Goal: Information Seeking & Learning: Learn about a topic

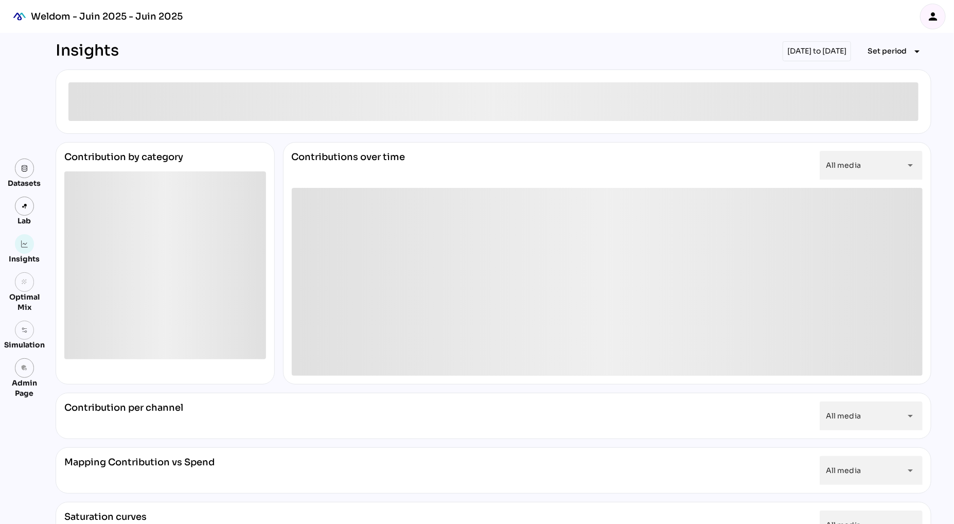
click at [931, 16] on icon "person" at bounding box center [933, 16] width 12 height 12
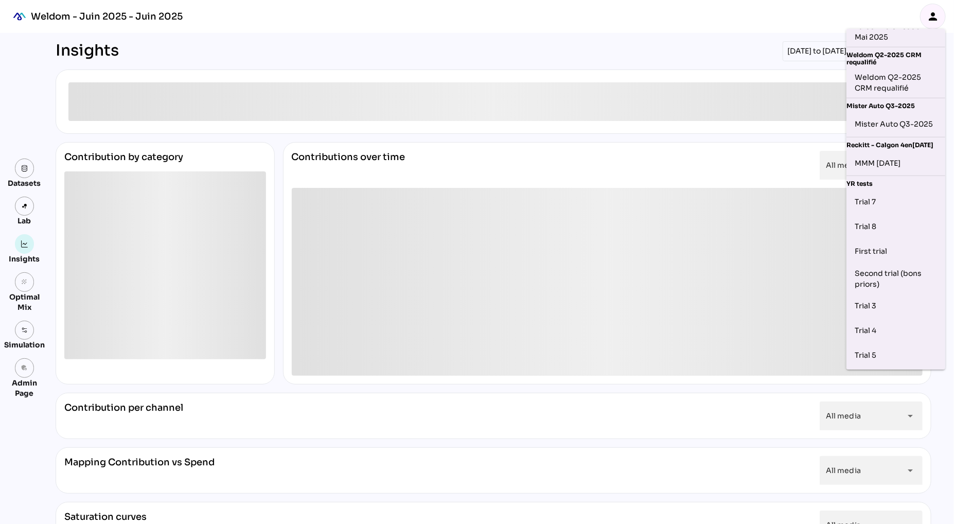
scroll to position [507, 0]
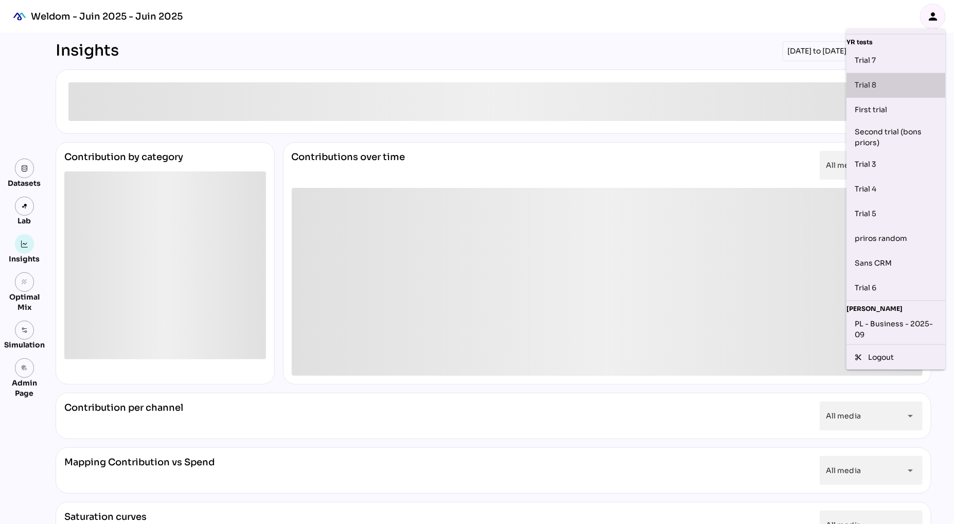
click at [879, 85] on div "Trial 8" at bounding box center [896, 85] width 82 height 16
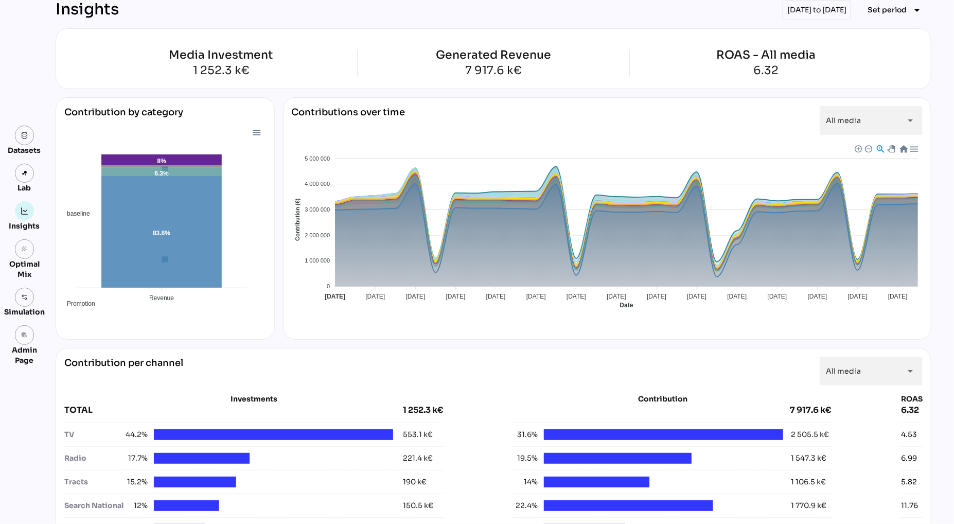
scroll to position [0, 0]
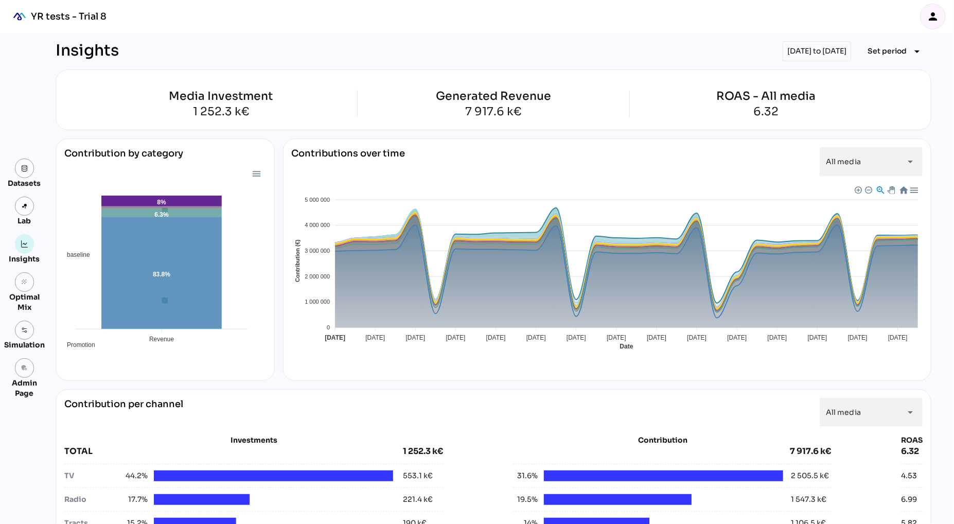
click at [932, 16] on icon "person" at bounding box center [933, 16] width 12 height 12
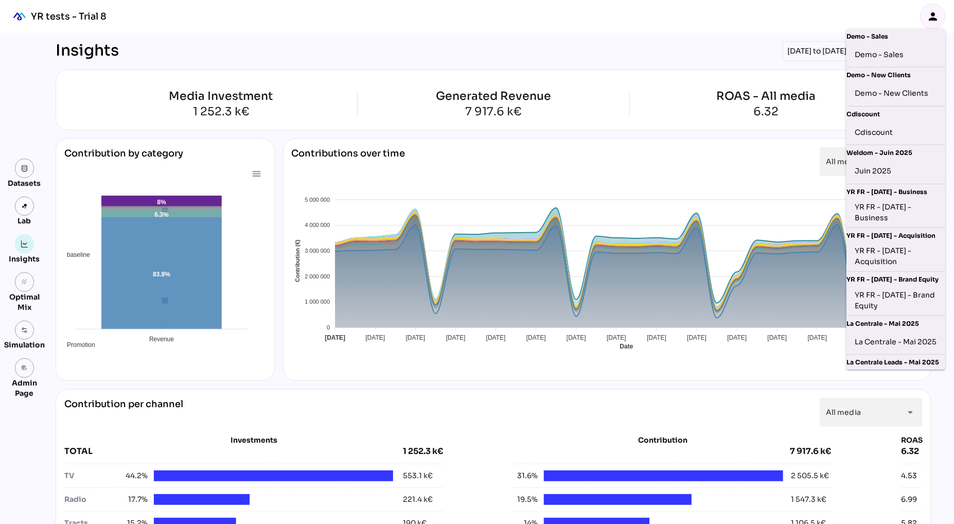
scroll to position [507, 0]
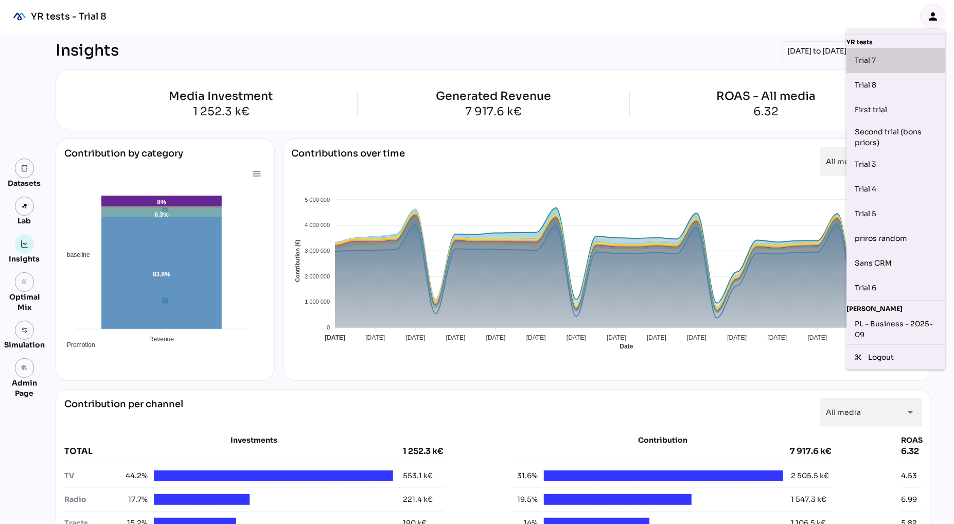
click at [886, 62] on div "Trial 7" at bounding box center [896, 60] width 82 height 16
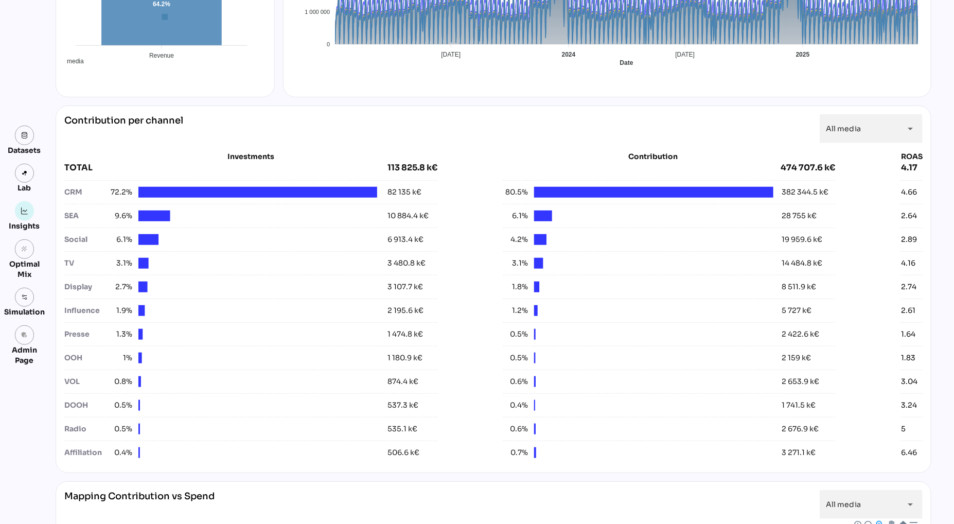
scroll to position [0, 0]
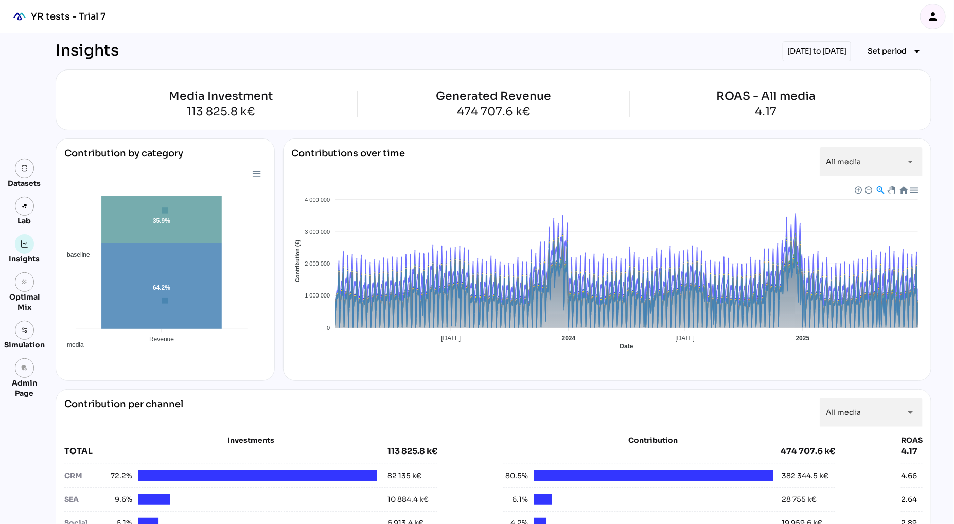
click at [932, 18] on icon "person" at bounding box center [933, 16] width 12 height 12
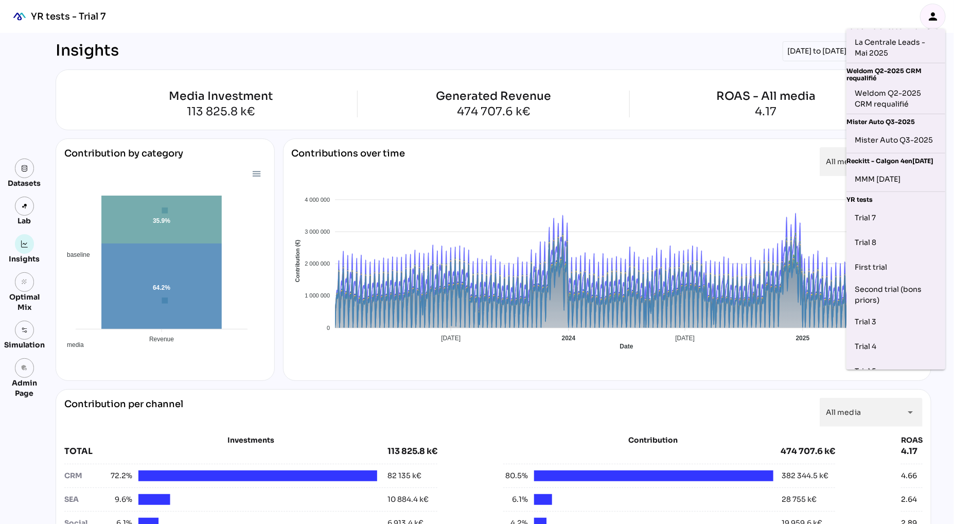
scroll to position [507, 0]
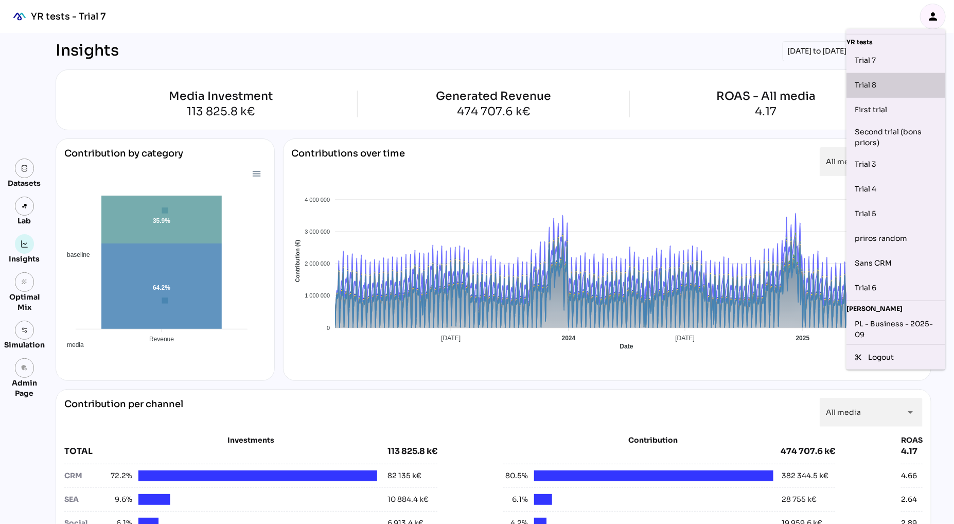
click at [879, 80] on div "Trial 8" at bounding box center [896, 85] width 82 height 16
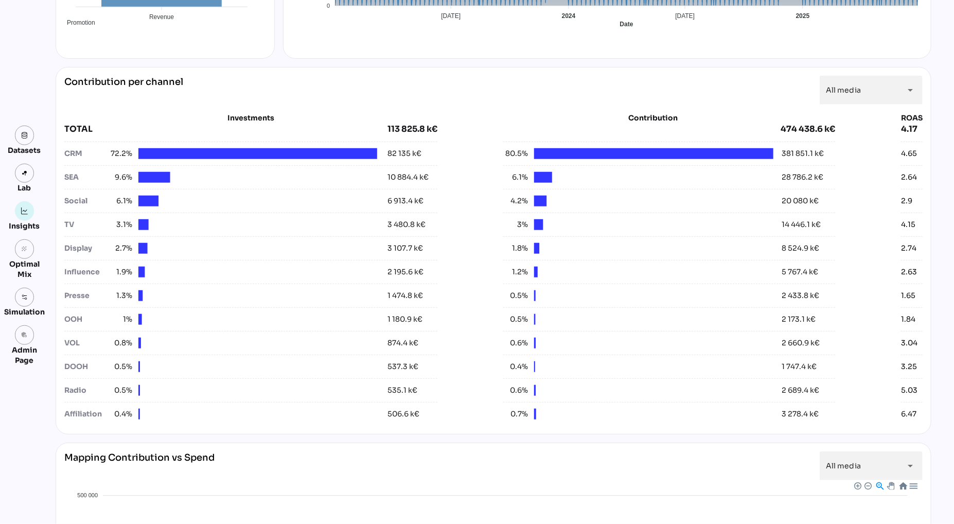
scroll to position [264, 0]
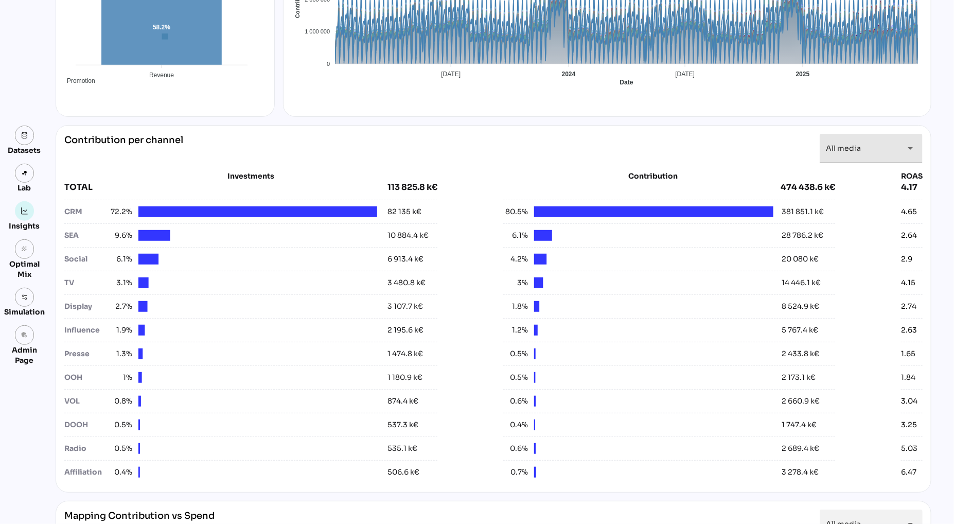
click at [868, 149] on div "All media *********" at bounding box center [862, 148] width 72 height 29
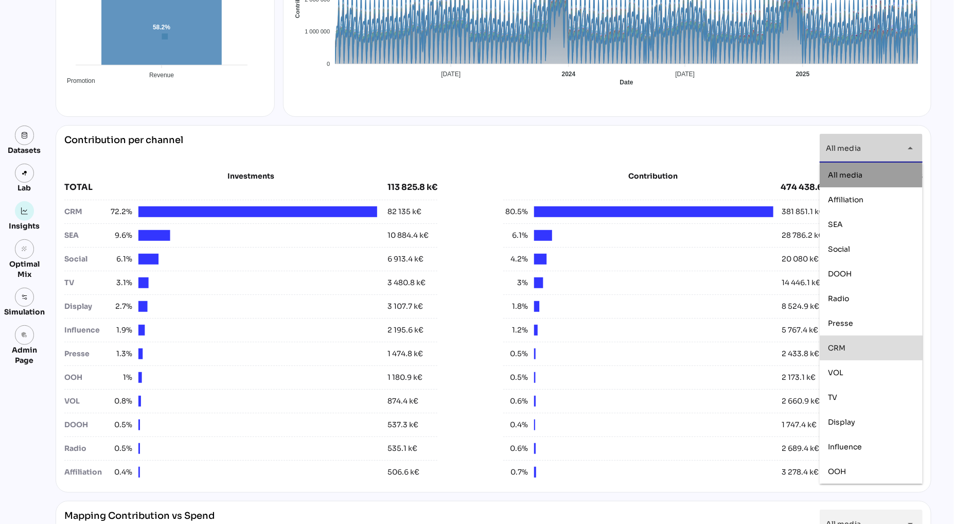
click at [846, 357] on div "CRM" at bounding box center [871, 347] width 103 height 25
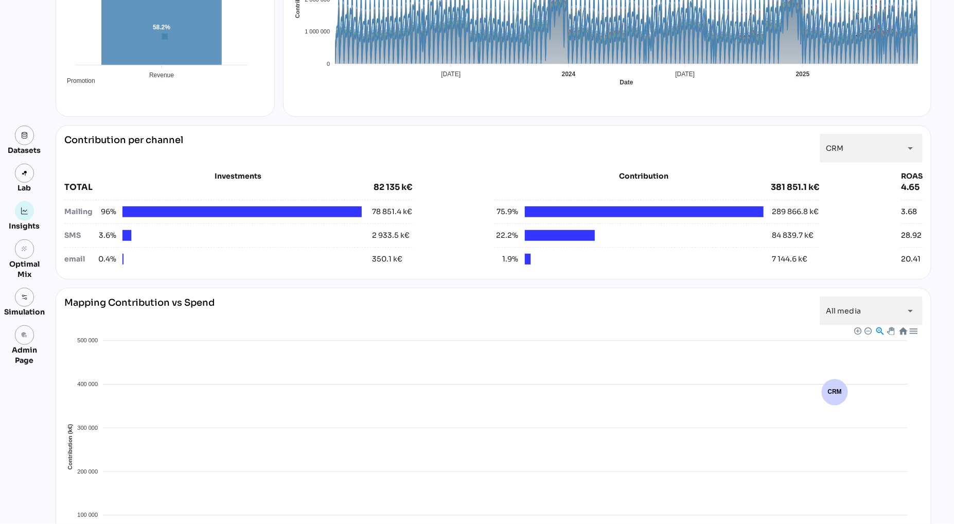
click at [445, 168] on div "Investments TOTAL 82 135 k€ Mailing 96% 78 851.4 k€ SMS 3.6% 2 933.5 k€ email 0…" at bounding box center [493, 217] width 858 height 108
click at [900, 143] on div "arrow_drop_down" at bounding box center [907, 148] width 19 height 29
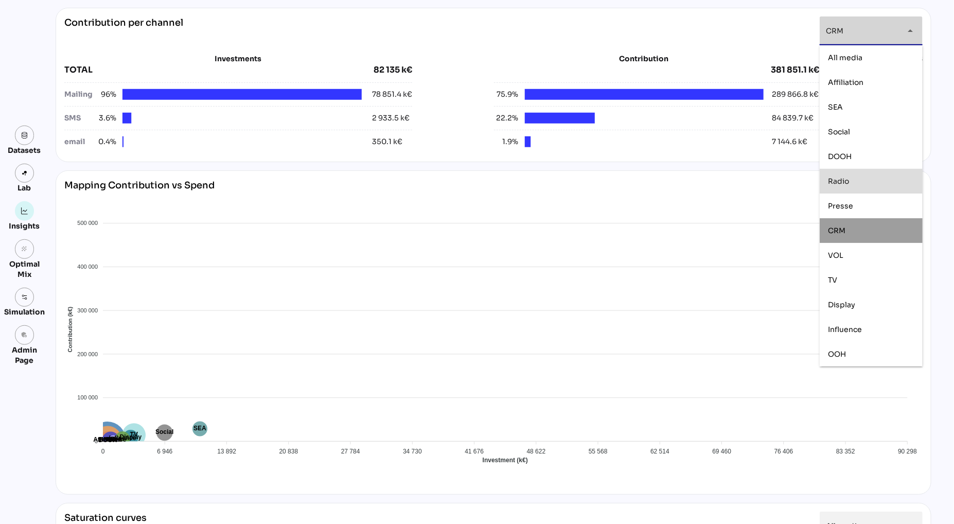
scroll to position [392, 0]
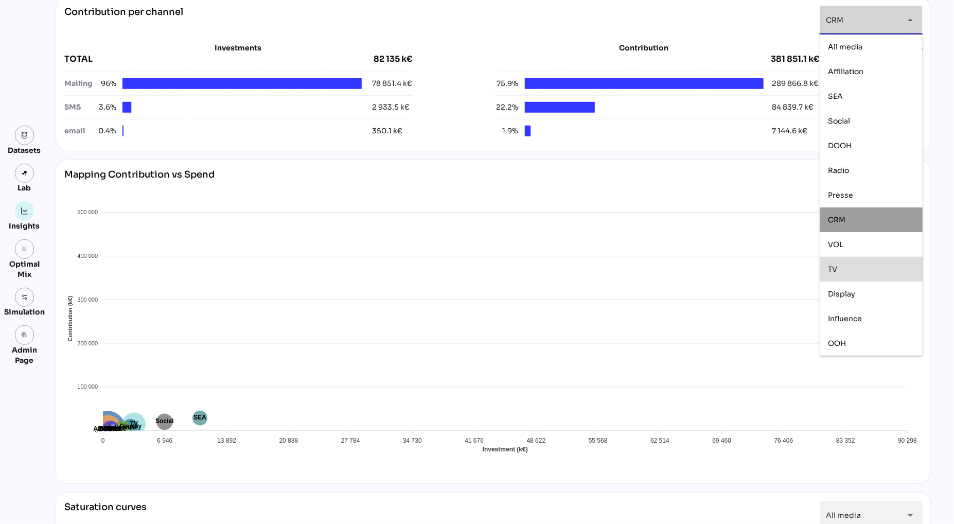
click at [855, 278] on div "TV" at bounding box center [871, 269] width 103 height 25
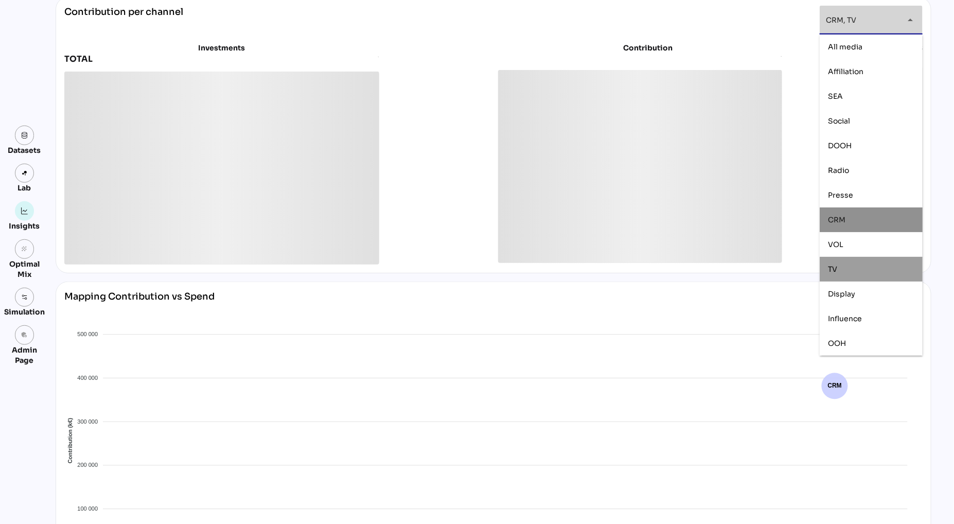
click at [840, 218] on span "CRM" at bounding box center [836, 219] width 17 height 9
click at [491, 38] on div "Investments TOTAL Contribution ROAS" at bounding box center [493, 149] width 858 height 230
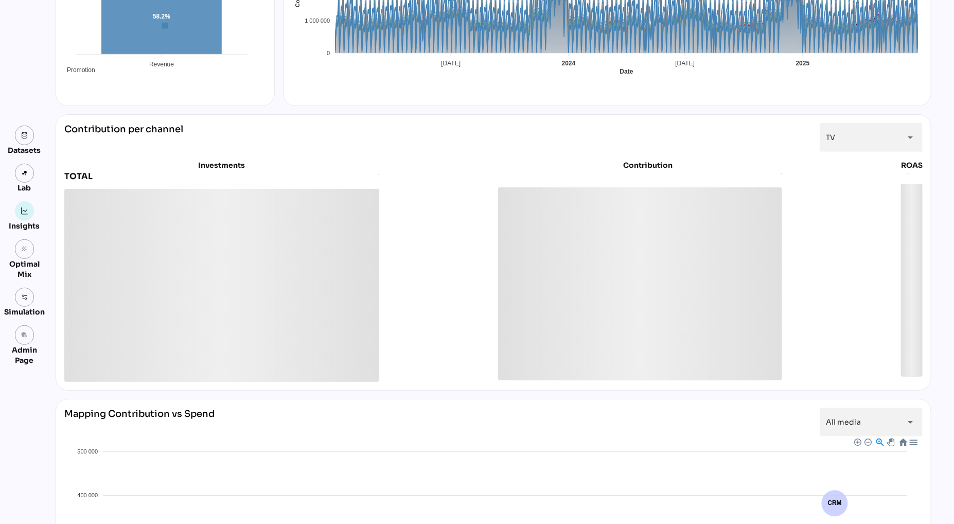
scroll to position [254, 0]
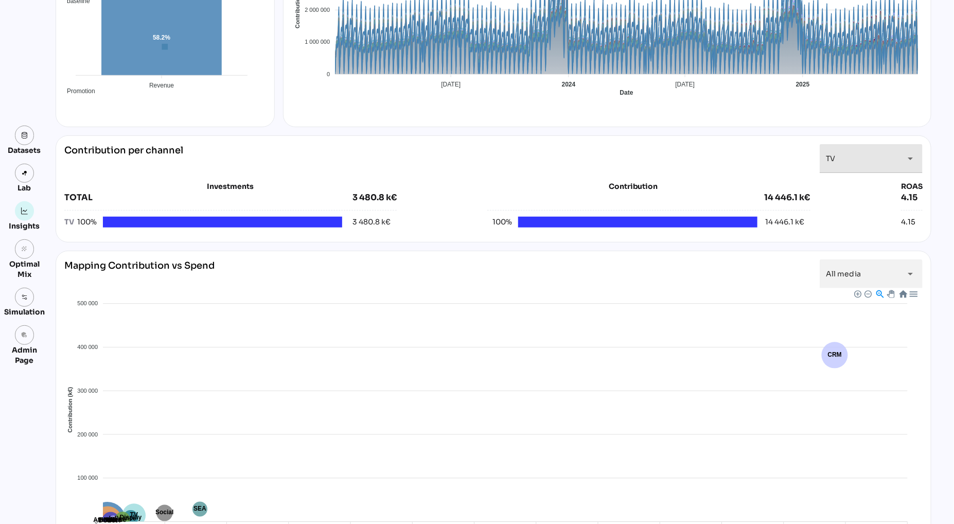
click at [872, 165] on div "TV **" at bounding box center [862, 158] width 72 height 29
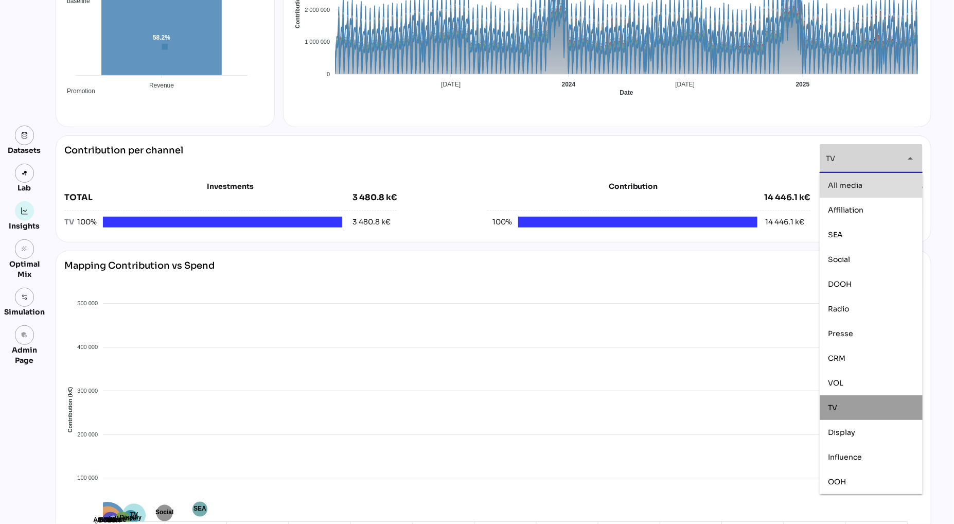
click at [853, 185] on span "All media" at bounding box center [845, 185] width 34 height 9
type input "*********"
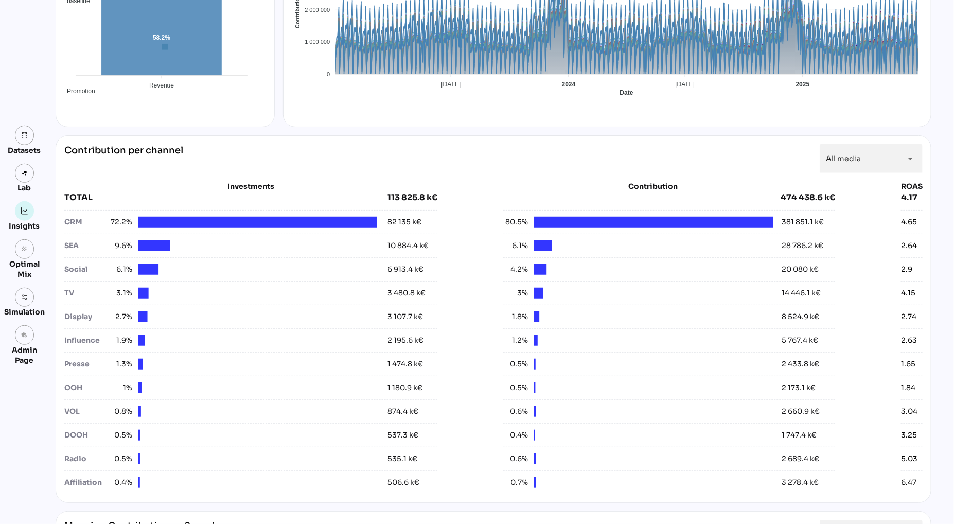
click at [466, 159] on div "Contribution per channel All media ********* arrow_drop_down" at bounding box center [493, 158] width 858 height 29
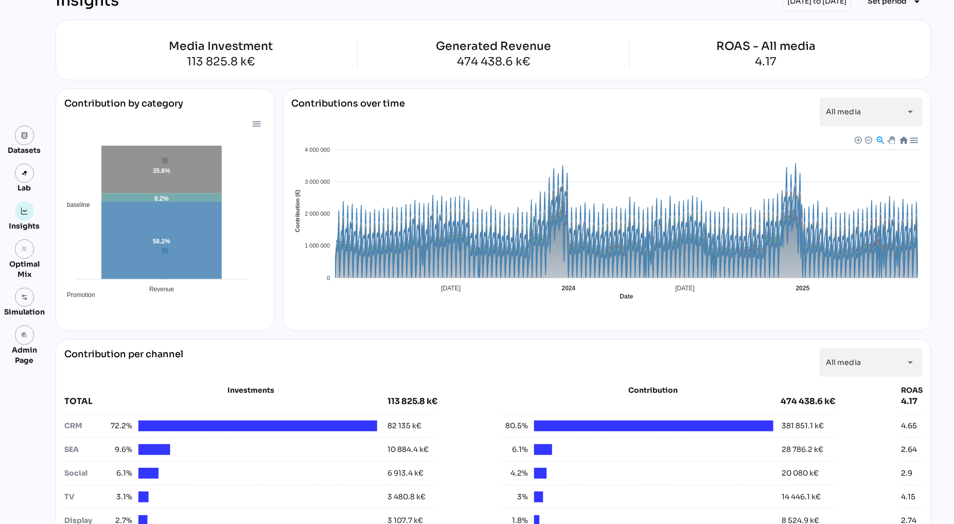
scroll to position [0, 0]
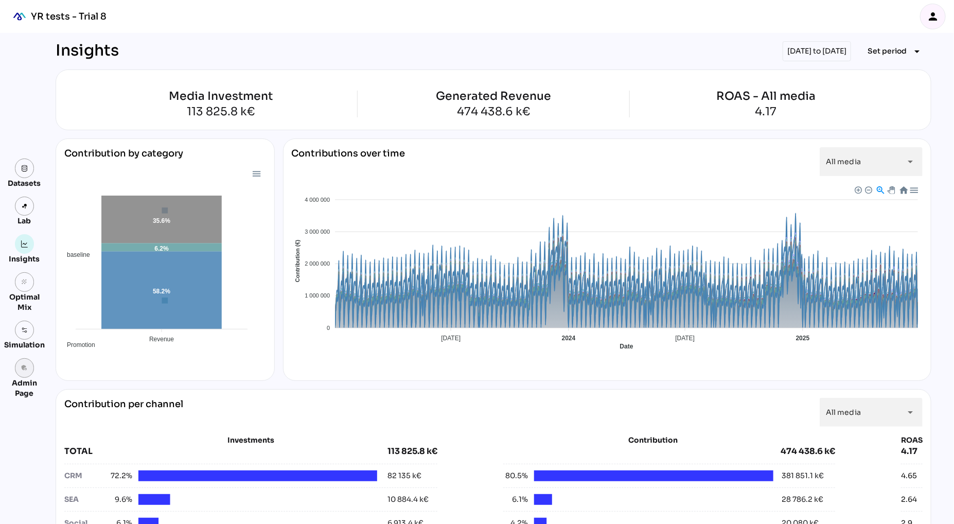
click at [26, 375] on link "admin_panel_settings" at bounding box center [25, 368] width 20 height 20
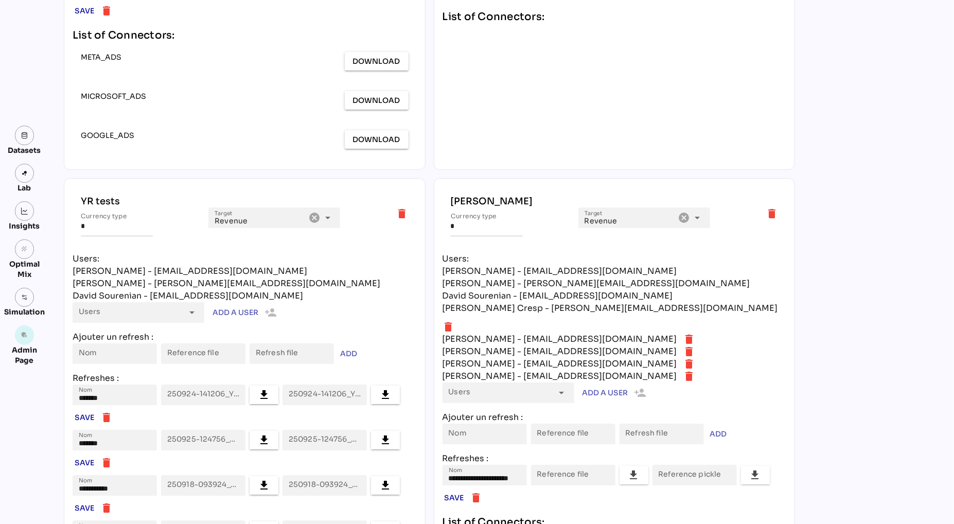
scroll to position [4019, 0]
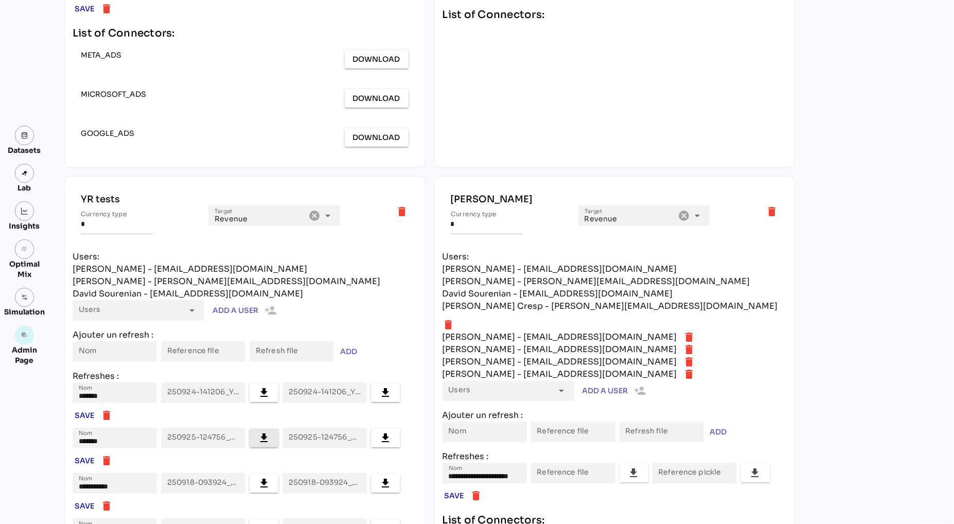
click at [270, 432] on icon "file_download" at bounding box center [264, 438] width 12 height 12
click at [28, 211] on link at bounding box center [25, 211] width 20 height 20
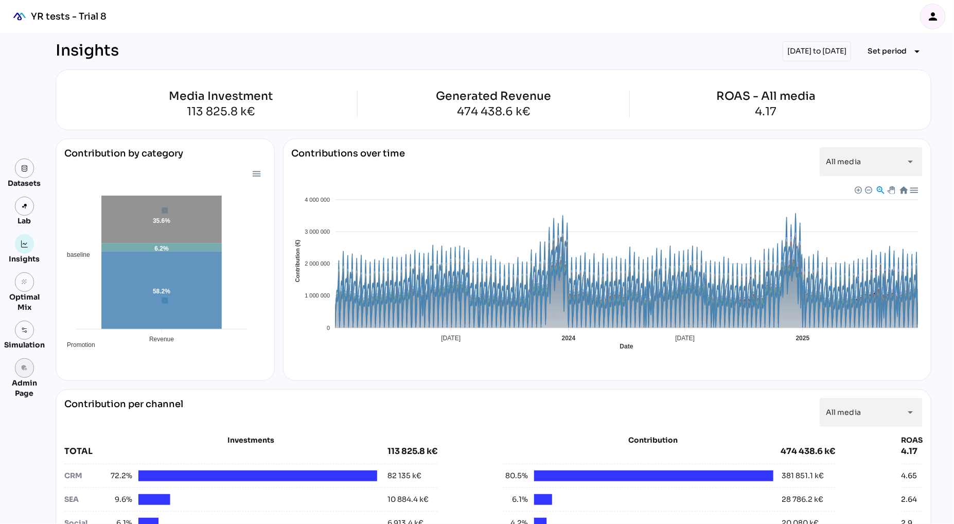
click at [24, 369] on icon "admin_panel_settings" at bounding box center [24, 367] width 7 height 7
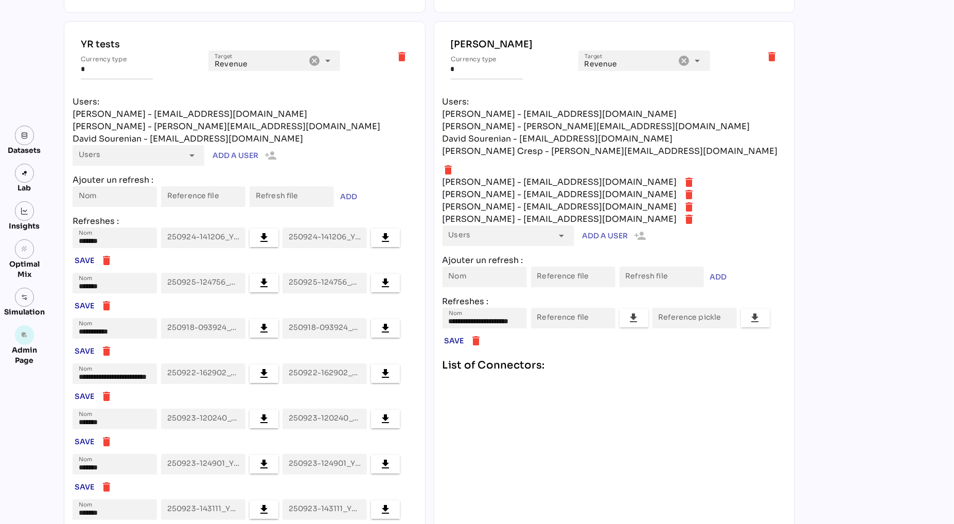
scroll to position [4137, 0]
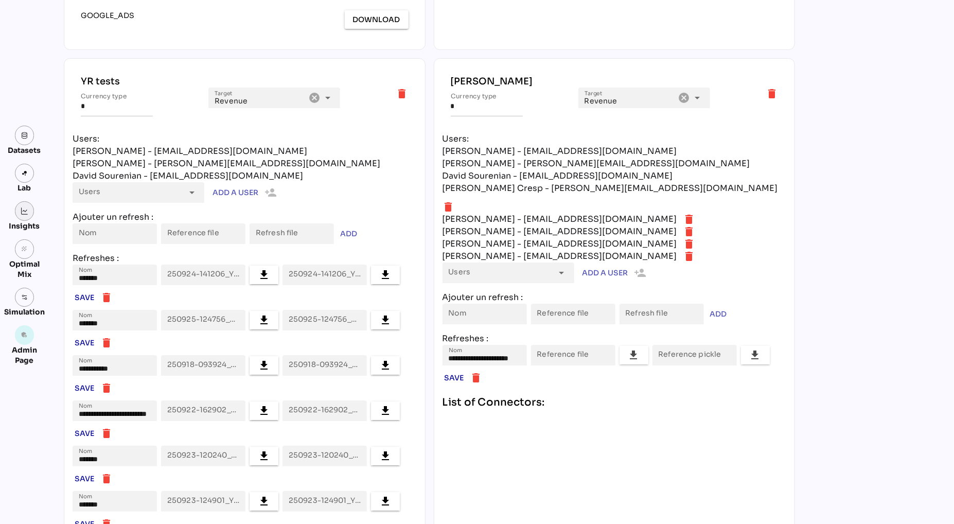
click at [23, 214] on img at bounding box center [24, 210] width 7 height 7
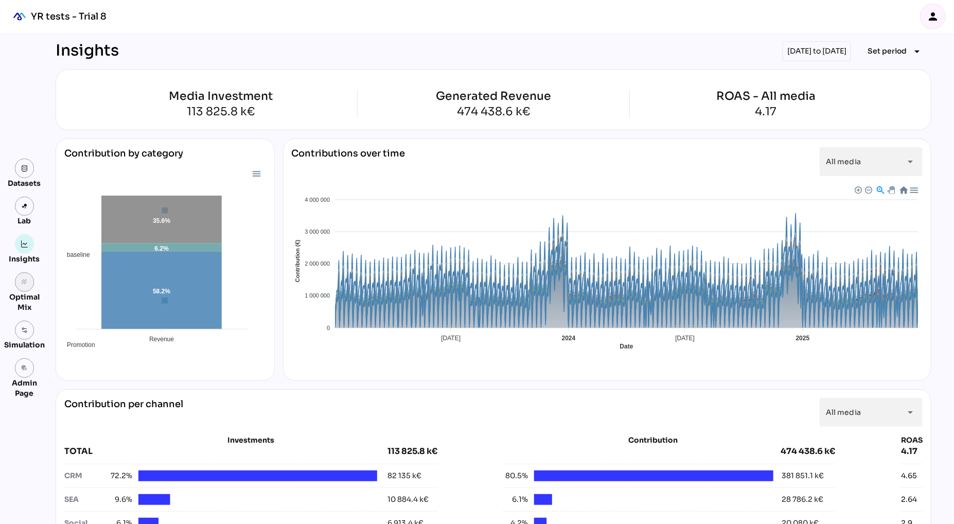
click at [21, 281] on icon "grain" at bounding box center [24, 281] width 7 height 7
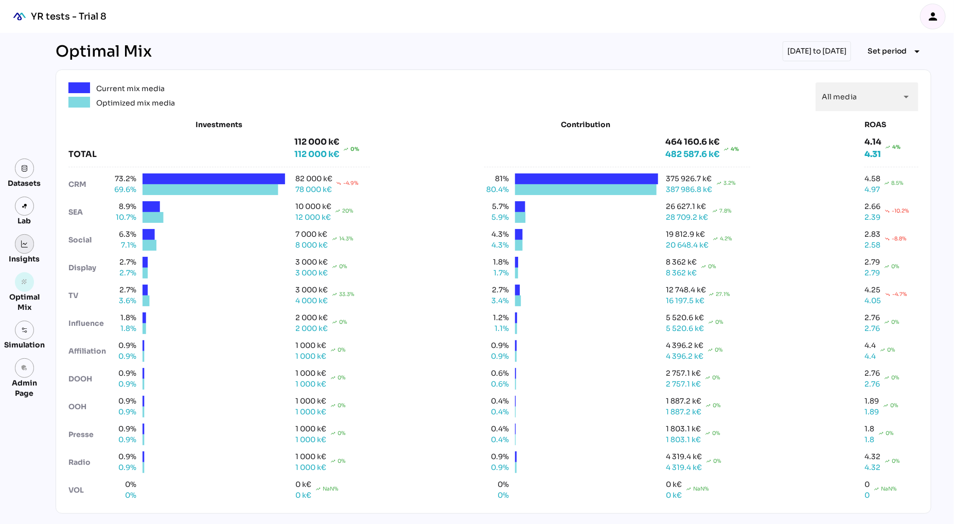
click at [20, 248] on link at bounding box center [25, 244] width 20 height 20
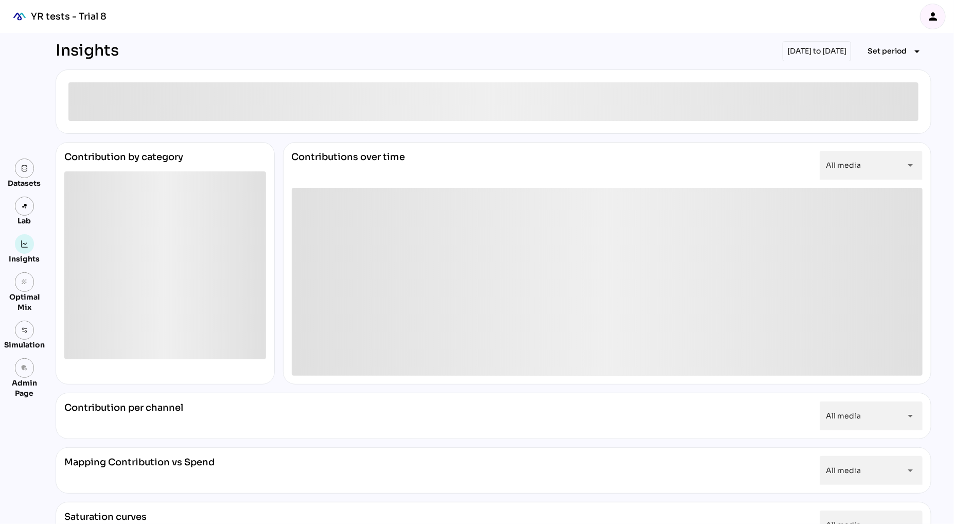
click at [938, 15] on icon "person" at bounding box center [933, 16] width 12 height 12
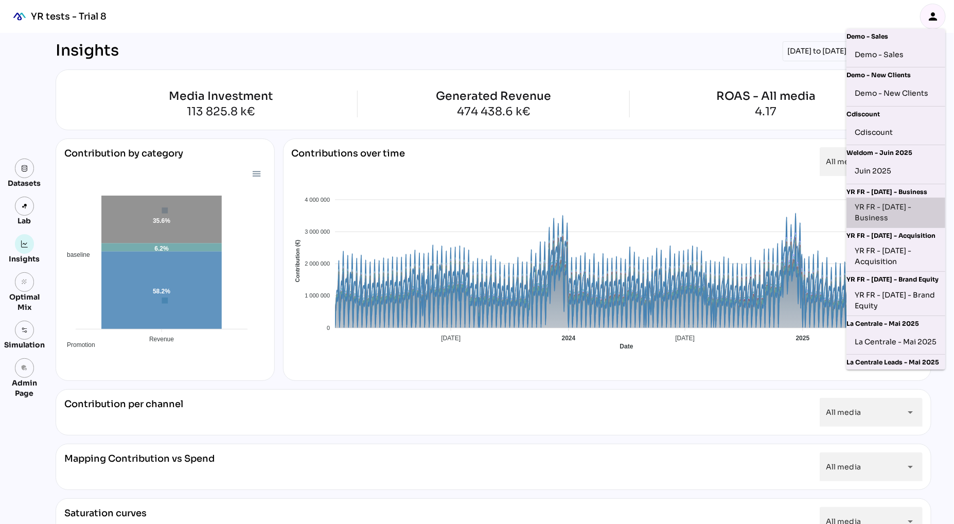
click at [895, 217] on div "YR FR - Sep 2025 - Business" at bounding box center [896, 213] width 82 height 22
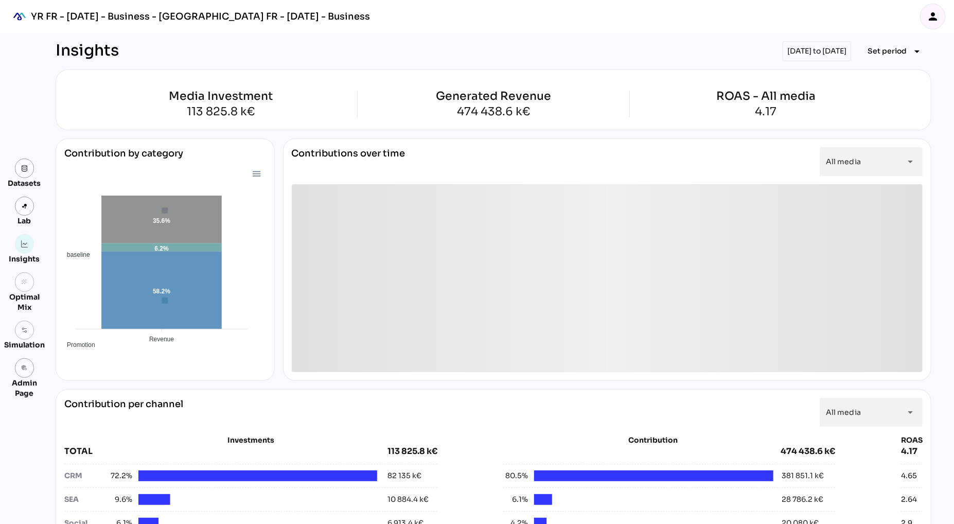
click at [336, 42] on div "Insights [DATE] to [DATE] Set period arrow_drop_down" at bounding box center [494, 51] width 876 height 20
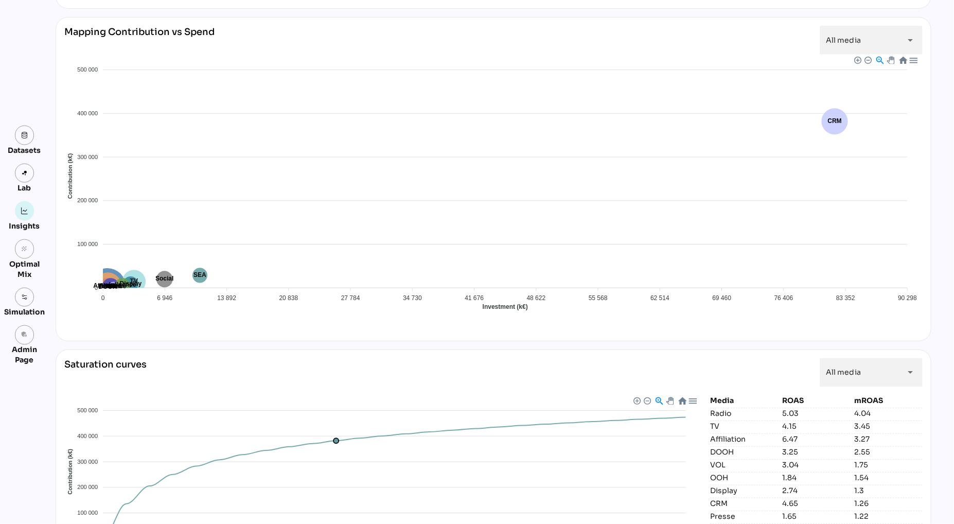
scroll to position [750, 0]
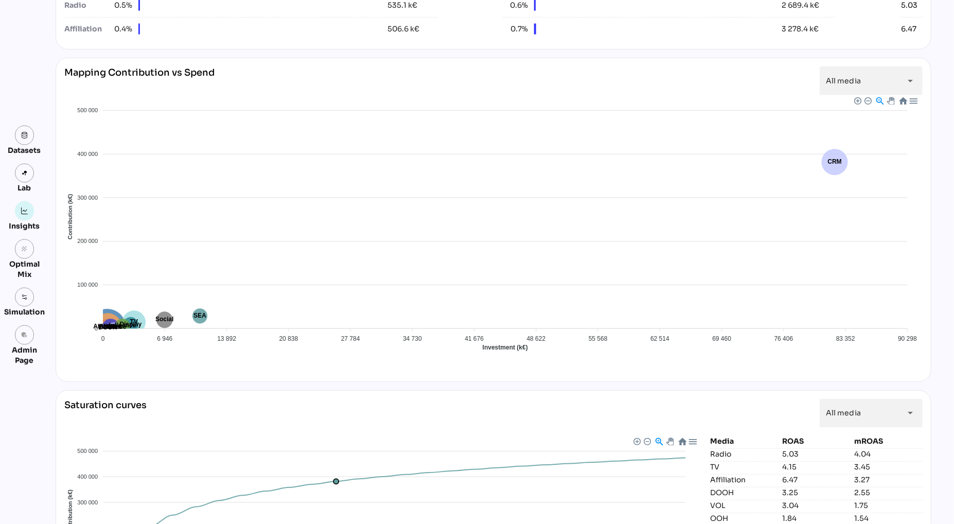
scroll to position [697, 0]
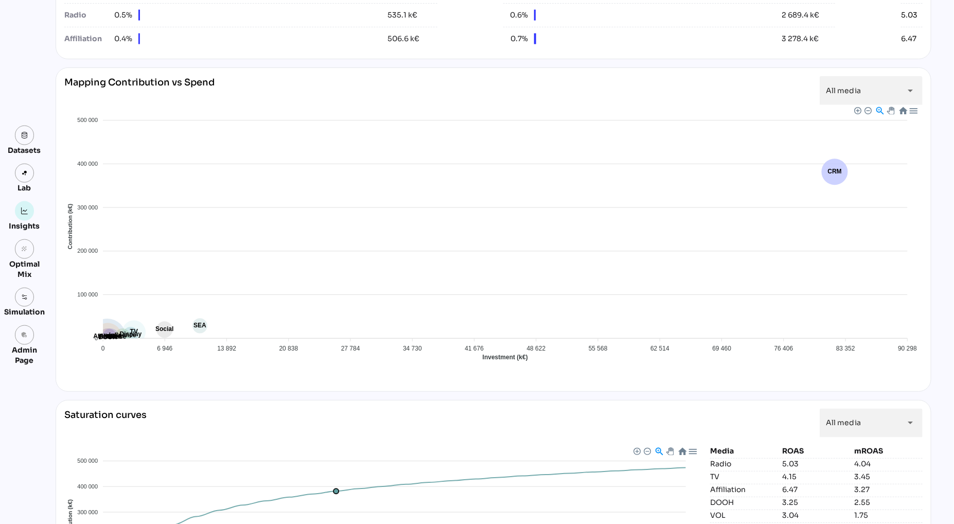
click at [260, 369] on div "Affiliation SEA Social DOOH Radio Presse CRM VOL TV Display Influence OOH" at bounding box center [493, 429] width 858 height 135
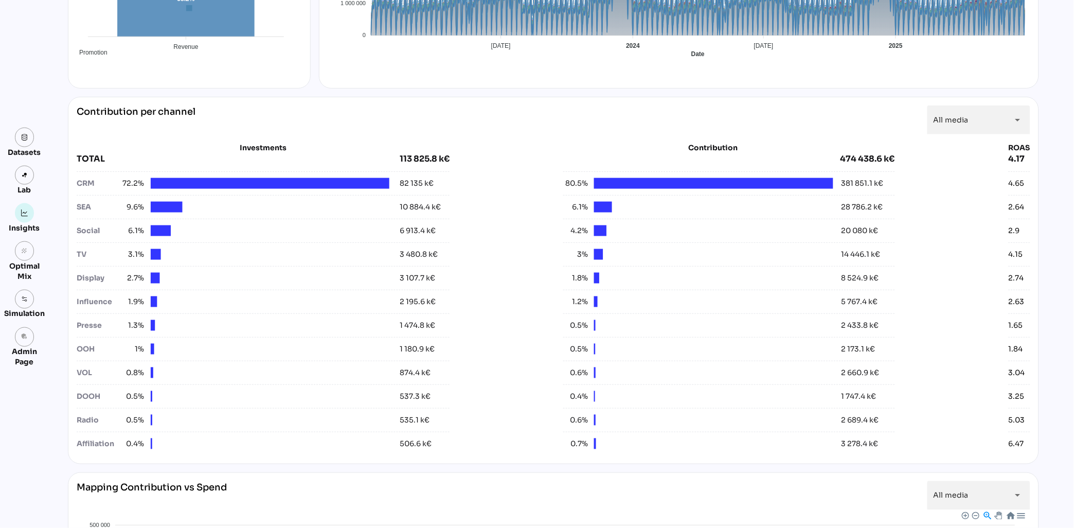
scroll to position [0, 0]
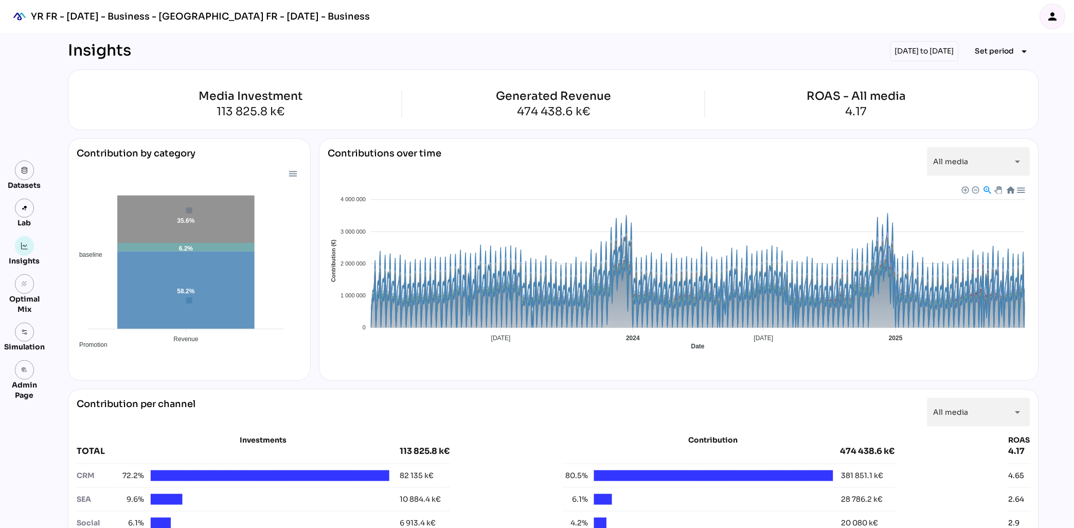
click at [316, 140] on div "Contribution by category baseline Promotion media 58.2% 6.2% 35.6% Revenue Reve…" at bounding box center [553, 259] width 971 height 242
click at [953, 50] on span "Set period" at bounding box center [994, 51] width 39 height 12
click at [953, 100] on div "Year" at bounding box center [988, 98] width 48 height 9
click at [953, 121] on div "Half-year" at bounding box center [988, 122] width 48 height 9
click at [953, 146] on div "Quarter" at bounding box center [988, 147] width 48 height 9
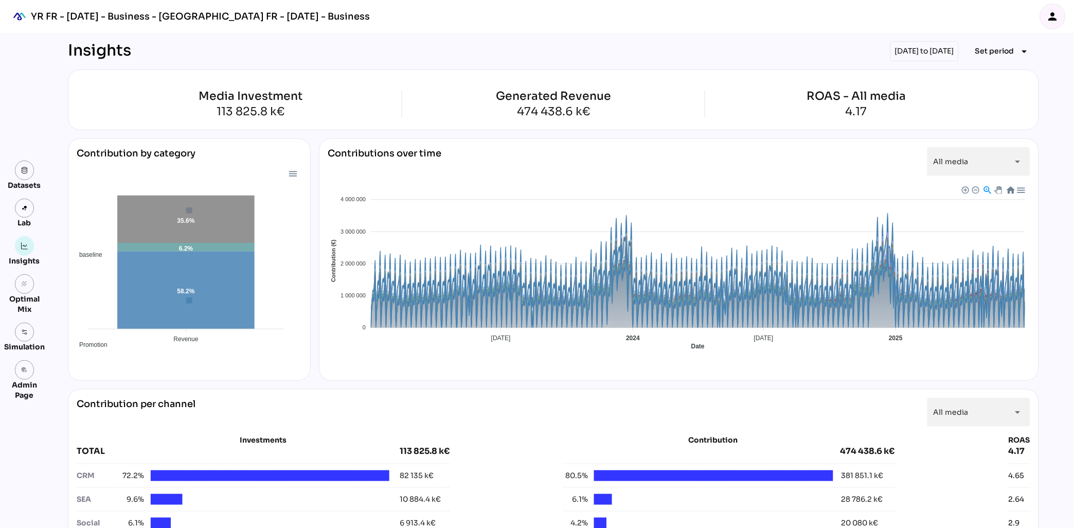
click at [809, 49] on div "Insights 01/01/2023 to 30/06/2025 Set period arrow_drop_down" at bounding box center [553, 51] width 971 height 20
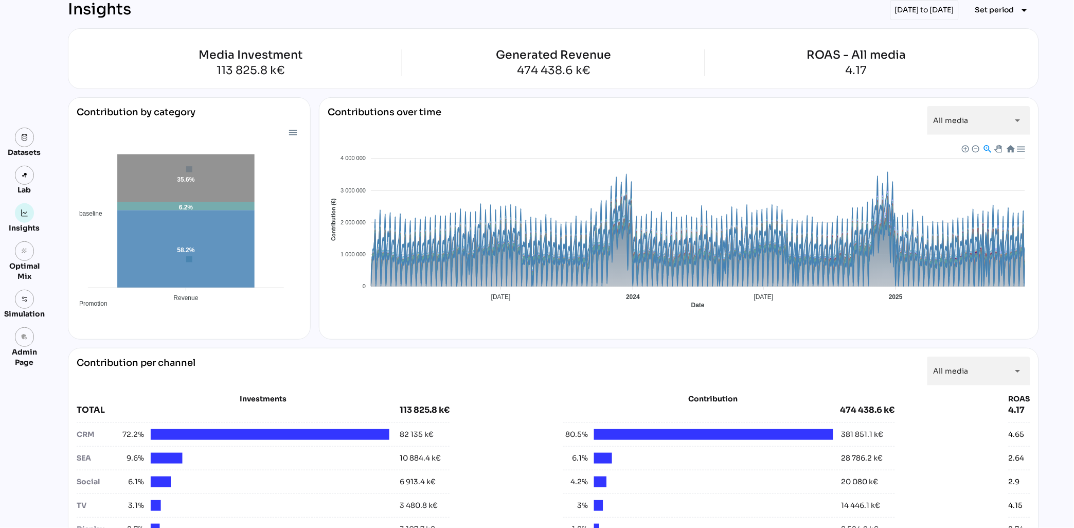
scroll to position [43, 0]
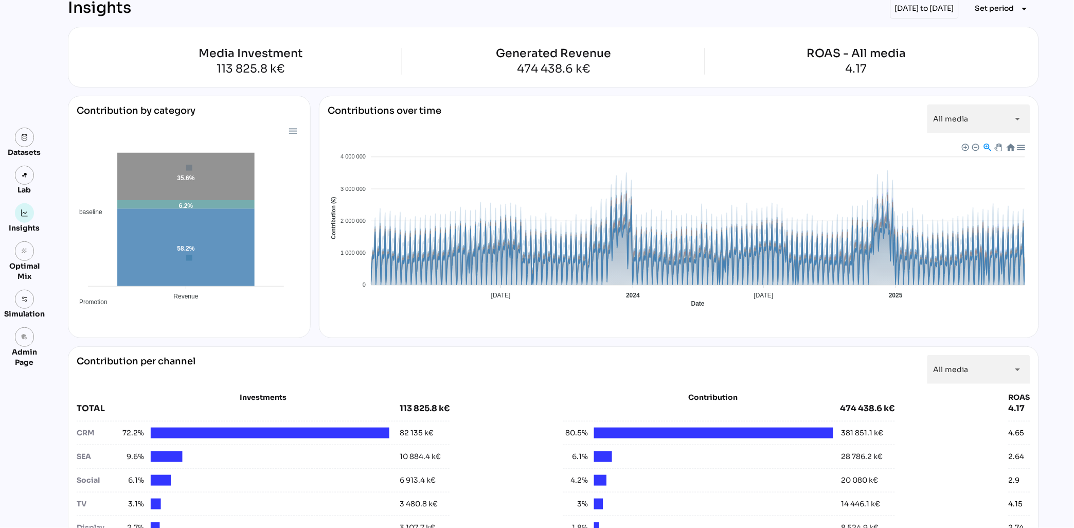
click at [354, 390] on span "Baseline" at bounding box center [338, 393] width 31 height 7
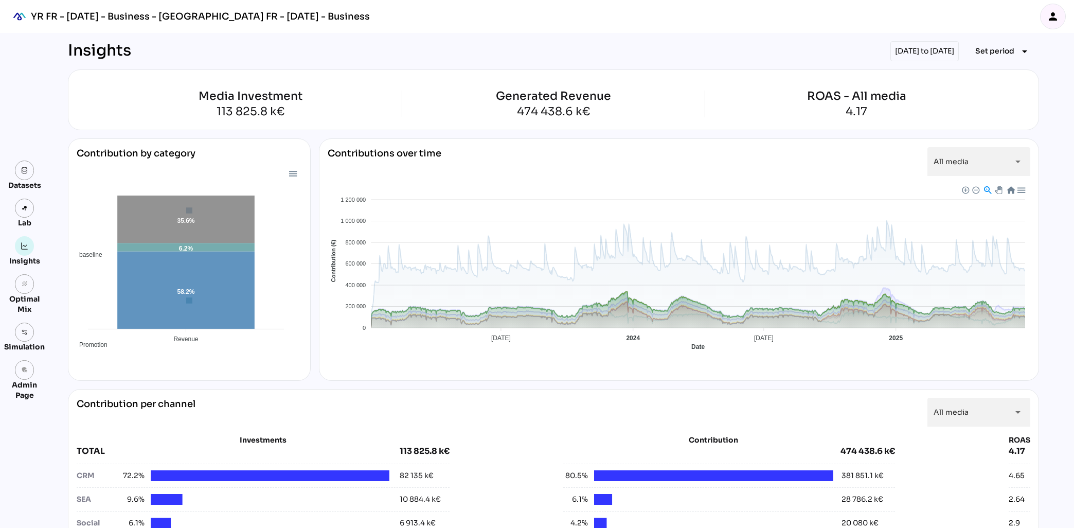
scroll to position [43, 0]
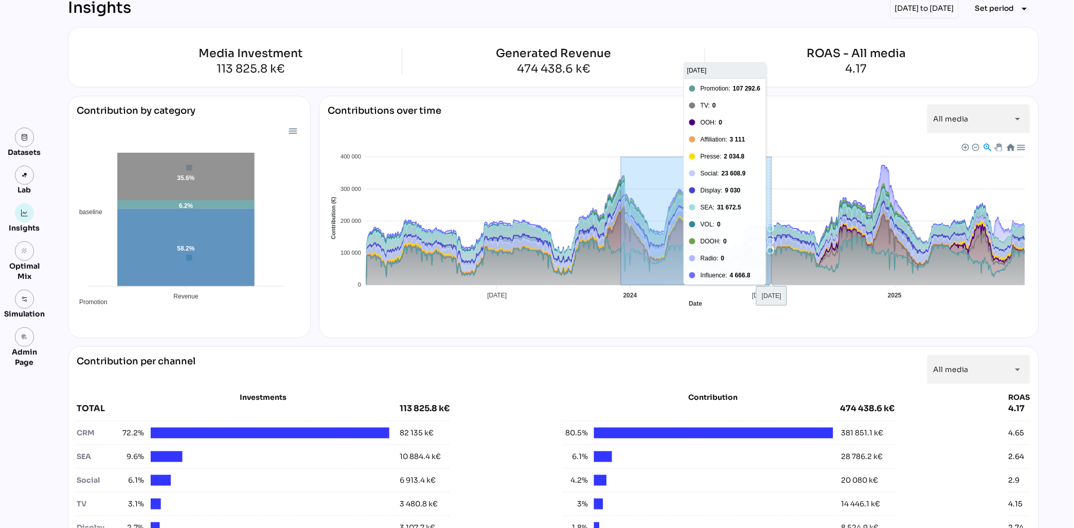
drag, startPoint x: 622, startPoint y: 216, endPoint x: 774, endPoint y: 202, distance: 152.4
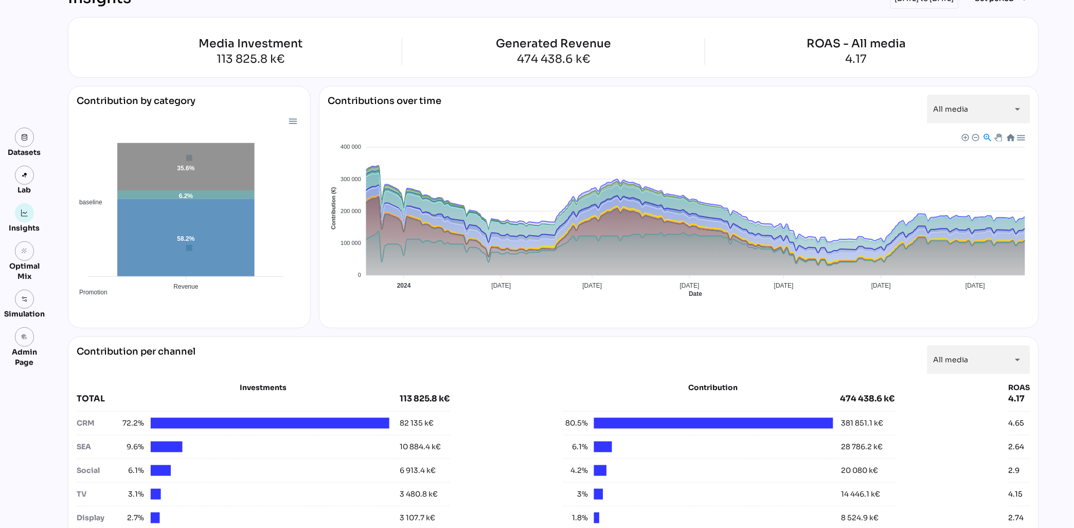
scroll to position [51, 0]
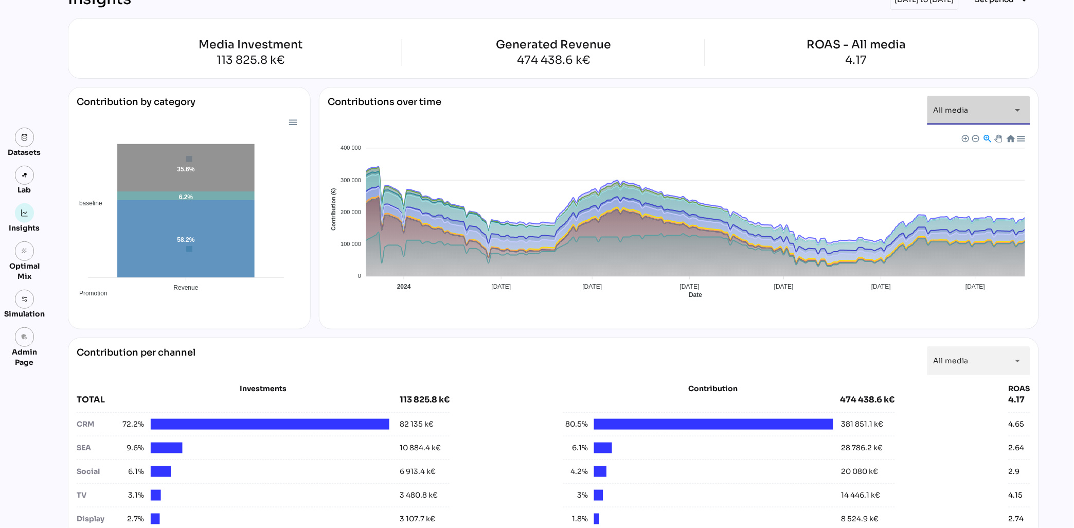
click at [987, 113] on div "All media *********" at bounding box center [970, 110] width 72 height 29
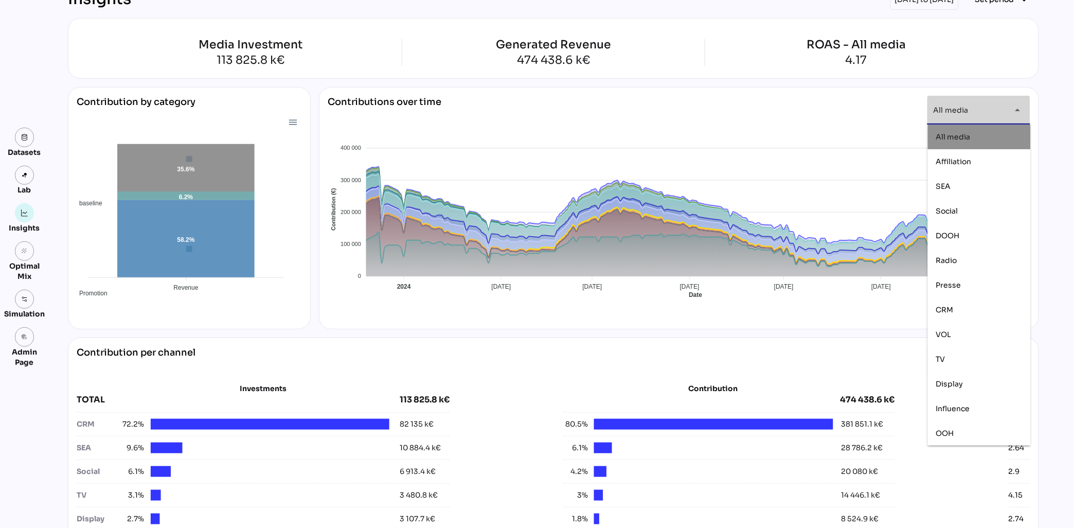
click at [864, 92] on div "Contributions over time All media ********* arrow_drop_down Baseline Promotion …" at bounding box center [679, 208] width 720 height 242
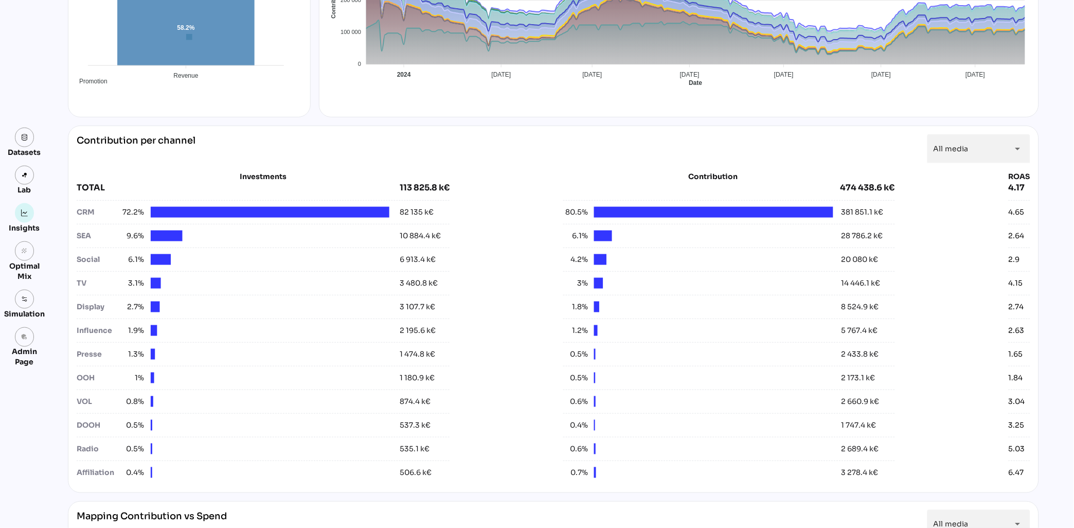
scroll to position [264, 0]
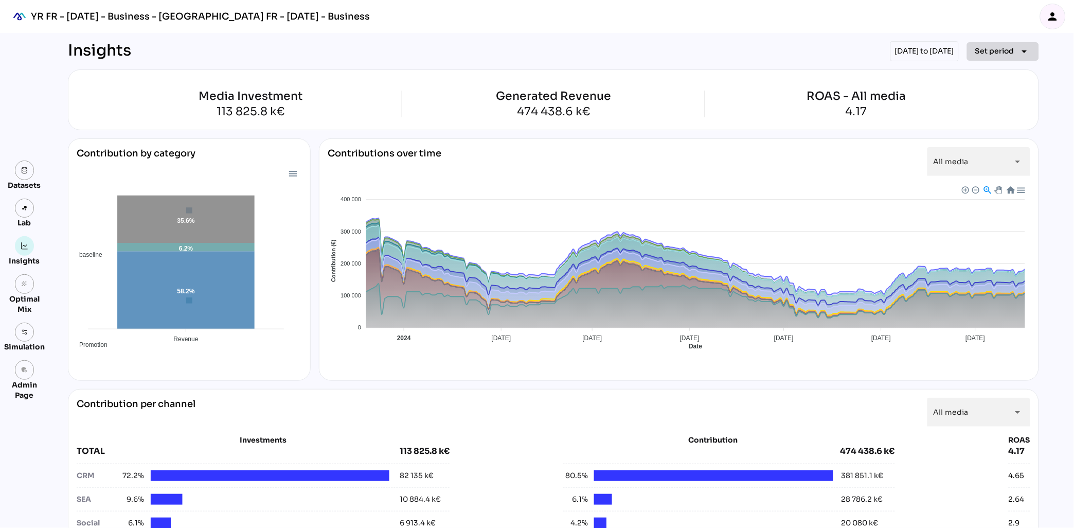
click at [1008, 49] on span "Set period" at bounding box center [994, 51] width 39 height 12
click at [995, 103] on div "Year" at bounding box center [988, 98] width 48 height 16
click at [935, 147] on div "2025" at bounding box center [938, 147] width 19 height 9
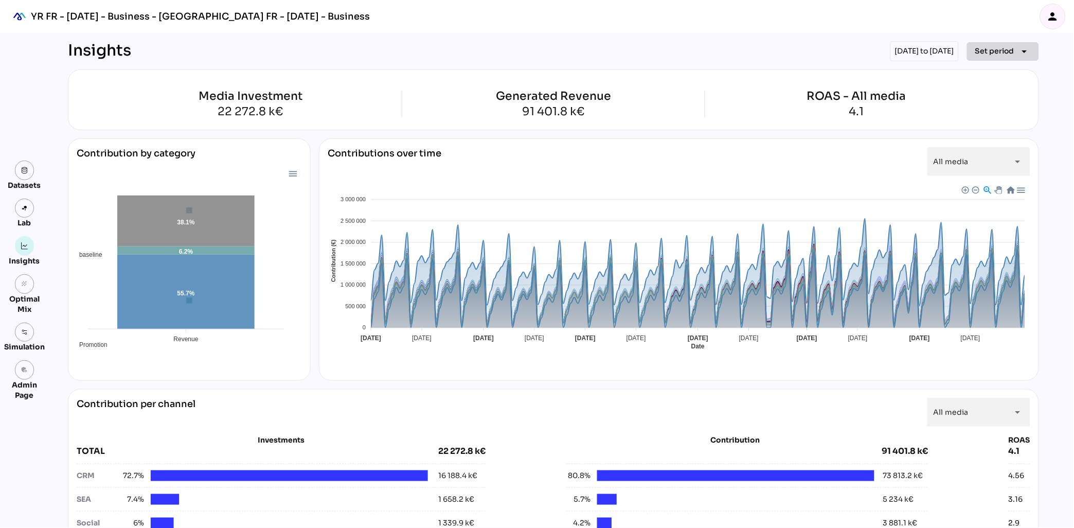
click at [1001, 51] on span "Set period" at bounding box center [994, 51] width 39 height 12
click at [998, 72] on div "All Available Dates" at bounding box center [998, 72] width 68 height 9
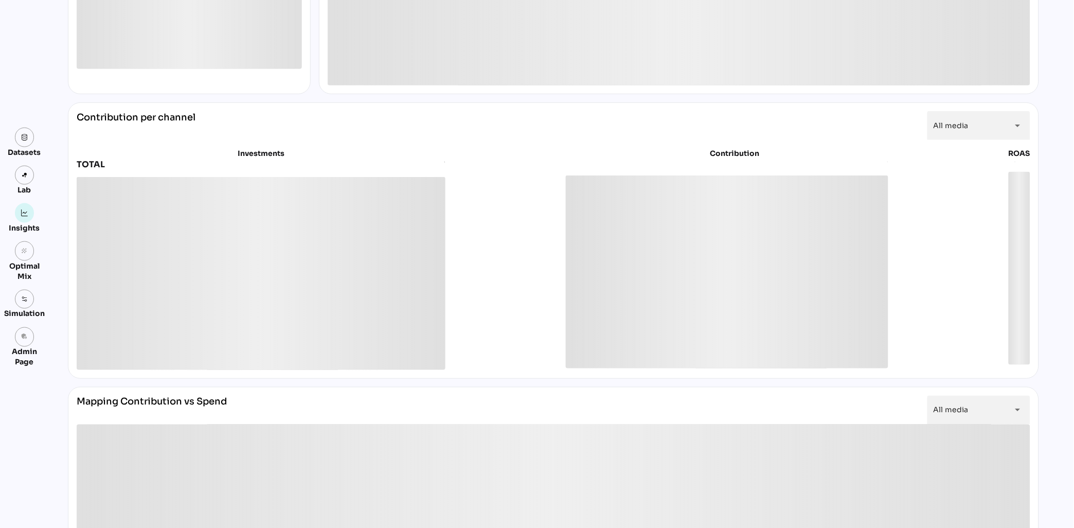
scroll to position [296, 0]
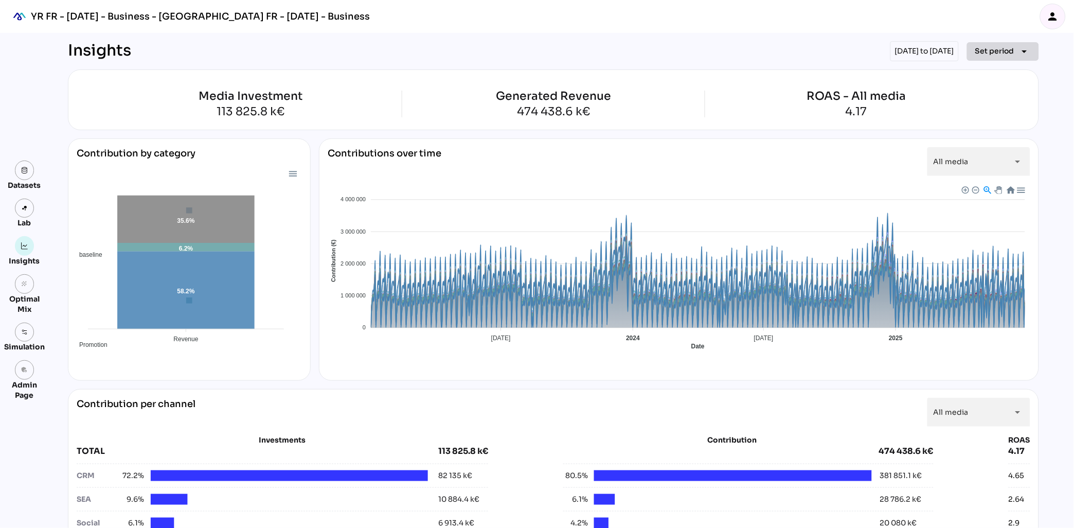
click at [996, 55] on span "Set period" at bounding box center [994, 51] width 39 height 12
click at [726, 52] on div "Insights [DATE] to [DATE] Set period arrow_drop_down" at bounding box center [553, 51] width 971 height 20
click at [1002, 52] on span "Set period" at bounding box center [994, 51] width 39 height 12
click at [801, 51] on div "Insights [DATE] to [DATE] Set period arrow_drop_down" at bounding box center [553, 51] width 971 height 20
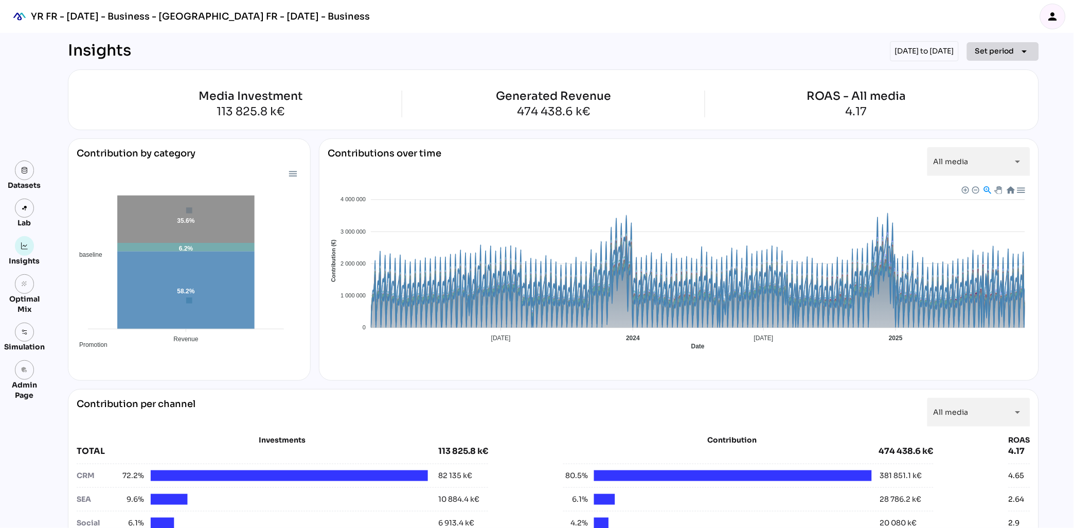
click at [1011, 47] on span "Set period" at bounding box center [994, 51] width 39 height 12
click at [988, 122] on div "Half-year" at bounding box center [988, 122] width 48 height 9
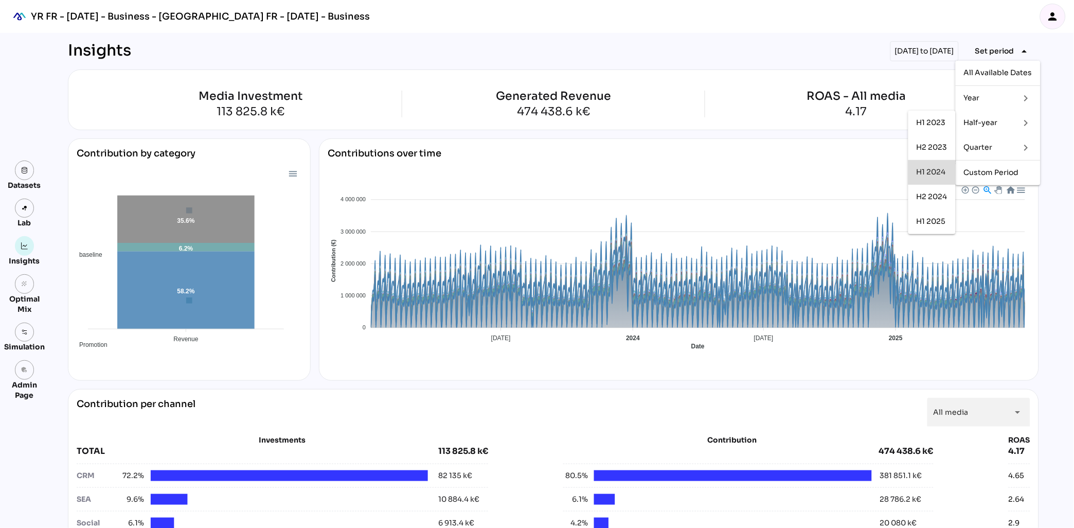
click at [934, 174] on div "H1 2024" at bounding box center [932, 172] width 31 height 9
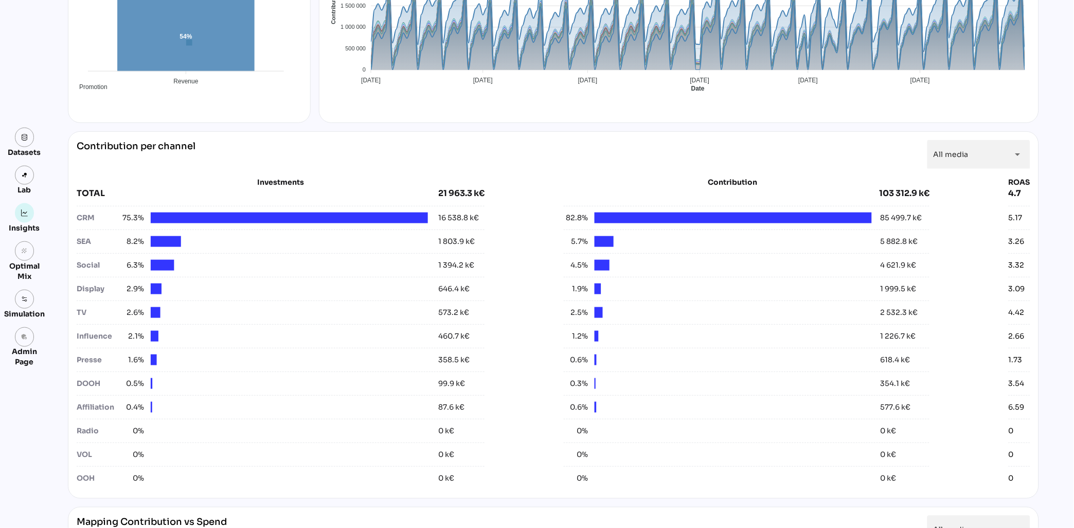
scroll to position [256, 0]
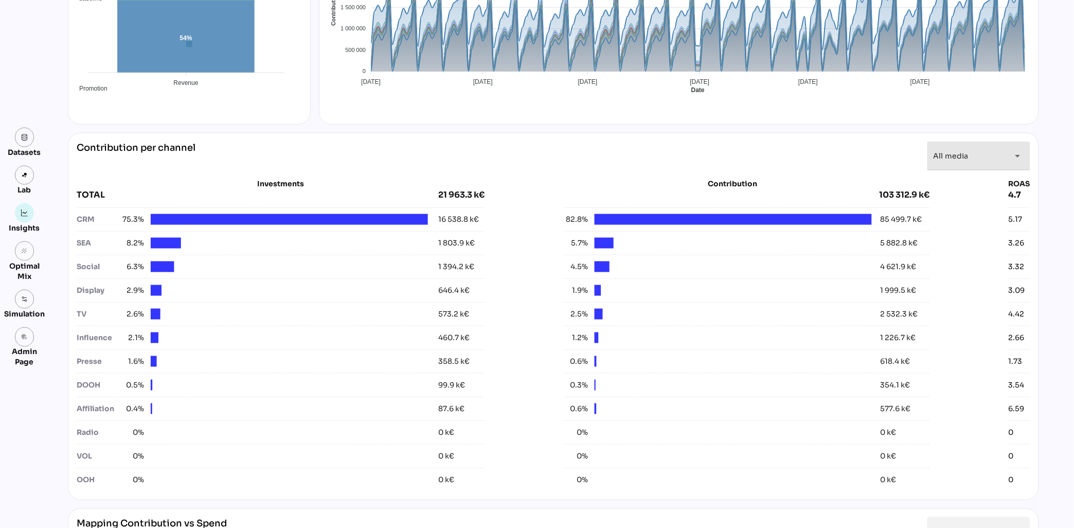
click at [1012, 158] on icon "arrow_drop_down" at bounding box center [1018, 156] width 12 height 12
click at [879, 162] on div "Contribution per channel All media ********* arrow_drop_down" at bounding box center [554, 155] width 954 height 29
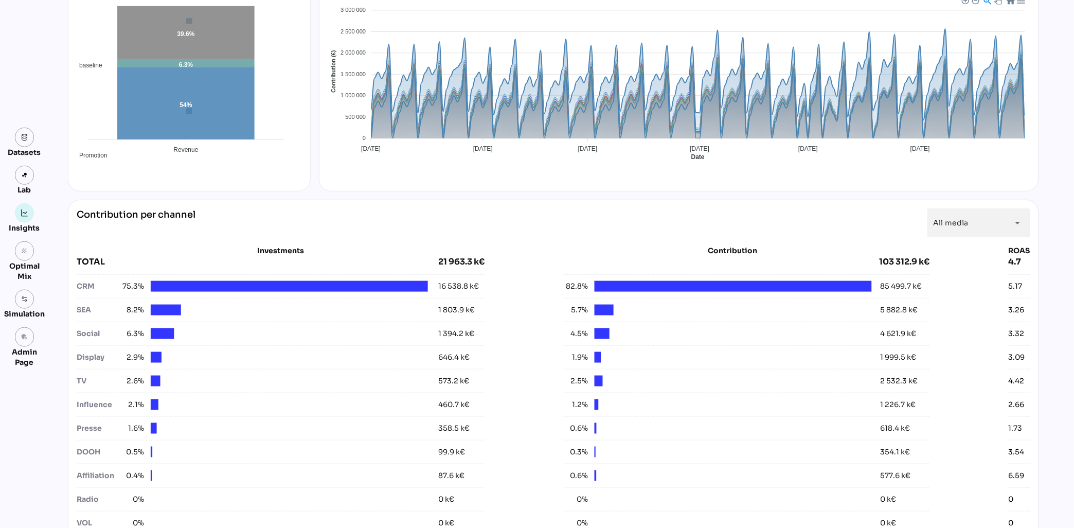
scroll to position [54, 0]
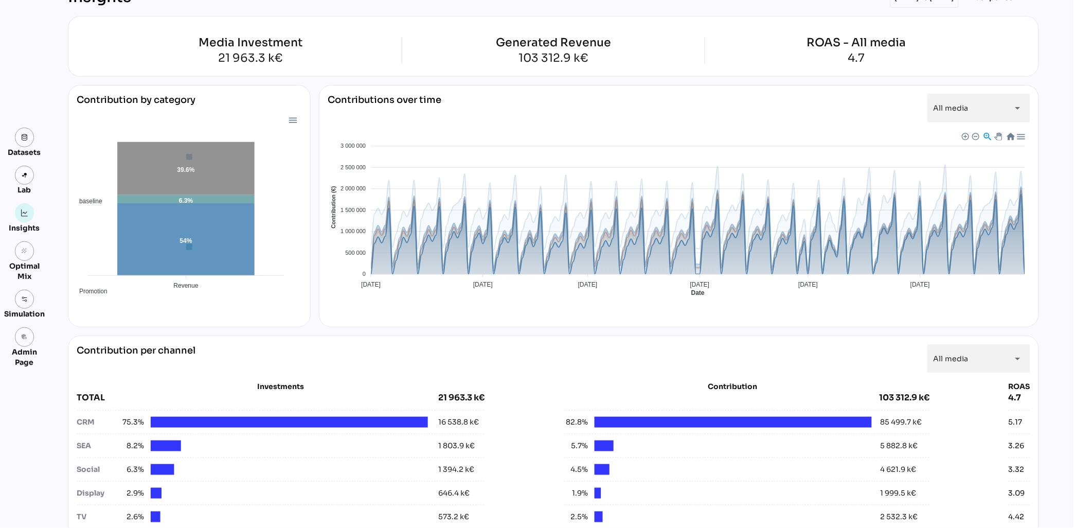
click at [354, 379] on span "Baseline" at bounding box center [338, 382] width 31 height 7
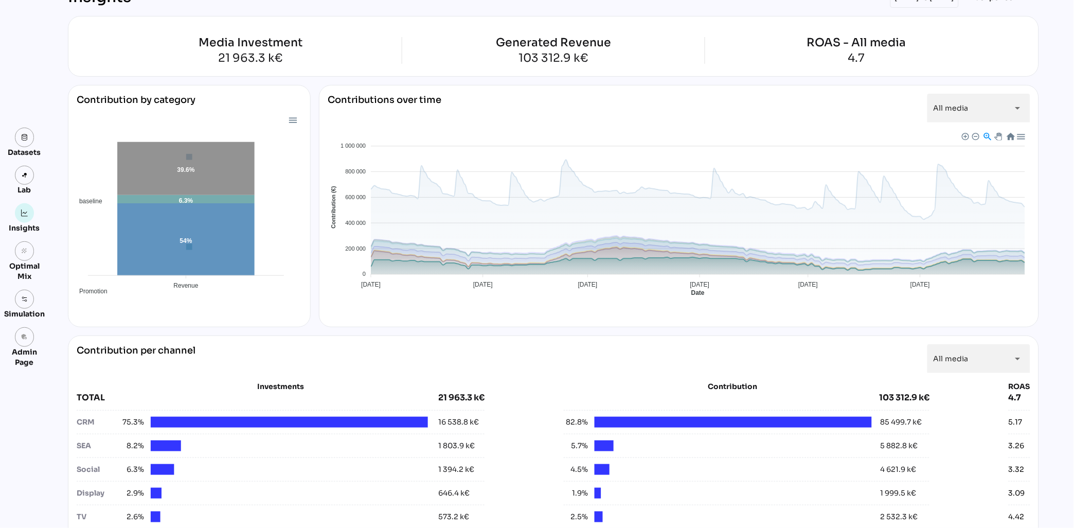
click at [359, 469] on span "Promotion" at bounding box center [341, 472] width 36 height 7
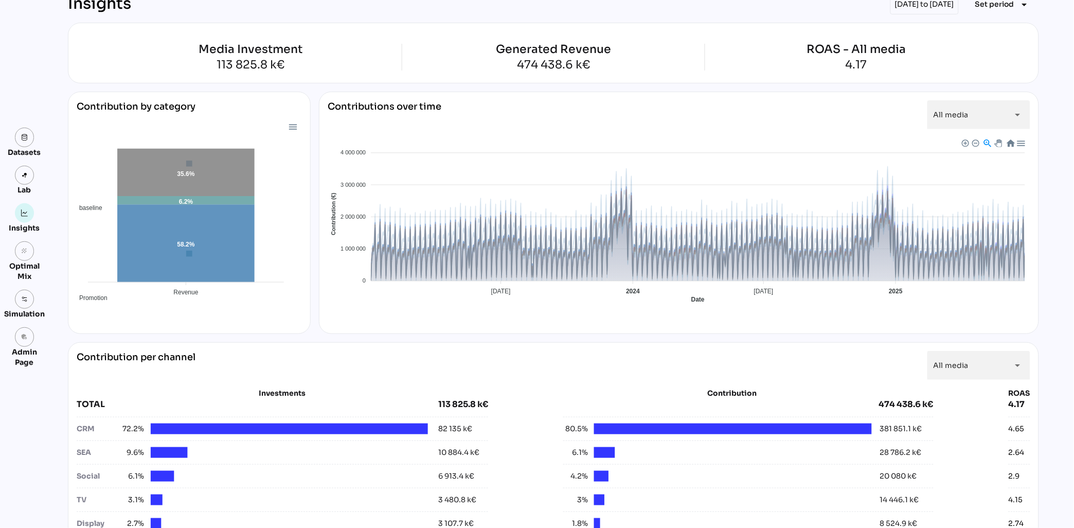
scroll to position [10, 0]
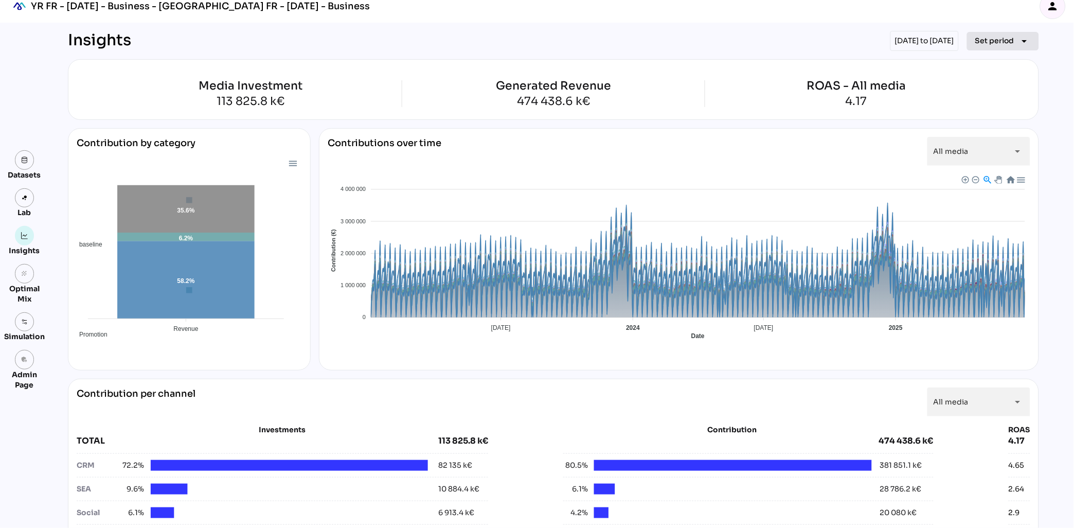
click at [1013, 38] on span "Set period" at bounding box center [994, 40] width 39 height 12
click at [805, 40] on div "Insights [DATE] to [DATE] Set period arrow_drop_down" at bounding box center [553, 41] width 971 height 20
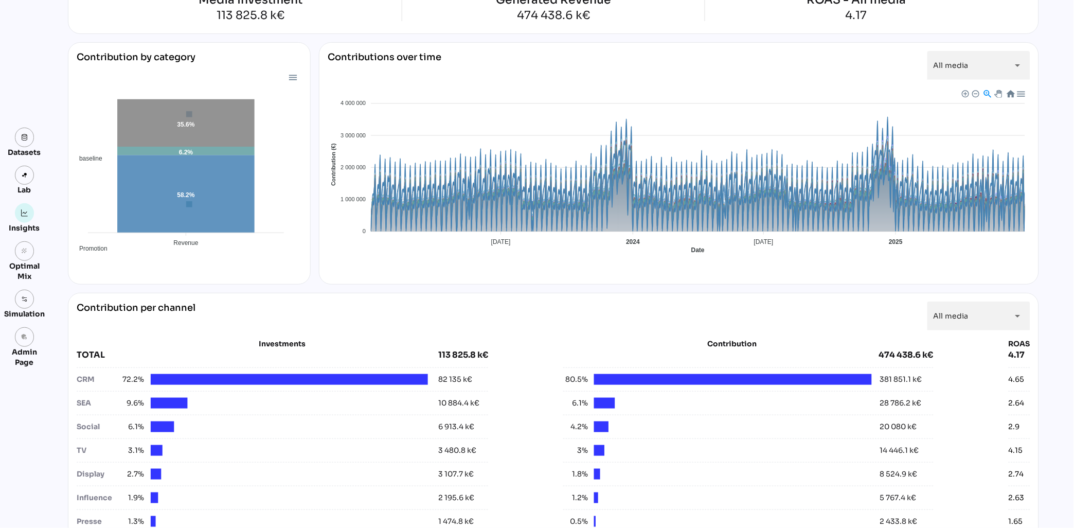
scroll to position [0, 0]
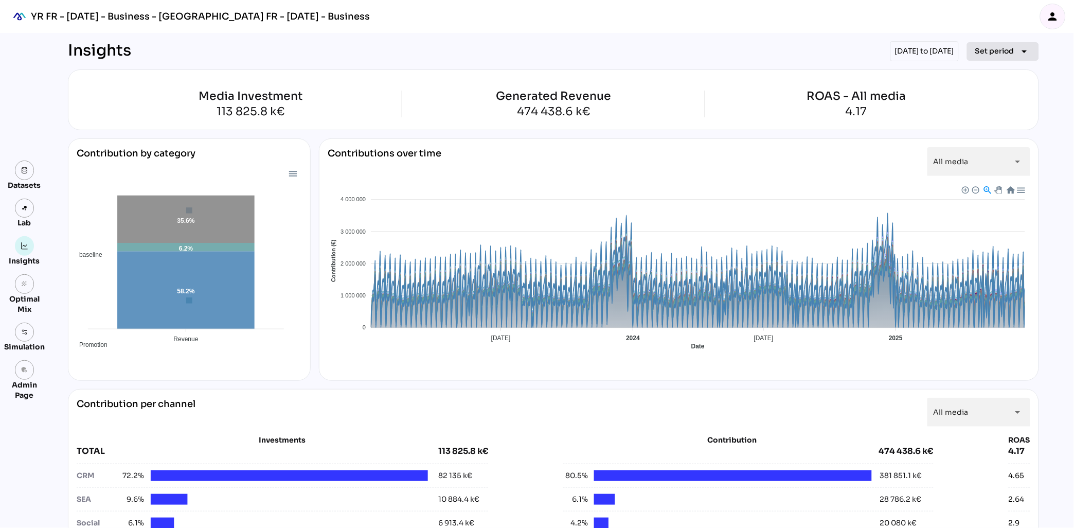
click at [996, 49] on span "Set period" at bounding box center [994, 51] width 39 height 12
click at [999, 172] on div "Custom Period" at bounding box center [998, 172] width 68 height 9
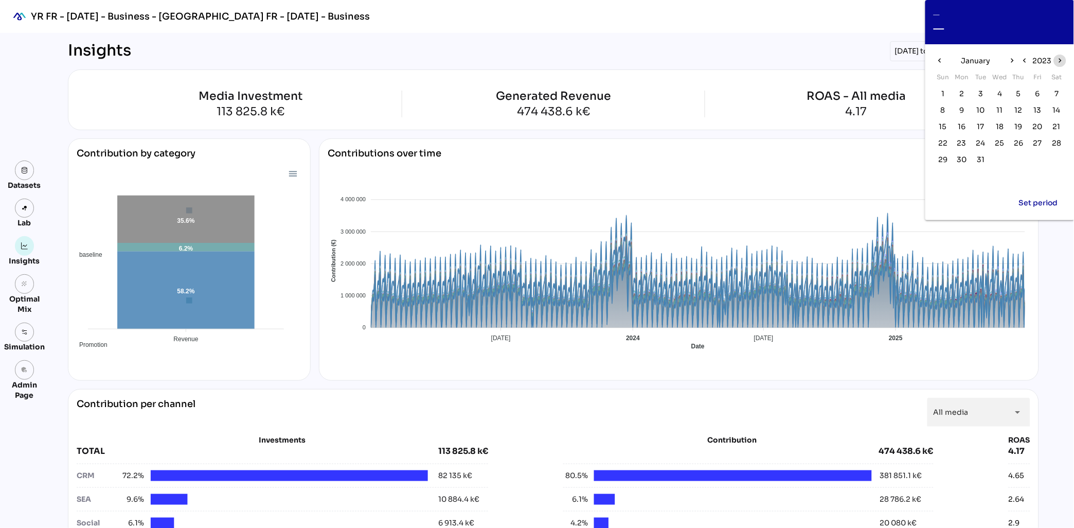
click at [1062, 58] on icon "chevron_right" at bounding box center [1060, 60] width 9 height 9
click at [941, 63] on icon "chevron_left" at bounding box center [939, 60] width 9 height 9
click at [1012, 58] on icon "chevron_right" at bounding box center [1012, 60] width 9 height 9
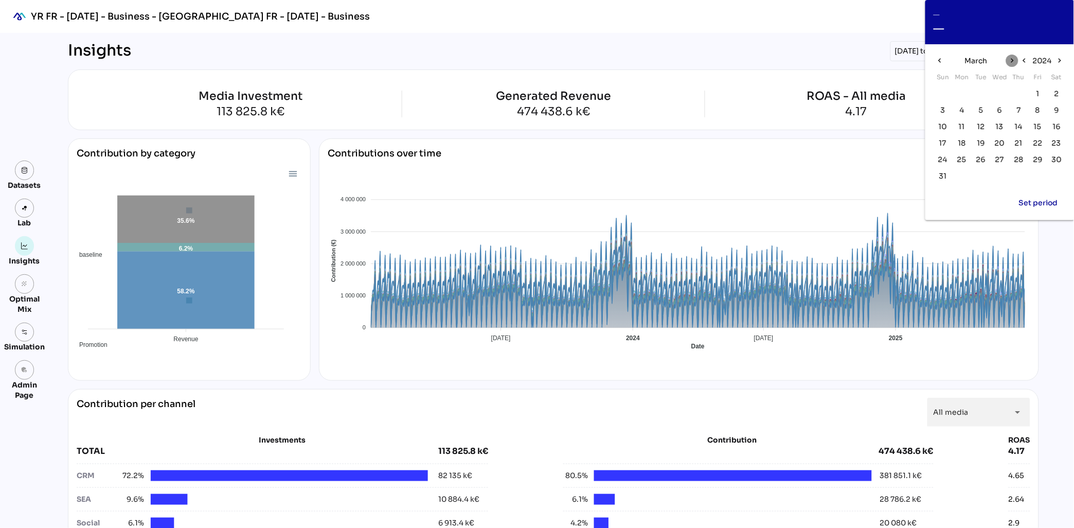
click at [1012, 58] on icon "chevron_right" at bounding box center [1012, 60] width 9 height 9
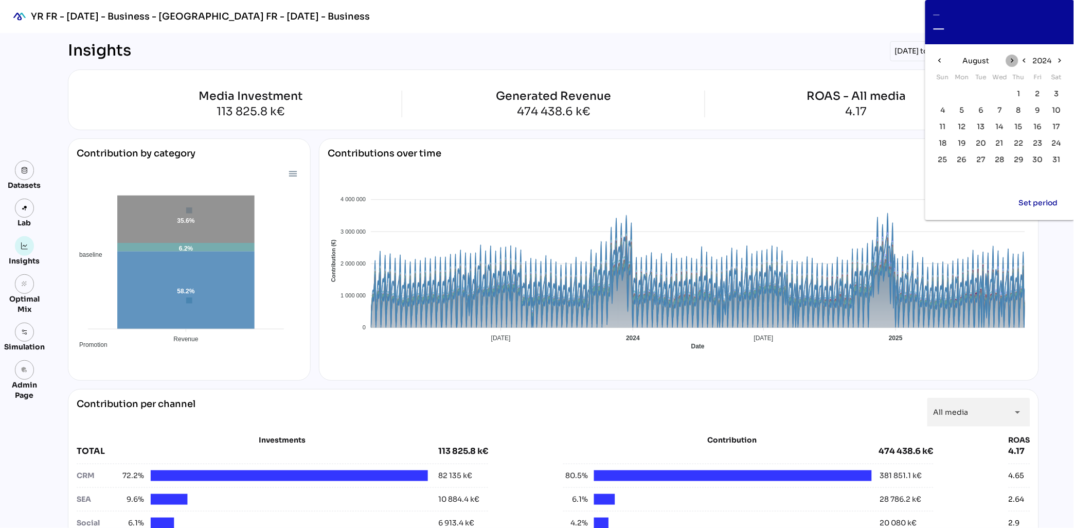
click at [1012, 58] on icon "chevron_right" at bounding box center [1012, 60] width 9 height 9
click at [943, 93] on span "1" at bounding box center [943, 93] width 3 height 11
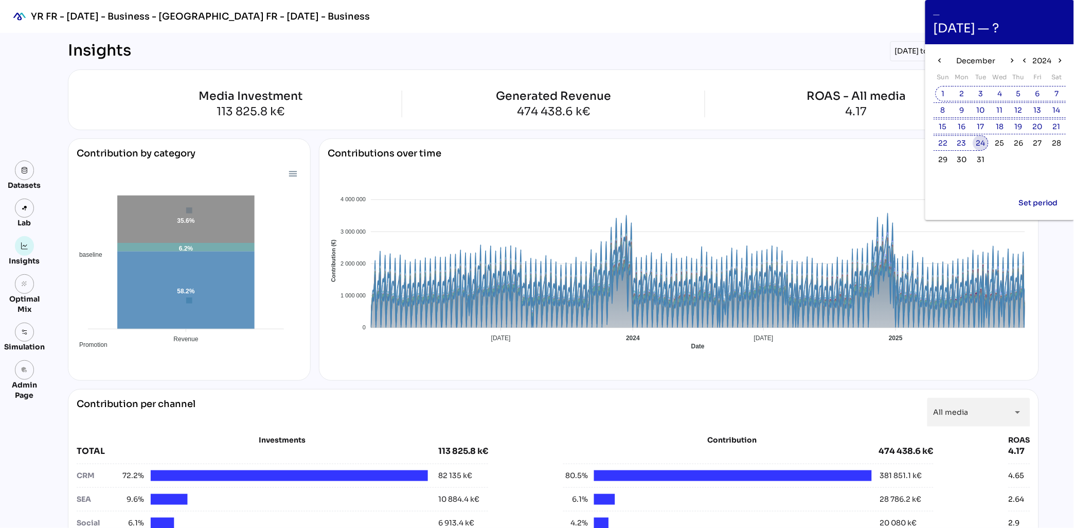
click at [981, 143] on span "24" at bounding box center [980, 142] width 9 height 11
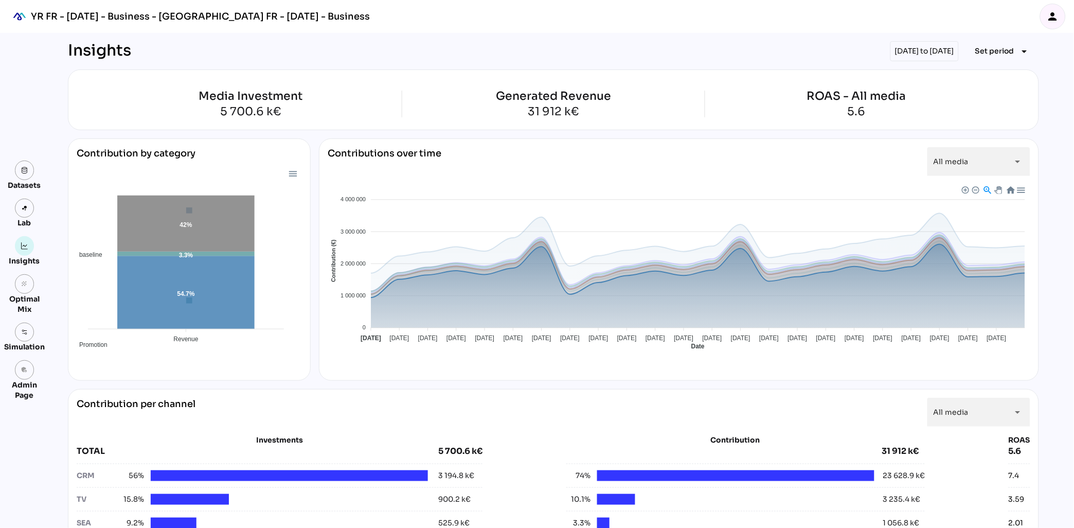
click at [354, 433] on span "Baseline" at bounding box center [338, 436] width 31 height 7
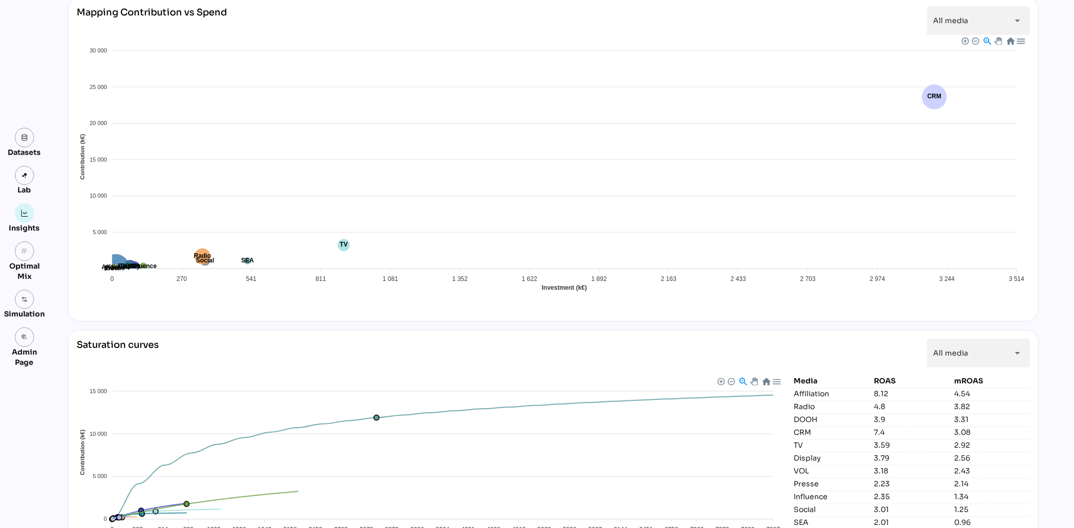
scroll to position [820, 0]
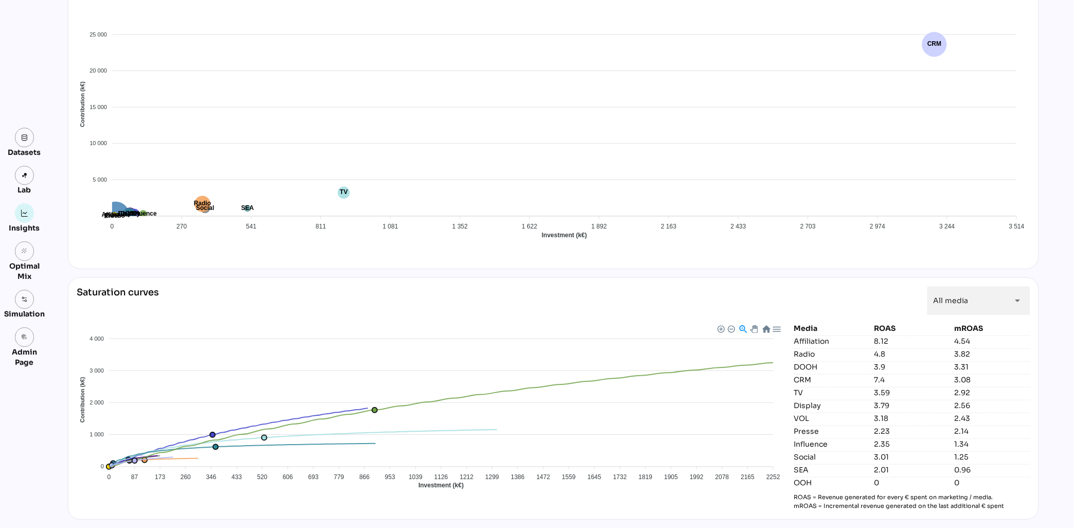
click at [765, 328] on div at bounding box center [766, 328] width 9 height 9
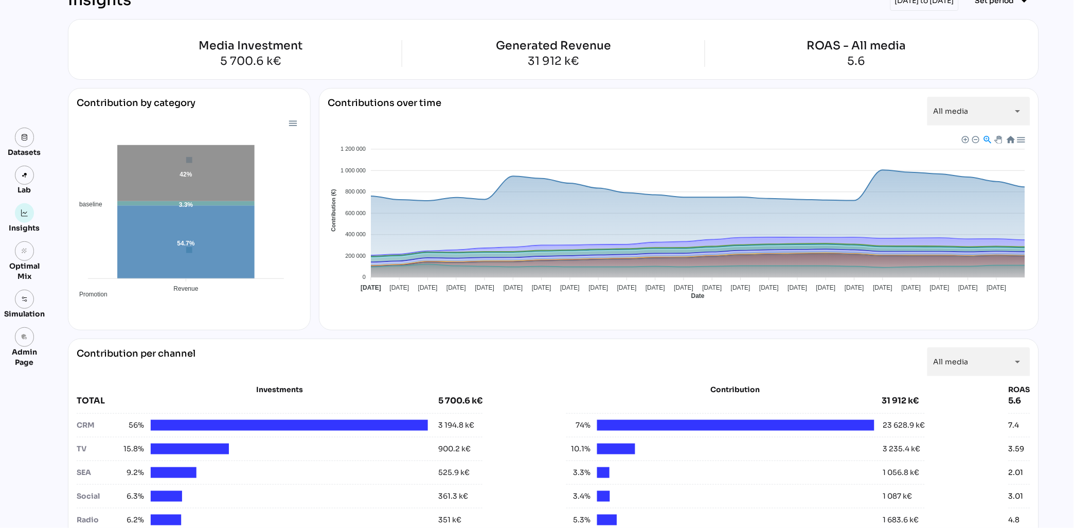
scroll to position [39, 0]
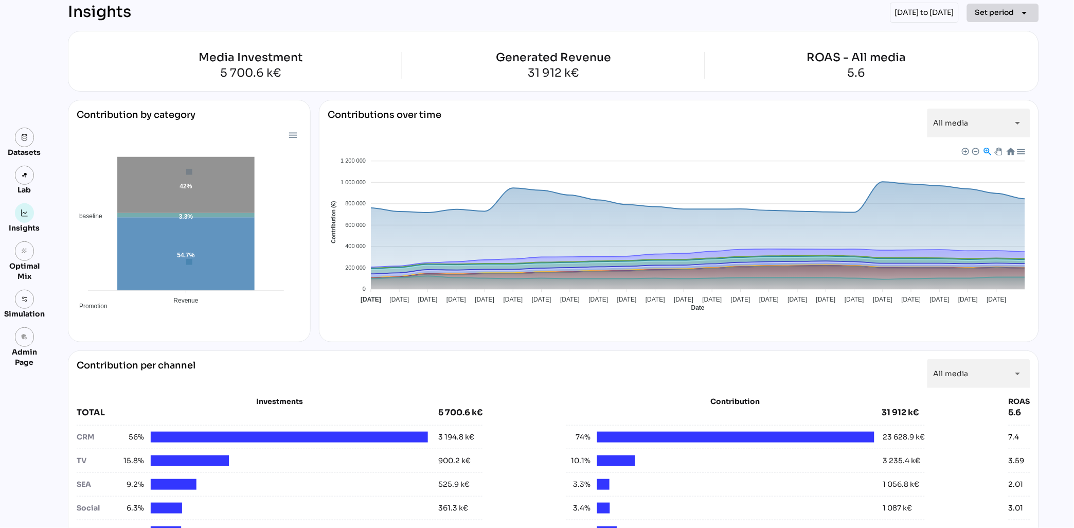
click at [1001, 12] on span "Set period" at bounding box center [994, 12] width 39 height 12
click at [1000, 37] on div "All Available Dates" at bounding box center [998, 34] width 68 height 9
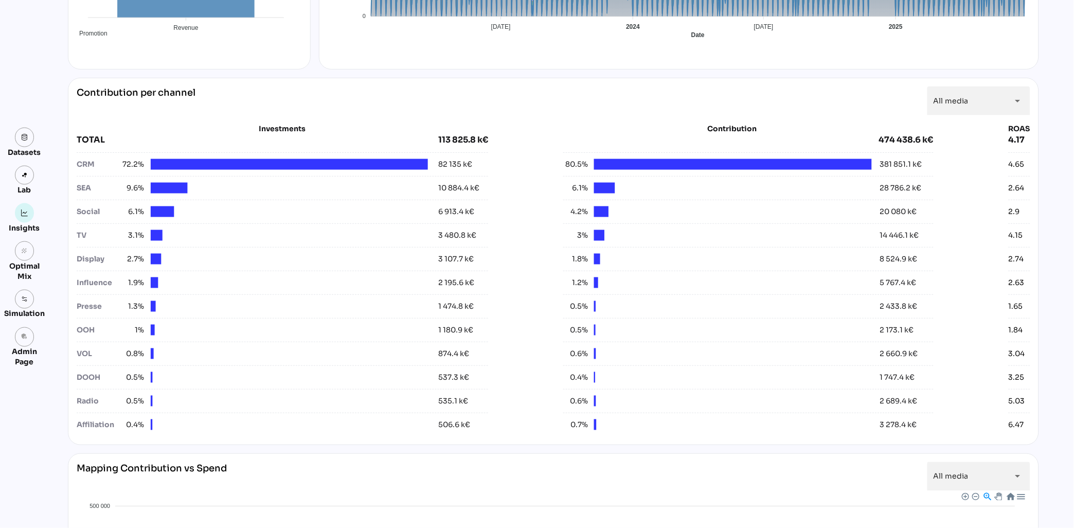
scroll to position [292, 0]
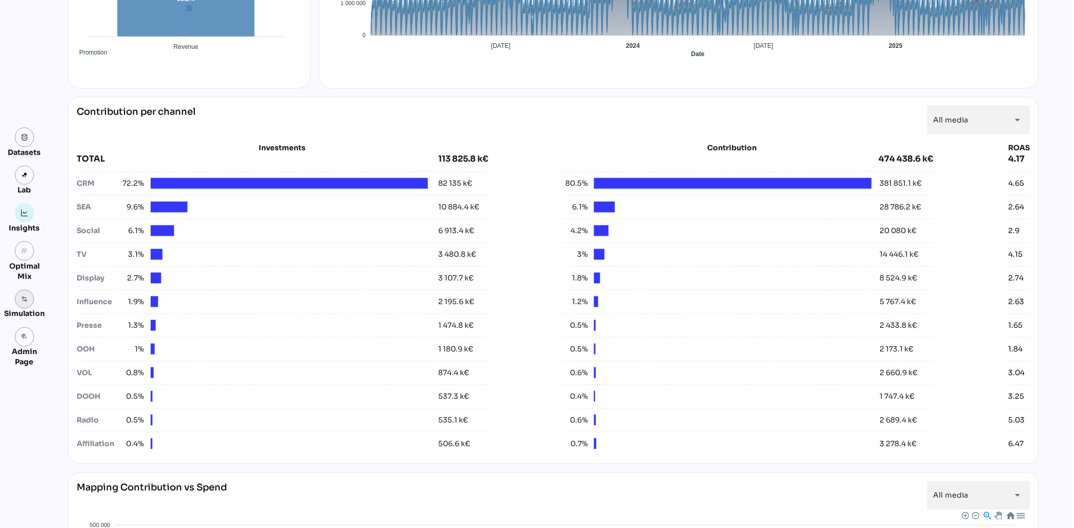
click at [24, 300] on img at bounding box center [24, 299] width 7 height 7
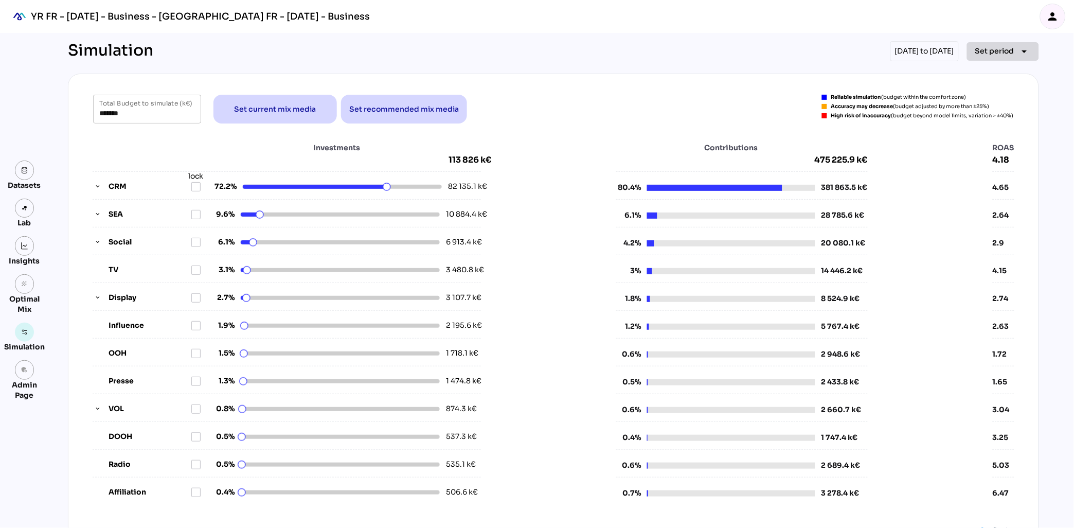
click at [1019, 53] on icon "arrow_drop_down" at bounding box center [1025, 51] width 12 height 12
click at [973, 97] on div "Year" at bounding box center [988, 98] width 48 height 9
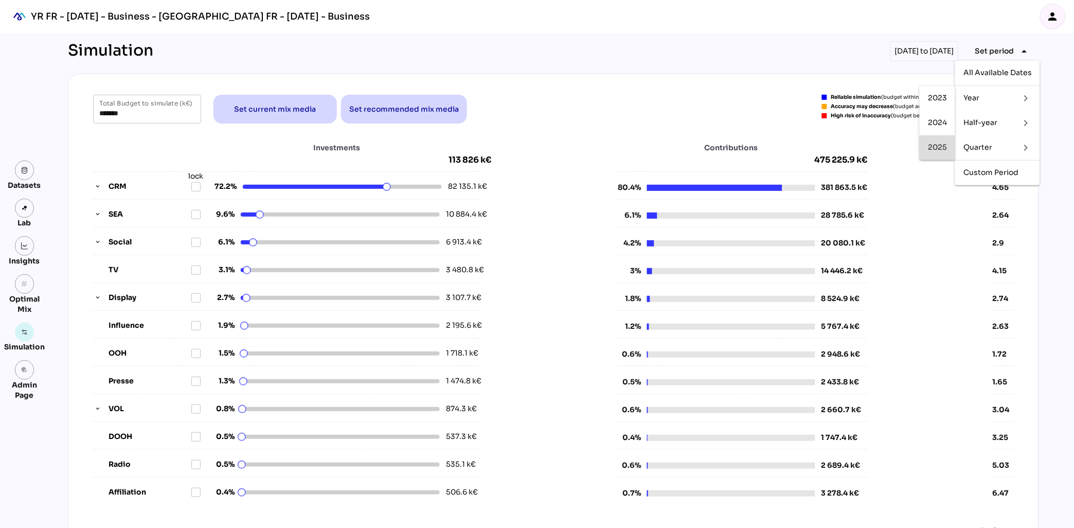
click at [942, 149] on div "2025" at bounding box center [937, 147] width 19 height 9
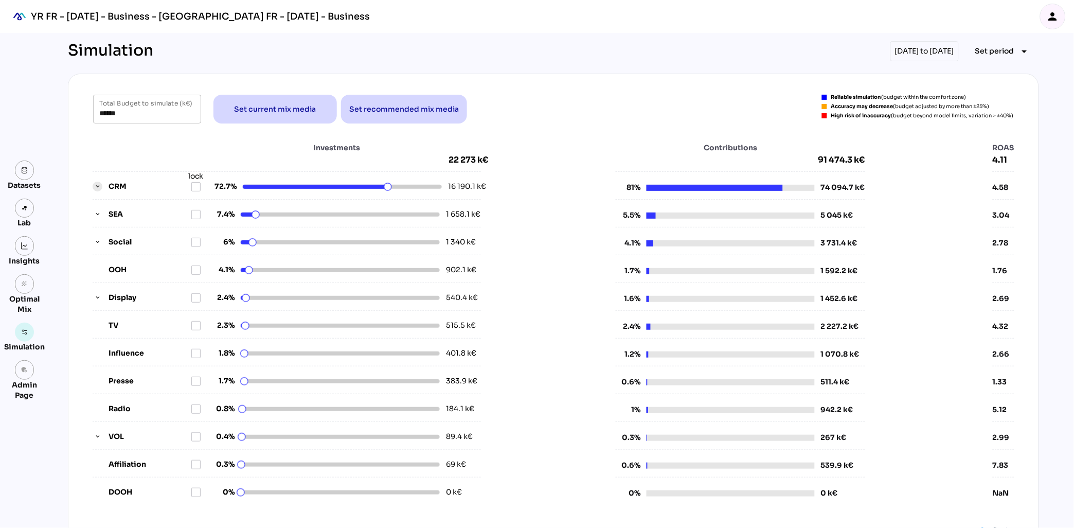
click at [94, 184] on icon "button" at bounding box center [97, 186] width 7 height 7
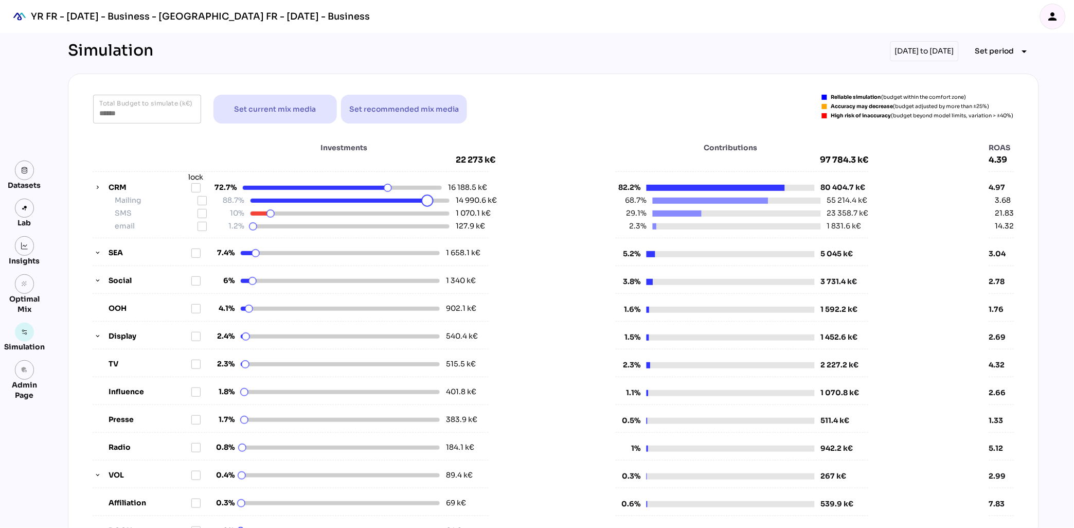
drag, startPoint x: 440, startPoint y: 203, endPoint x: 428, endPoint y: 205, distance: 12.5
click at [428, 205] on html "YR FR - Sep 2025 - Business - YR FR - Sep 2025 - Business person Datasets Lab I…" at bounding box center [537, 439] width 1074 height 879
click at [203, 204] on icon at bounding box center [202, 201] width 8 height 8
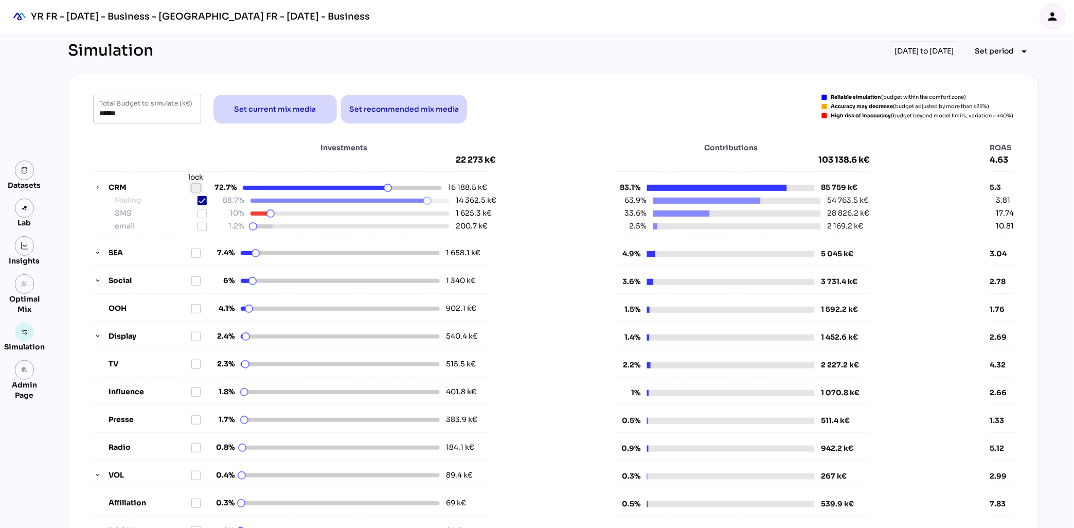
click at [192, 186] on icon at bounding box center [196, 188] width 8 height 8
click at [100, 252] on icon "button" at bounding box center [97, 253] width 7 height 7
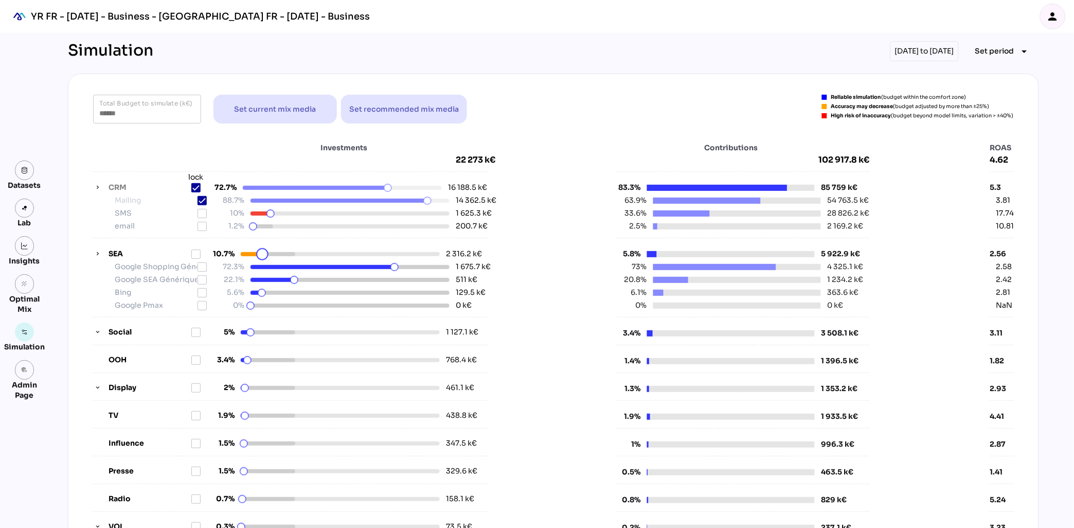
click at [262, 257] on html "YR FR - Sep 2025 - Business - YR FR - Sep 2025 - Business person Datasets Lab I…" at bounding box center [537, 465] width 1074 height 930
click at [198, 185] on icon at bounding box center [195, 187] width 7 height 7
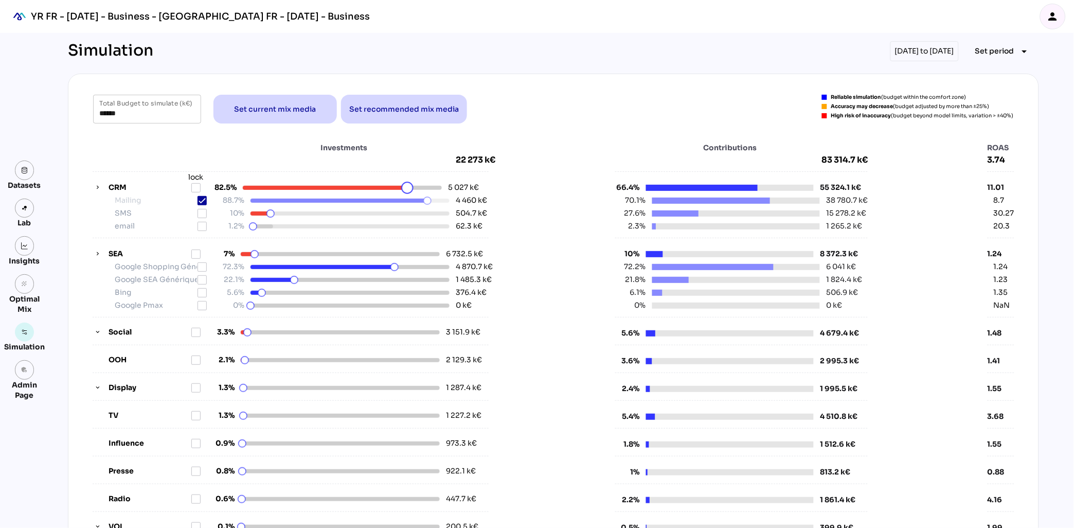
drag, startPoint x: 388, startPoint y: 186, endPoint x: 407, endPoint y: 175, distance: 22.3
click at [407, 175] on html "YR FR - Sep 2025 - Business - YR FR - Sep 2025 - Business person Datasets Lab I…" at bounding box center [537, 465] width 1074 height 930
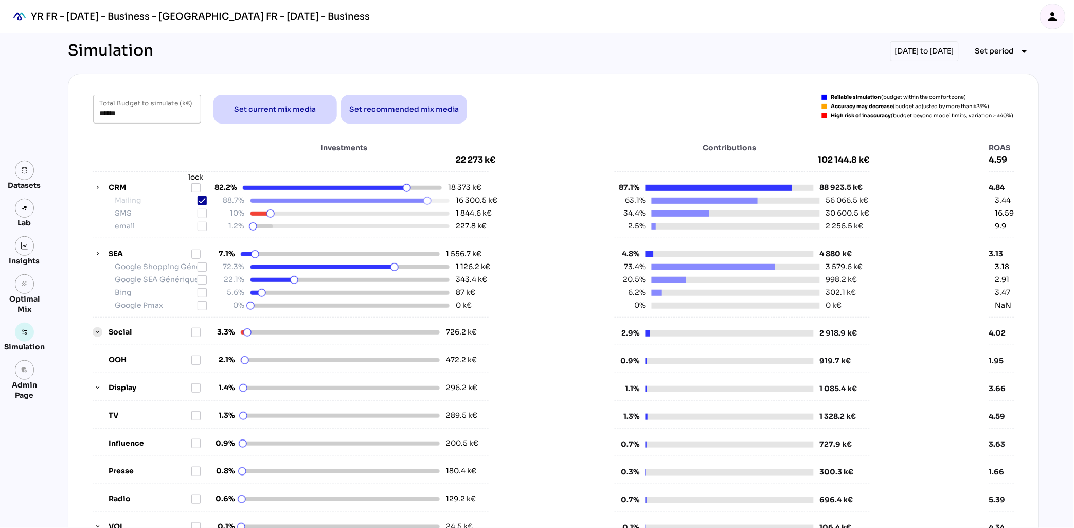
click at [97, 332] on icon "button" at bounding box center [97, 332] width 7 height 7
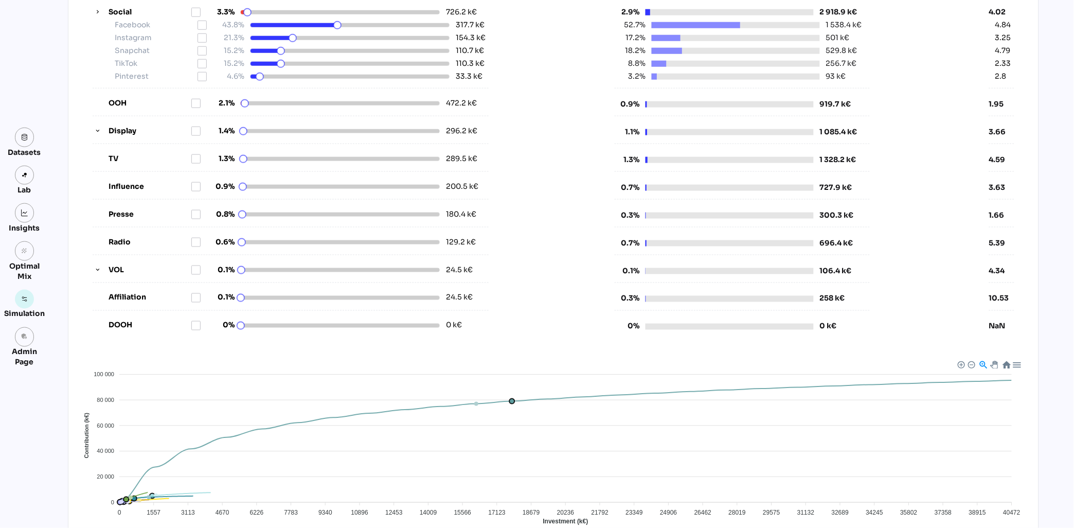
scroll to position [466, 0]
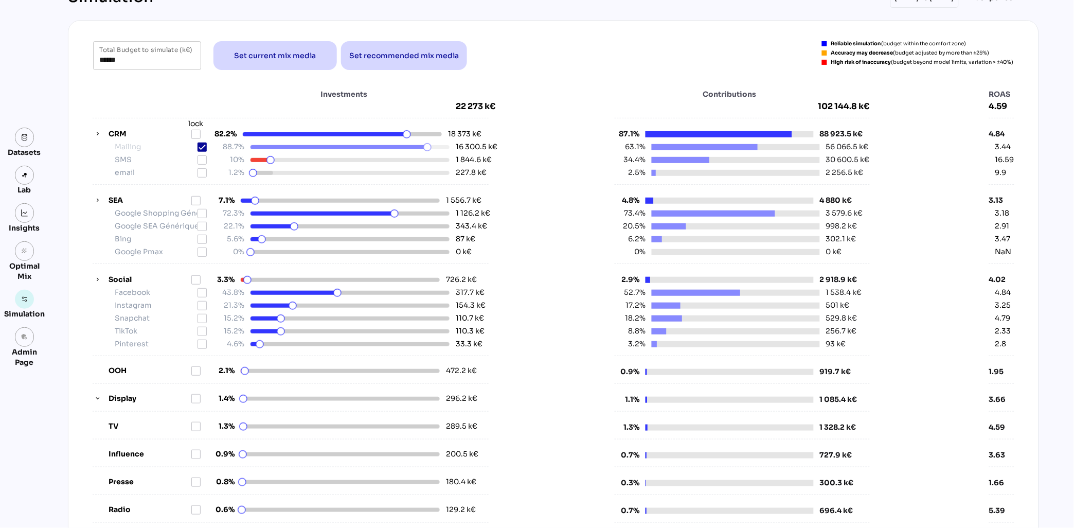
scroll to position [0, 0]
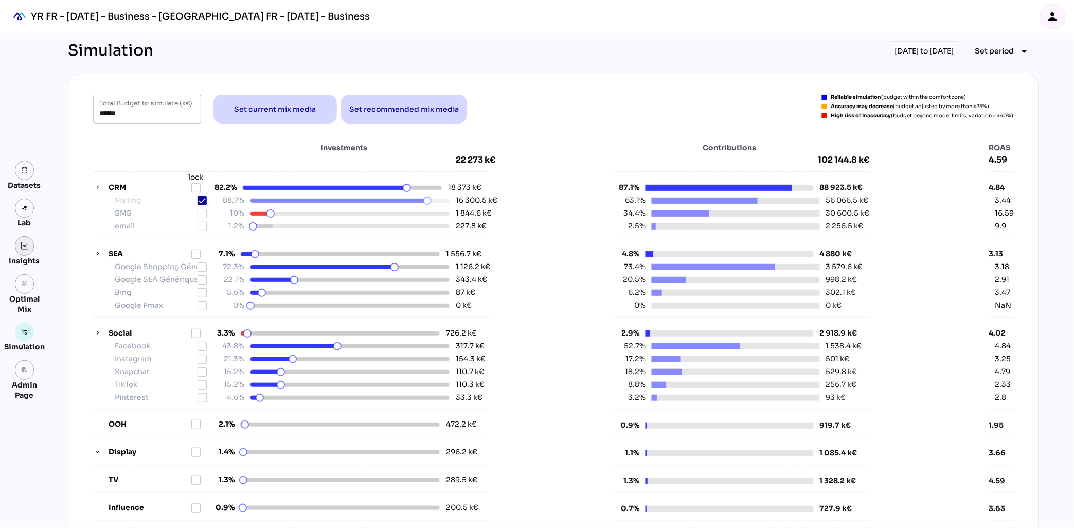
click at [21, 246] on img at bounding box center [24, 245] width 7 height 7
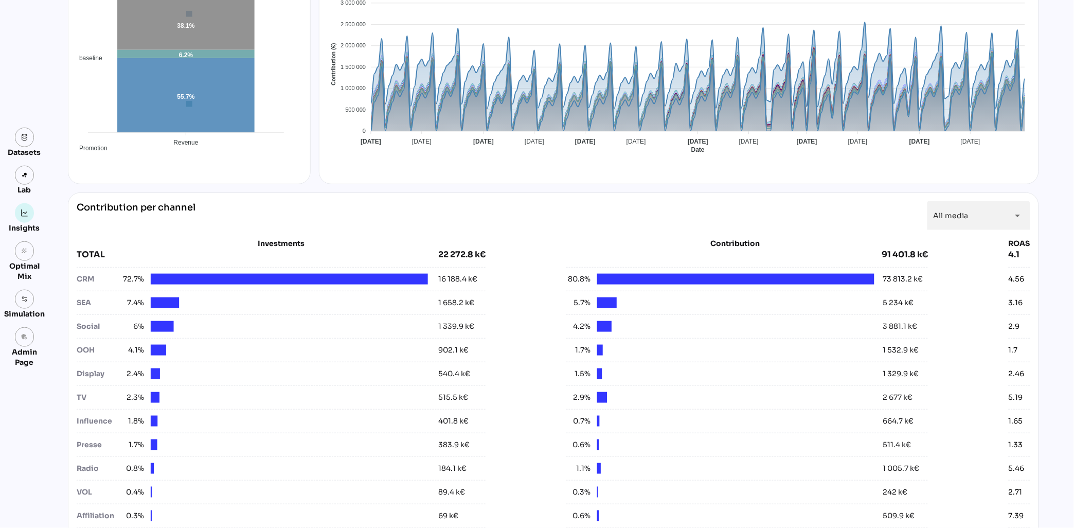
scroll to position [191, 0]
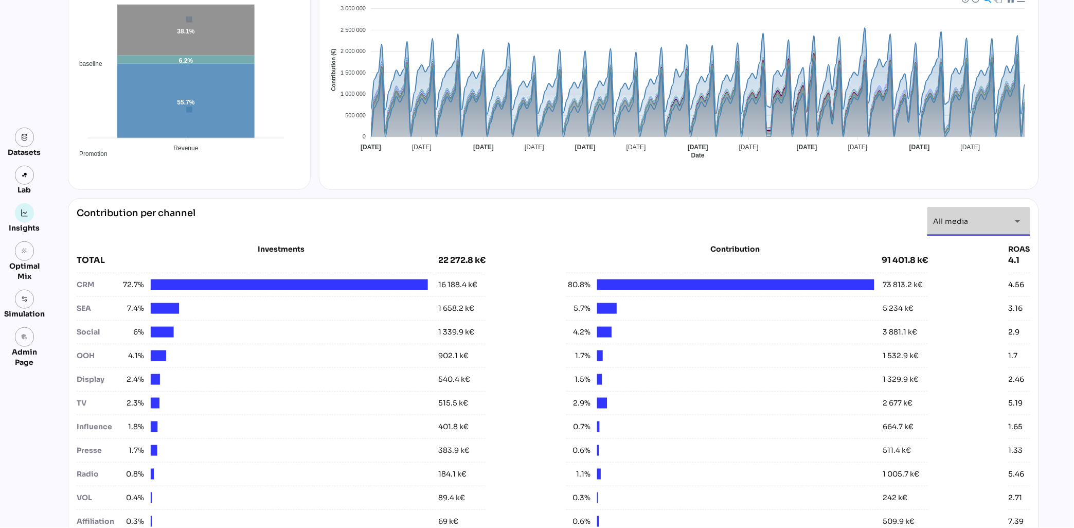
click at [960, 220] on span "All media" at bounding box center [951, 221] width 35 height 9
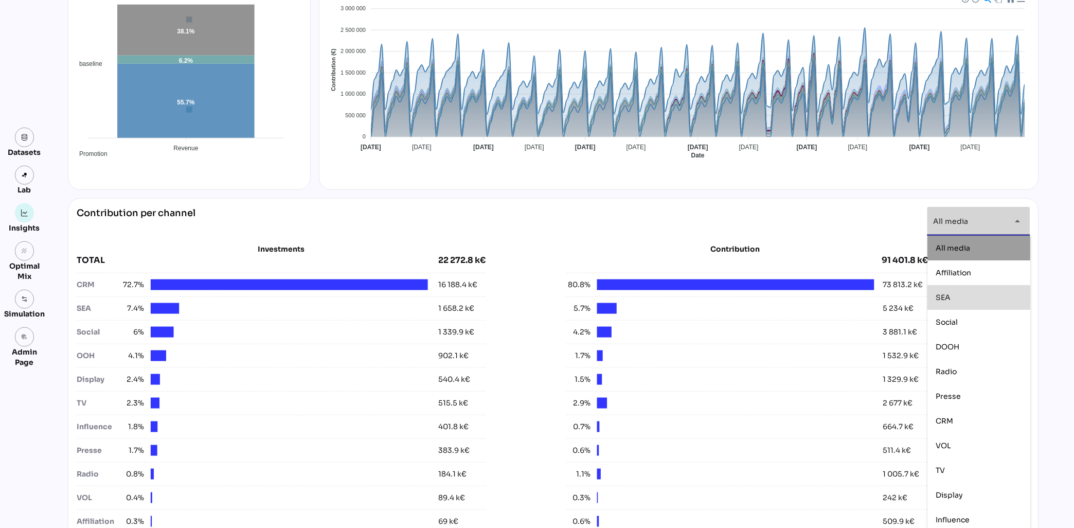
scroll to position [28, 0]
click at [967, 299] on div "Social" at bounding box center [979, 294] width 86 height 16
type input "******"
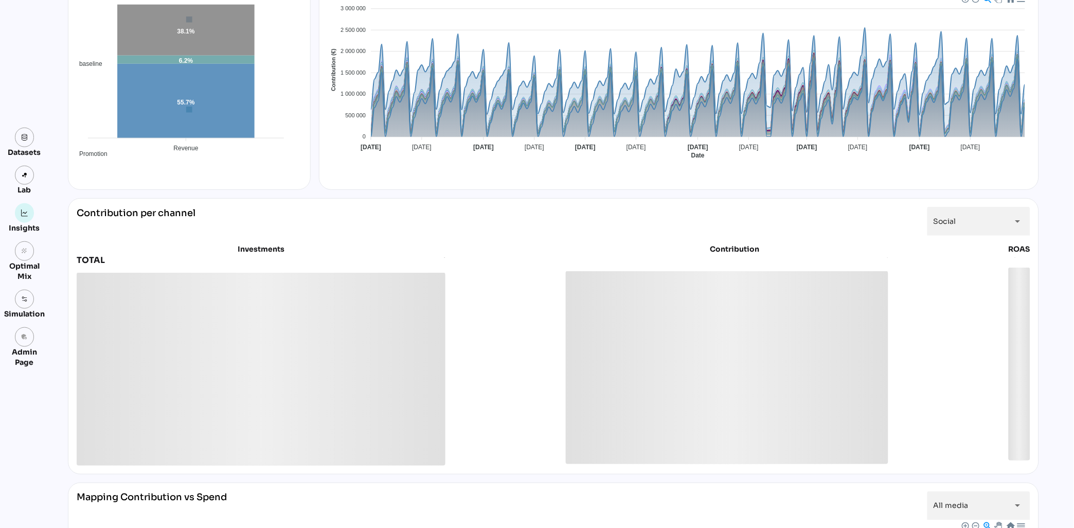
click at [669, 214] on div "Contribution per channel Social ****** arrow_drop_down" at bounding box center [554, 221] width 954 height 29
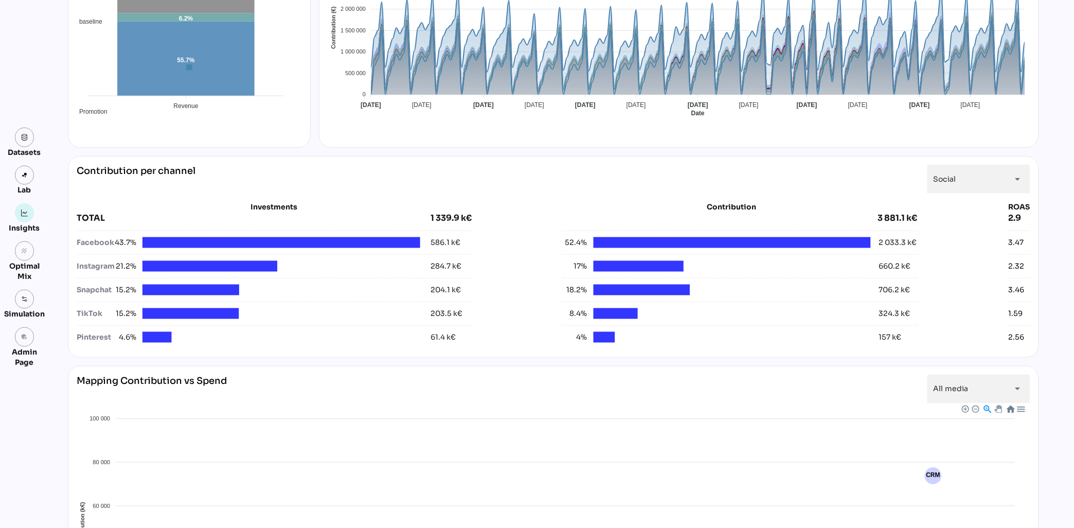
scroll to position [0, 0]
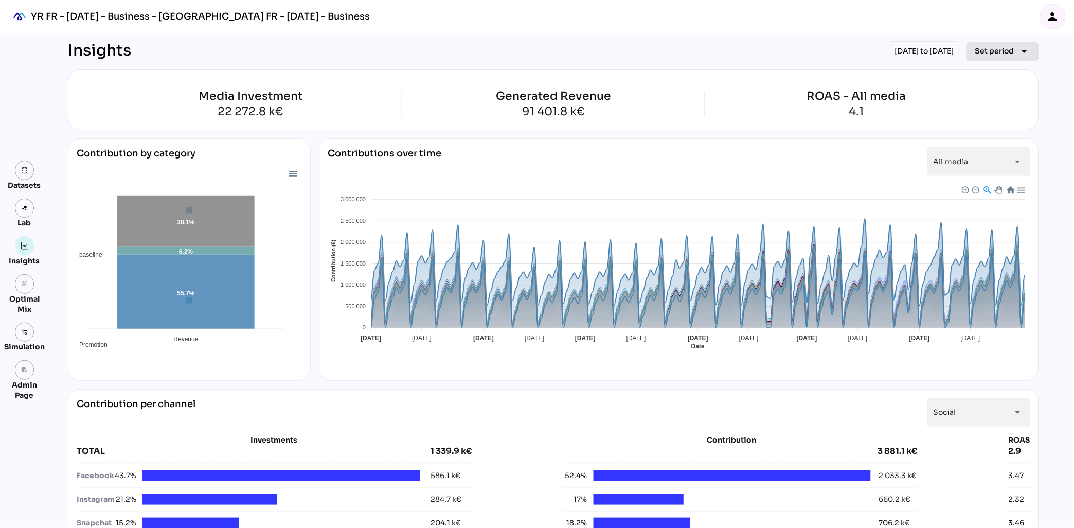
click at [997, 50] on span "Set period" at bounding box center [994, 51] width 39 height 12
click at [815, 69] on div "Media Investment 22 272.8 k€ Generated Revenue 91 401.8 k€ ROAS - All media 4.1" at bounding box center [553, 99] width 971 height 61
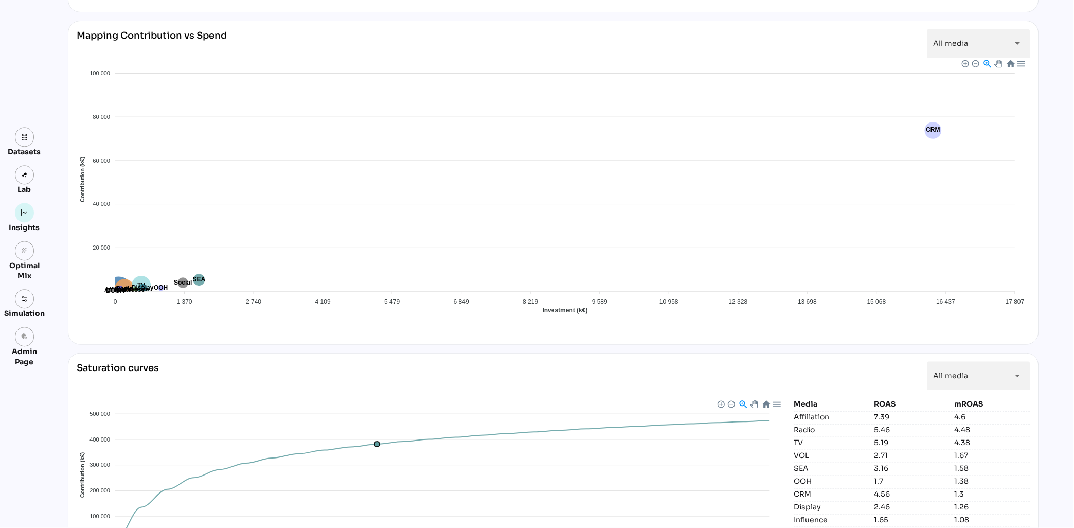
scroll to position [563, 0]
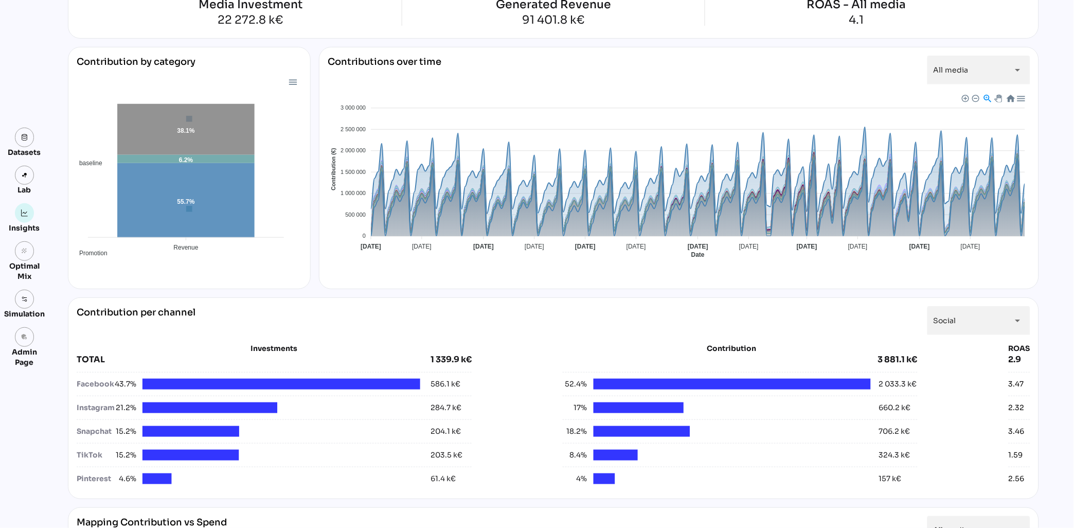
scroll to position [220, 0]
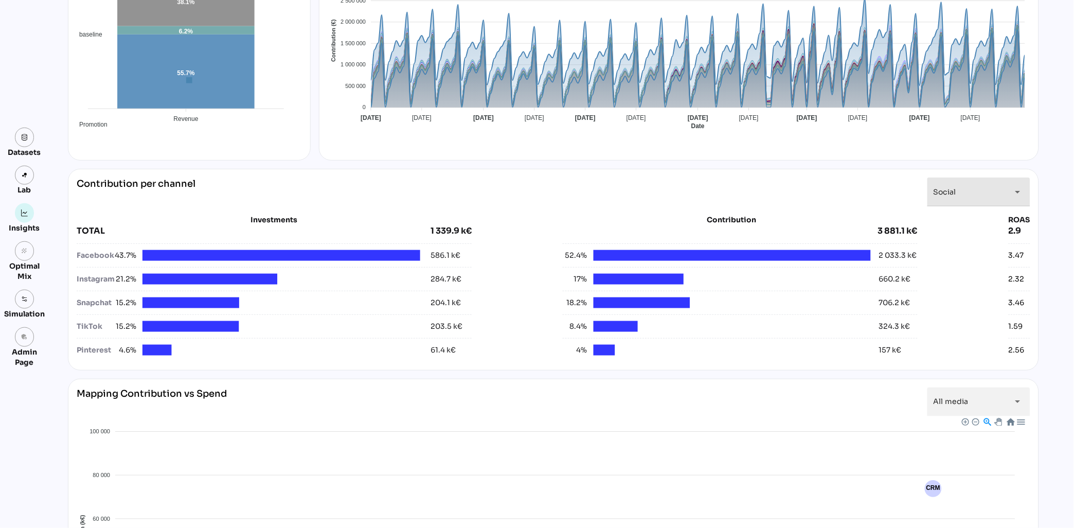
click at [957, 197] on div "Social ******" at bounding box center [970, 191] width 72 height 29
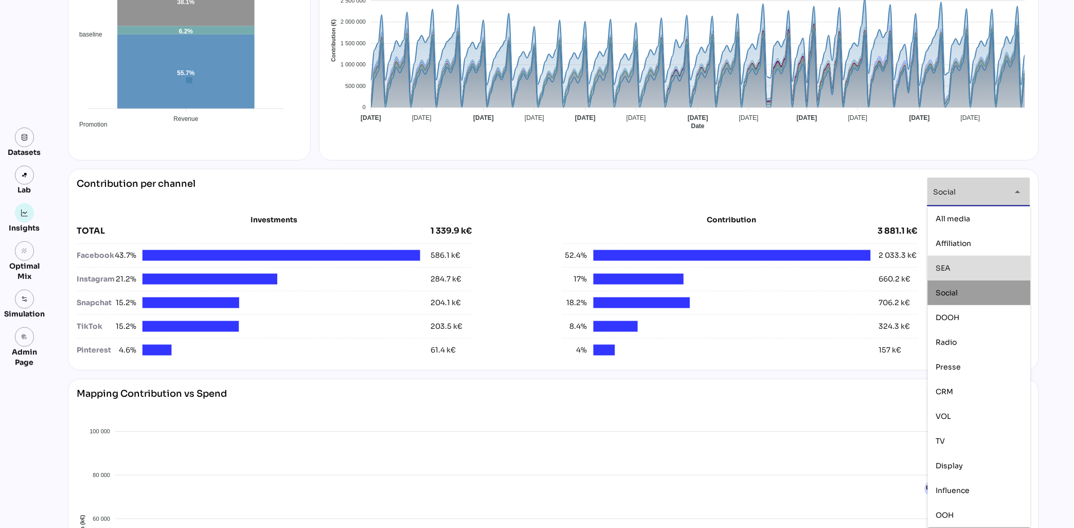
click at [940, 267] on span "SEA" at bounding box center [943, 267] width 15 height 9
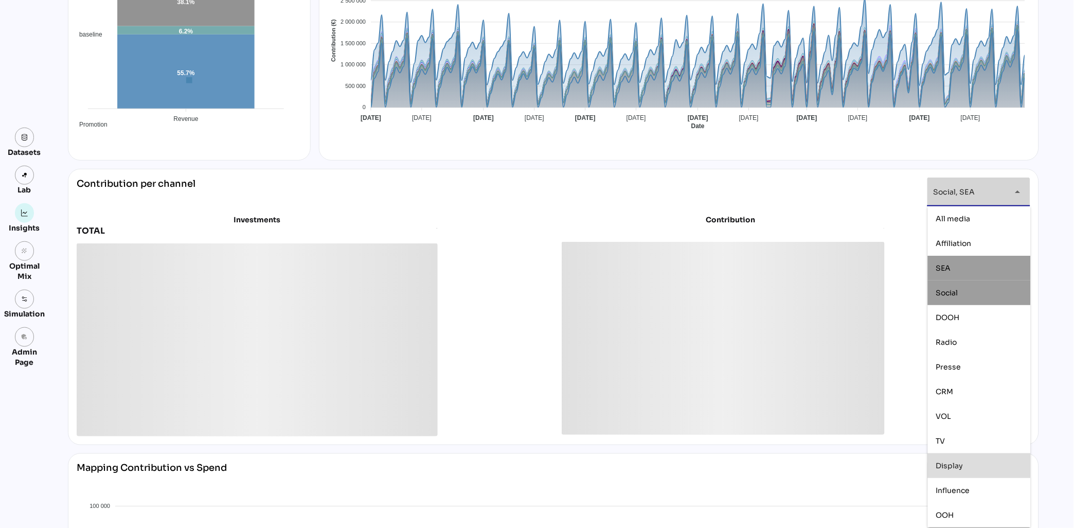
click at [994, 467] on div "Display" at bounding box center [979, 465] width 86 height 9
click at [973, 419] on div "VOL" at bounding box center [979, 416] width 86 height 9
type input "**********"
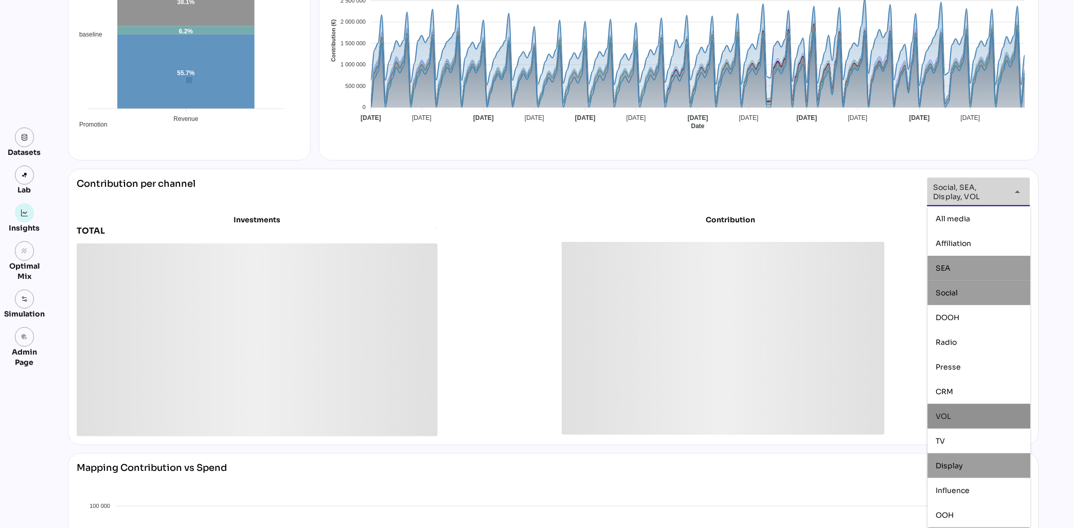
click at [679, 175] on div "**********" at bounding box center [553, 307] width 971 height 276
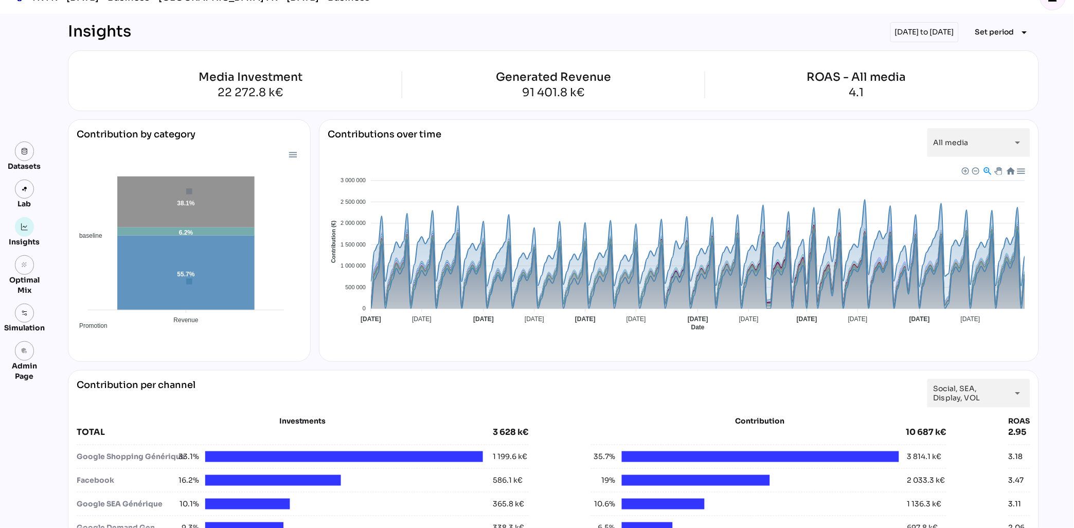
scroll to position [0, 0]
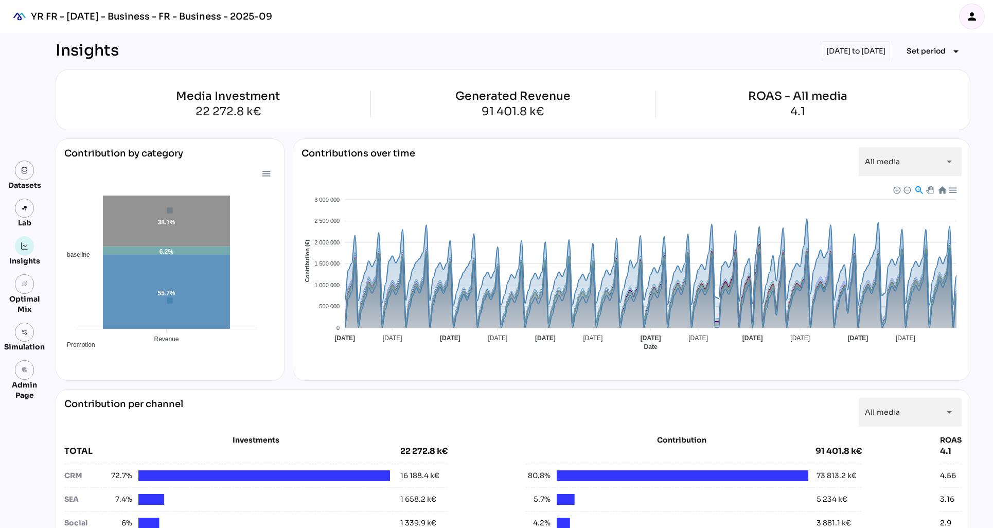
click at [970, 19] on icon "person" at bounding box center [972, 16] width 12 height 12
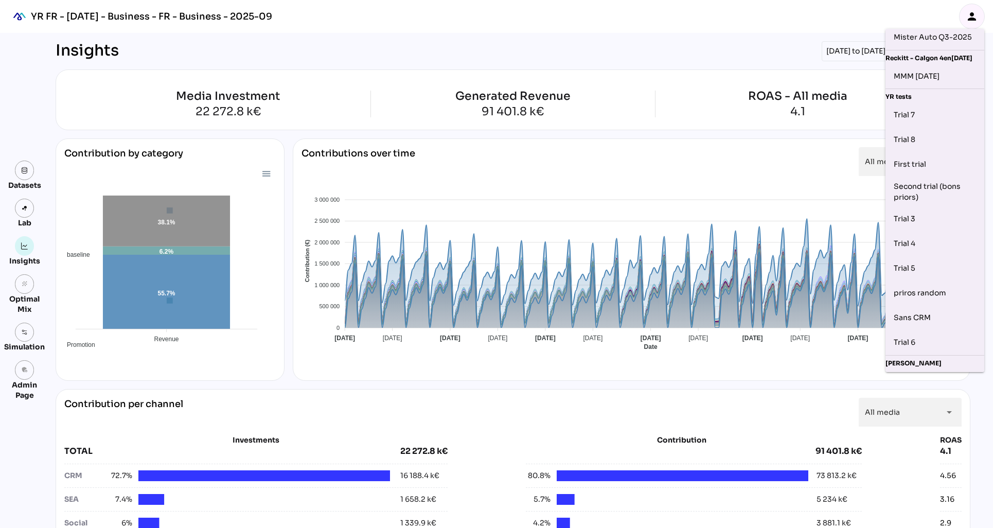
scroll to position [422, 0]
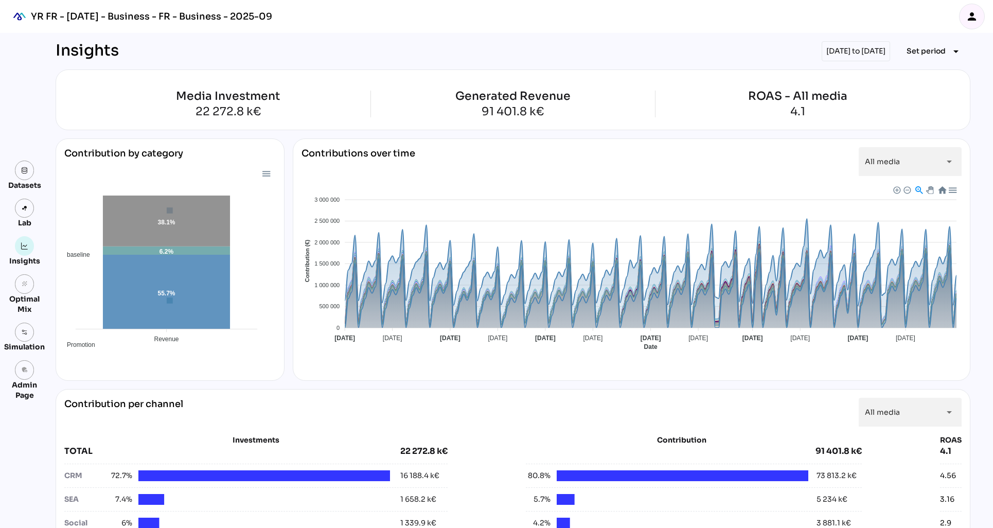
click at [649, 59] on div "Insights [DATE] to [DATE] Set period arrow_drop_down" at bounding box center [513, 51] width 915 height 20
click at [896, 191] on div at bounding box center [896, 189] width 7 height 7
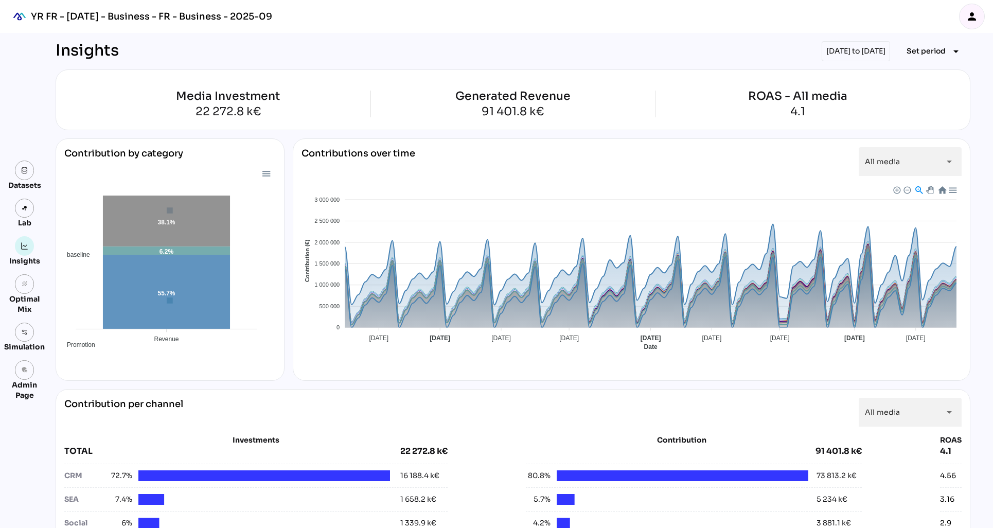
click at [896, 190] on div at bounding box center [896, 189] width 7 height 7
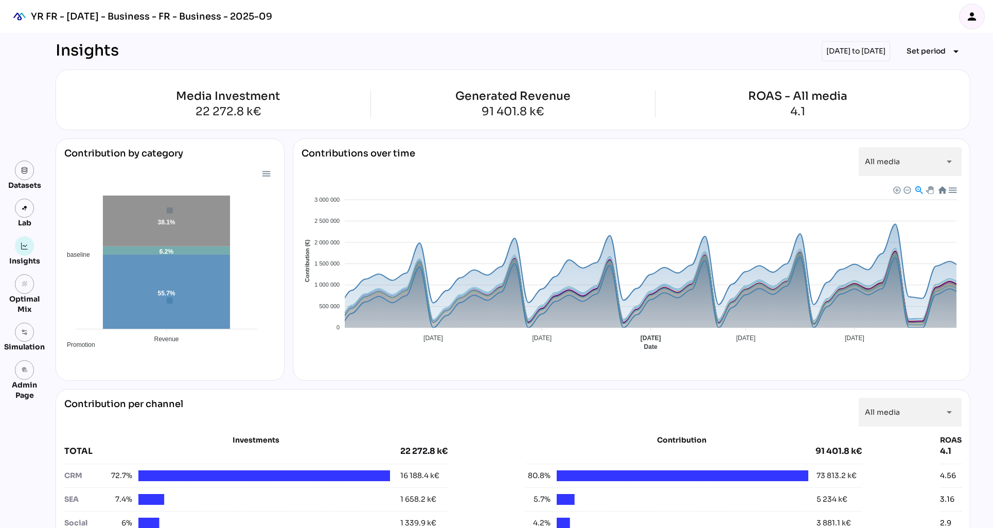
click at [905, 190] on div at bounding box center [906, 189] width 7 height 7
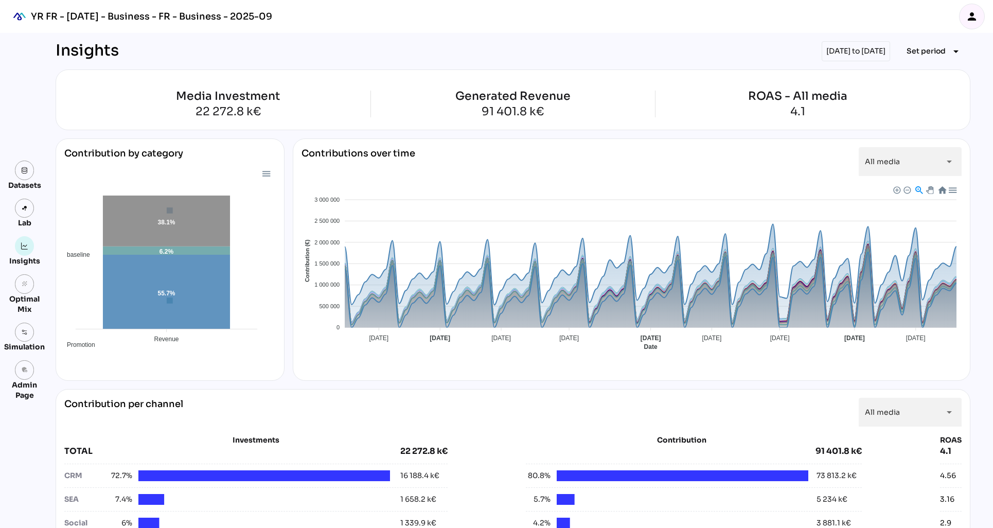
click at [905, 190] on div at bounding box center [906, 189] width 7 height 7
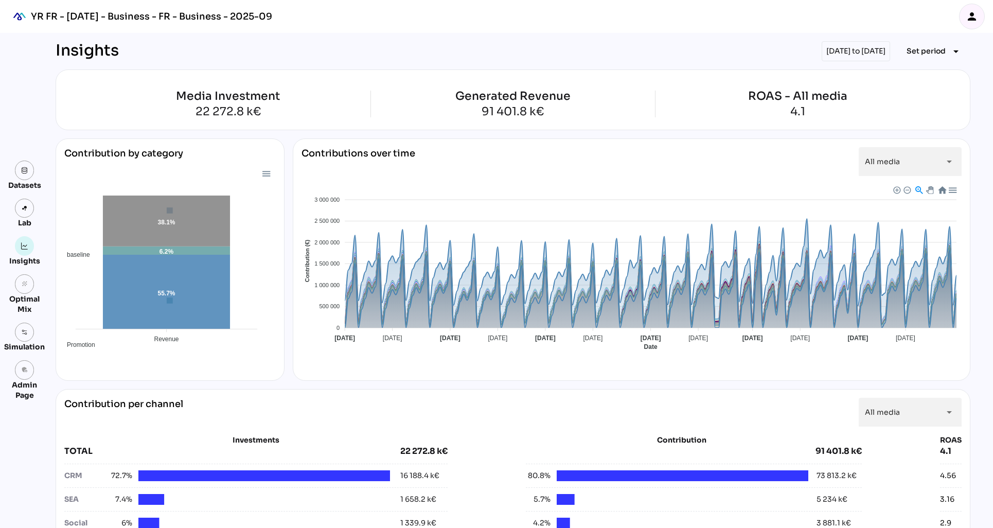
click at [905, 190] on div at bounding box center [906, 189] width 7 height 7
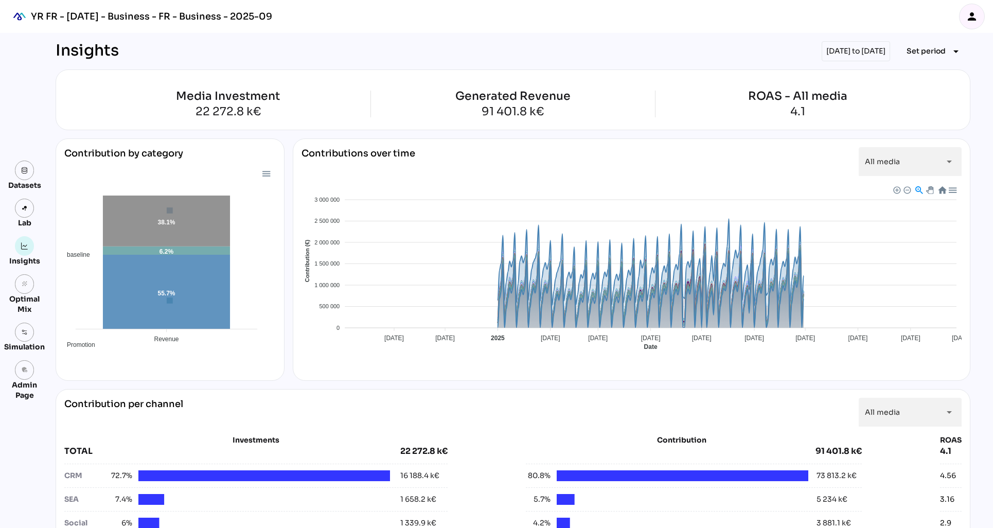
click at [895, 190] on div at bounding box center [896, 189] width 7 height 7
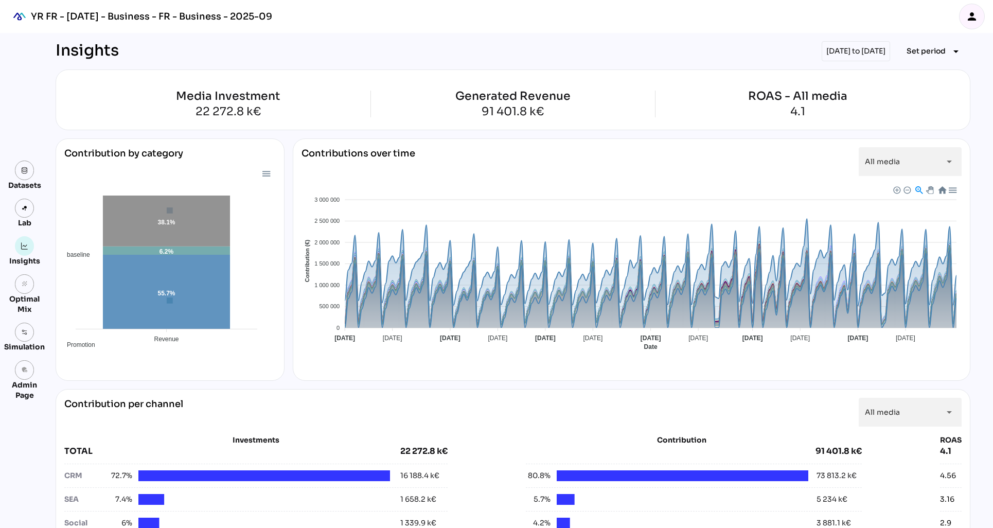
click at [895, 190] on div at bounding box center [896, 189] width 7 height 7
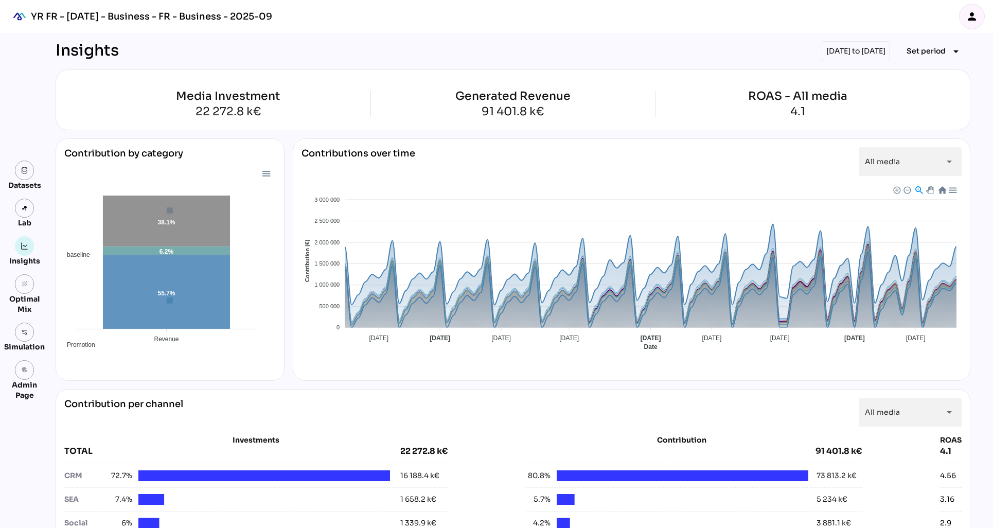
click at [917, 189] on div at bounding box center [918, 189] width 9 height 9
click at [919, 189] on div at bounding box center [918, 189] width 9 height 9
click at [917, 192] on div at bounding box center [918, 189] width 9 height 9
click at [932, 189] on div "Download SVG Download PNG Download CSV" at bounding box center [924, 189] width 72 height 11
click at [930, 192] on div at bounding box center [929, 189] width 6 height 6
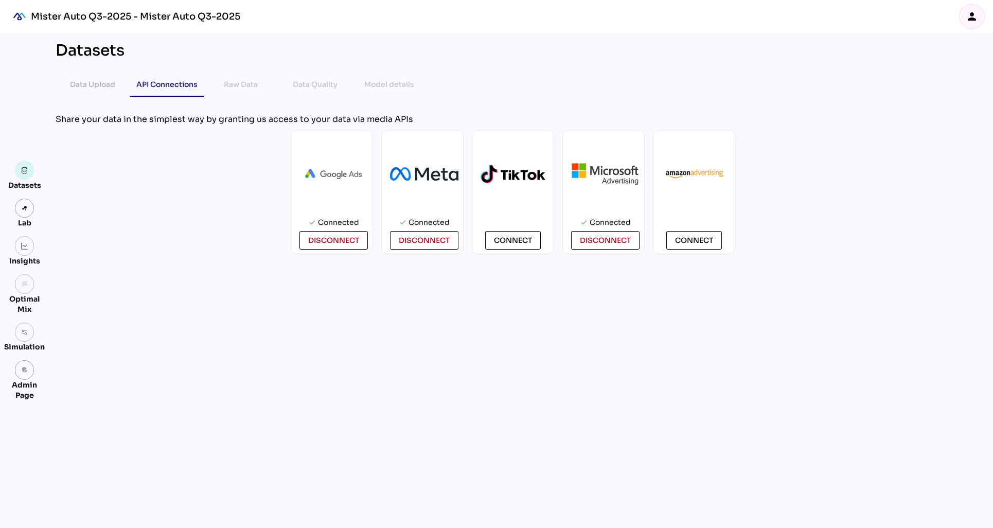
click at [218, 374] on div "Datasets Data Upload API Connections Raw Data Data Quality Model details chevro…" at bounding box center [512, 280] width 931 height 495
click at [968, 11] on icon "person" at bounding box center [972, 16] width 12 height 12
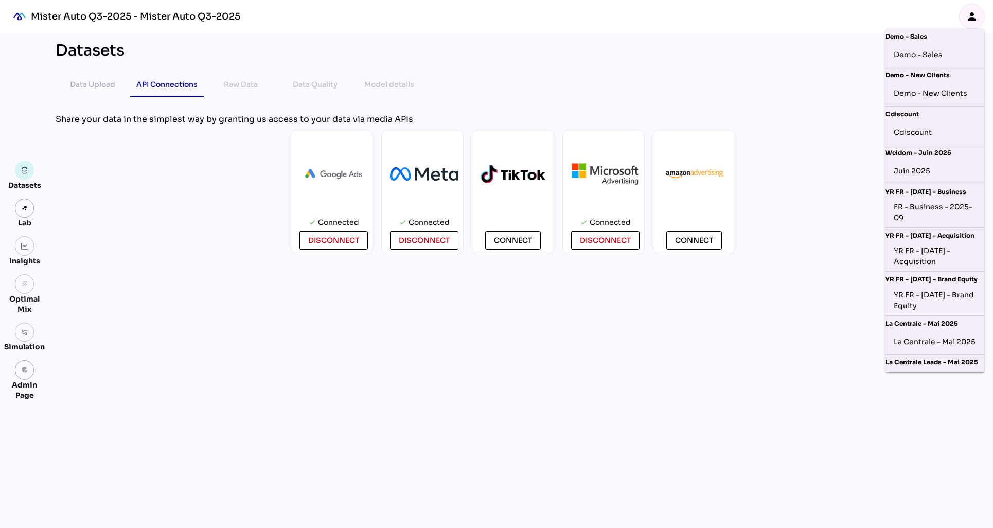
scroll to position [504, 0]
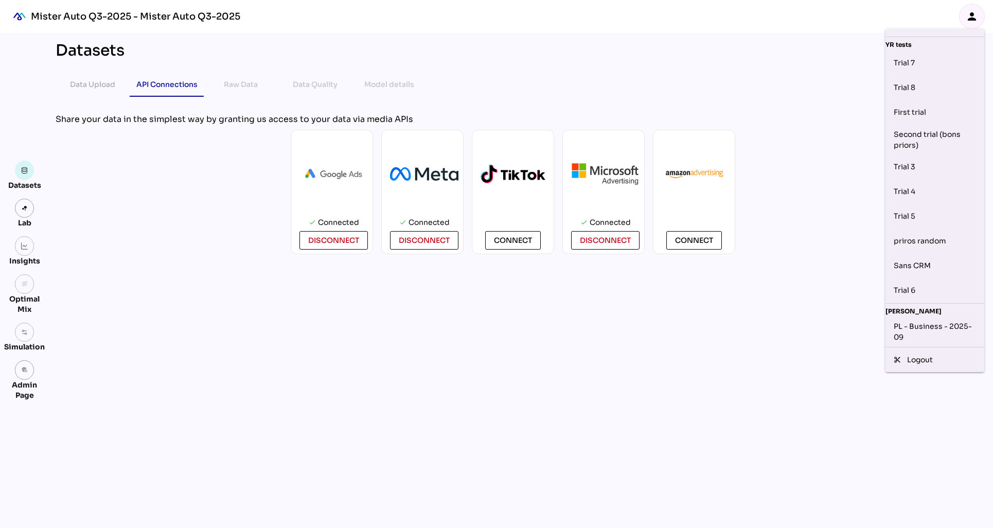
click at [725, 375] on div "Datasets Data Upload API Connections Raw Data Data Quality Model details chevro…" at bounding box center [512, 280] width 931 height 495
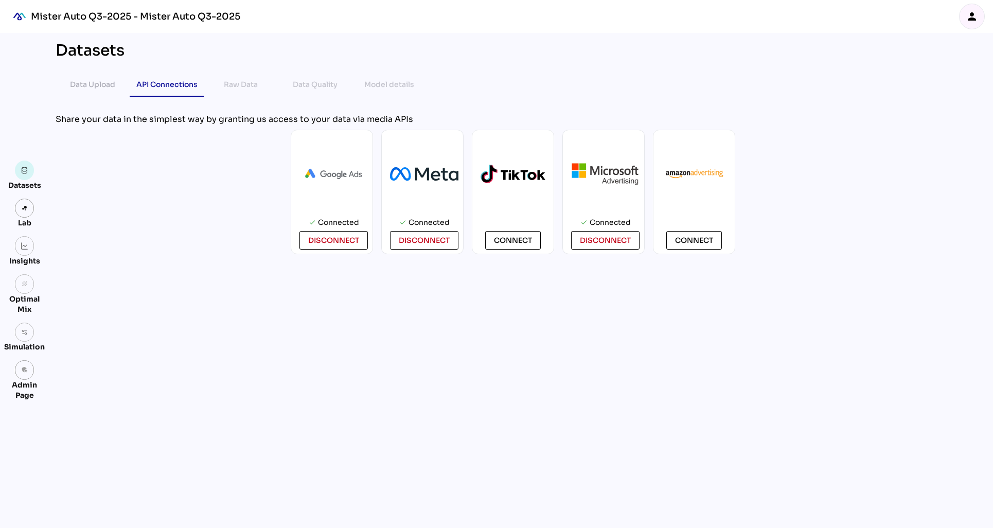
click at [976, 20] on icon "person" at bounding box center [972, 16] width 12 height 12
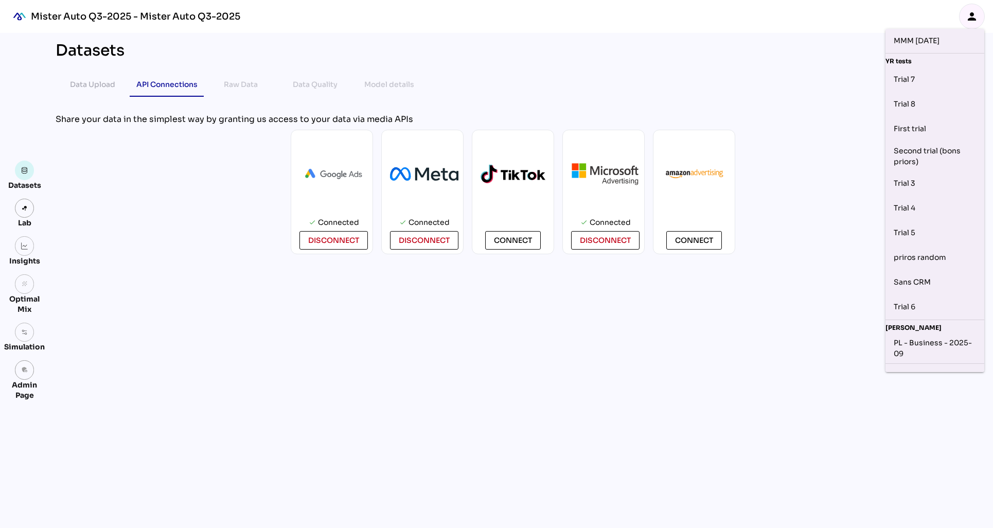
scroll to position [472, 0]
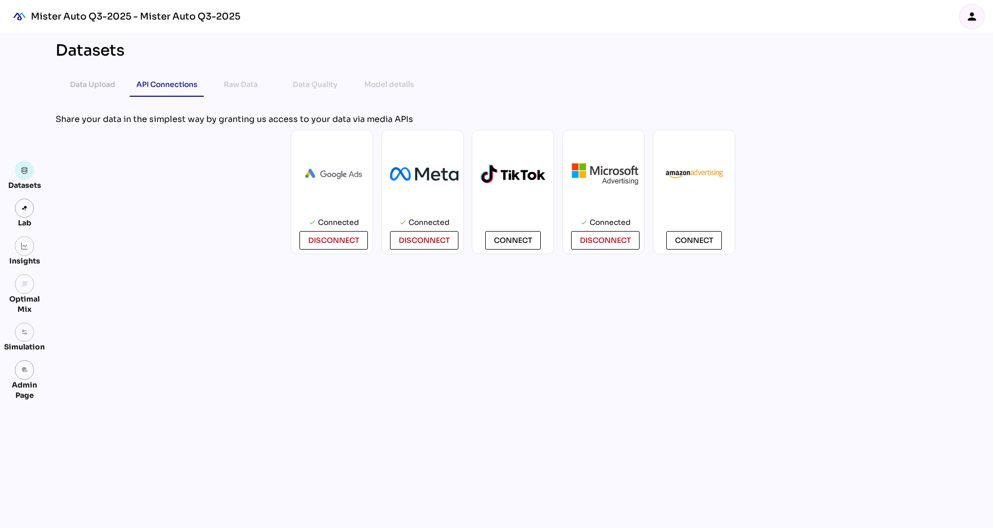
click at [826, 93] on div "Data Upload API Connections Raw Data Data Quality Model details" at bounding box center [513, 84] width 915 height 25
click at [836, 78] on div "Data Upload API Connections Raw Data Data Quality Model details" at bounding box center [513, 84] width 915 height 25
click at [971, 21] on icon "person" at bounding box center [972, 16] width 12 height 12
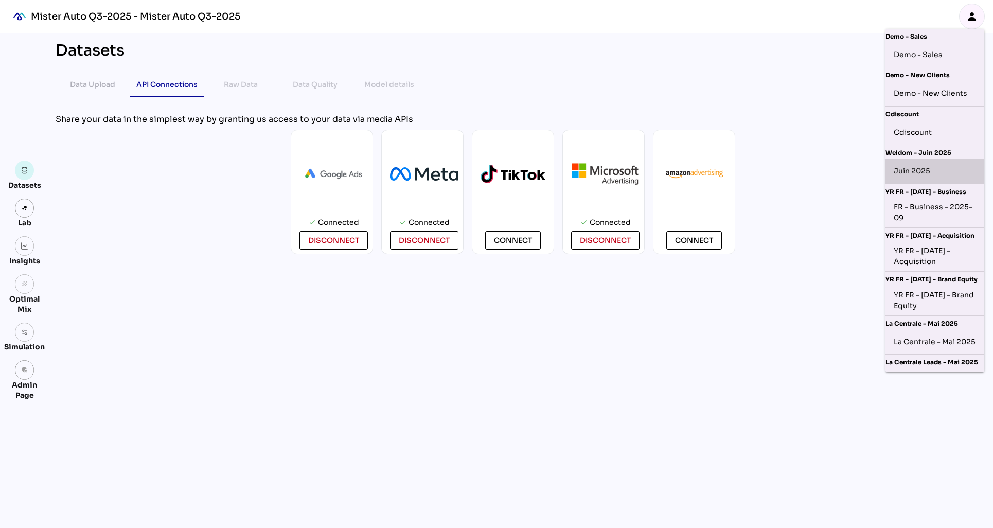
click at [919, 170] on div "Juin 2025" at bounding box center [935, 171] width 82 height 16
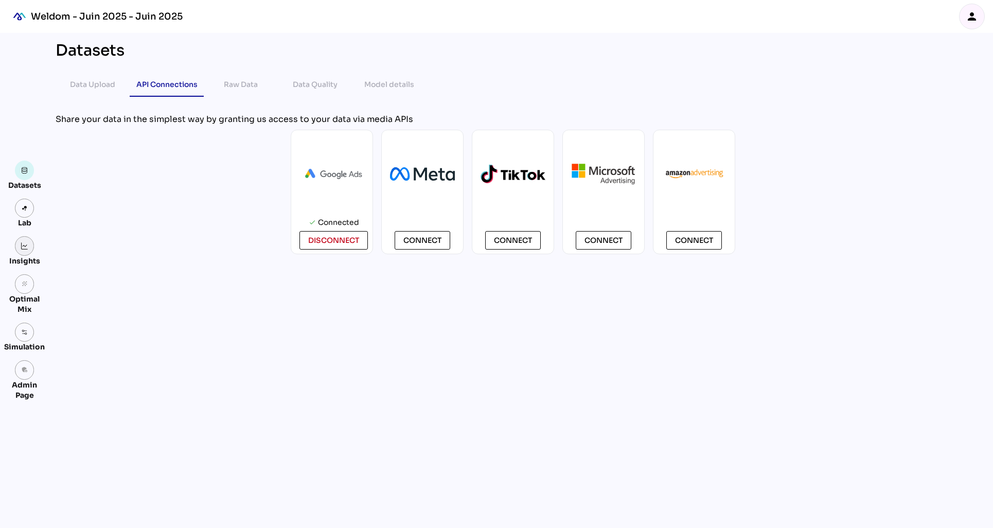
click at [26, 252] on link at bounding box center [25, 246] width 20 height 20
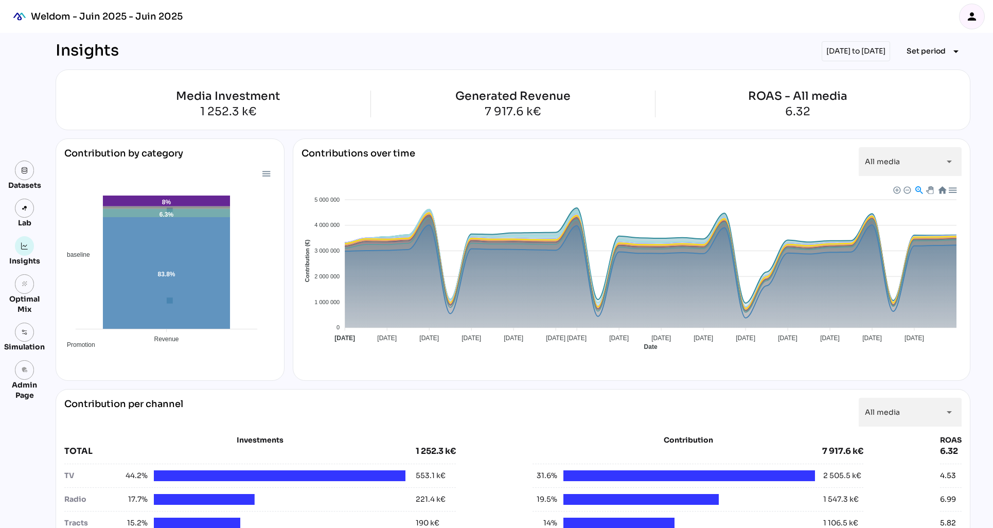
click at [969, 20] on icon "person" at bounding box center [972, 16] width 12 height 12
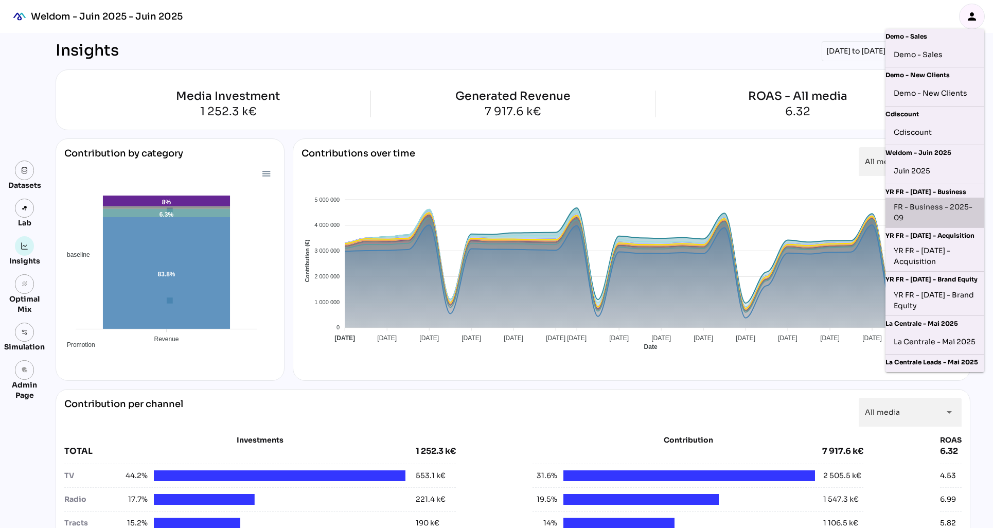
click at [921, 216] on div "FR - Business - 2025-09" at bounding box center [935, 213] width 82 height 22
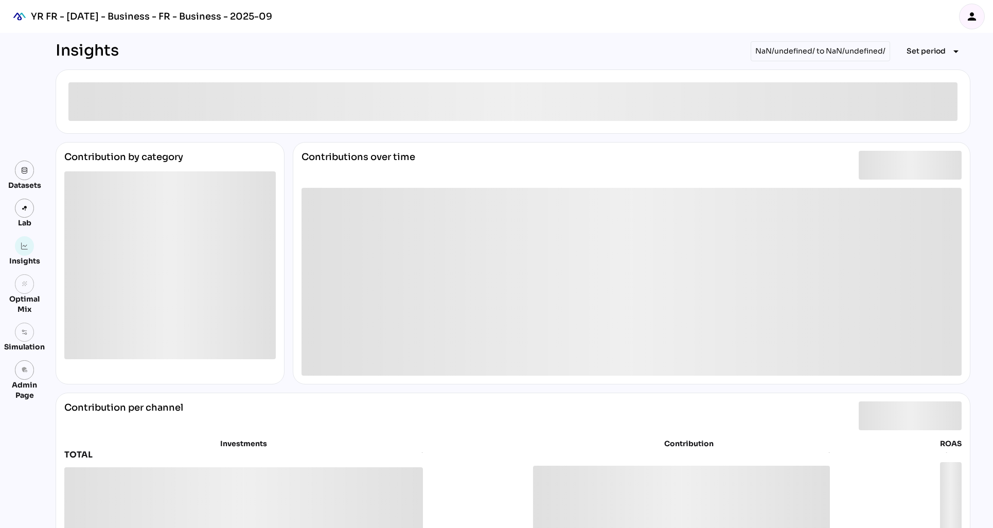
click at [966, 18] on icon "person" at bounding box center [972, 16] width 12 height 12
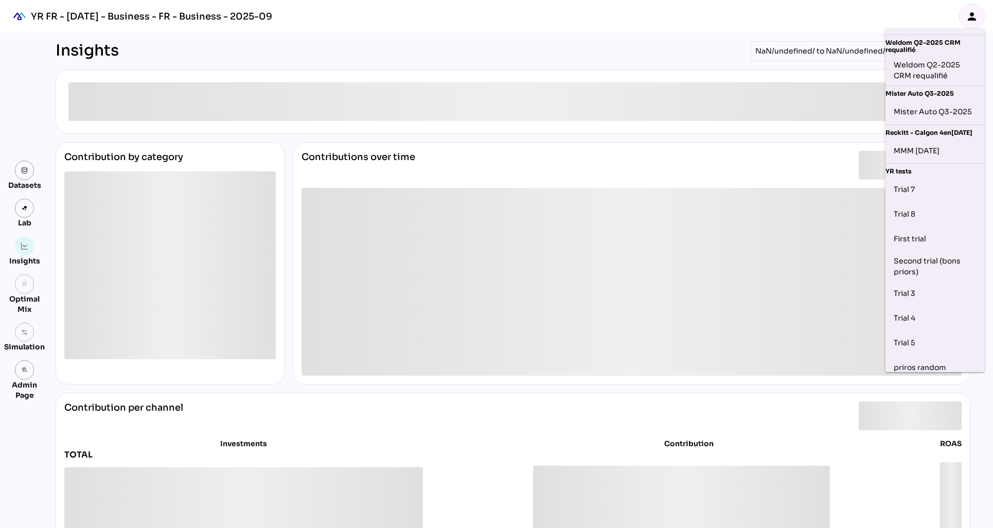
scroll to position [404, 0]
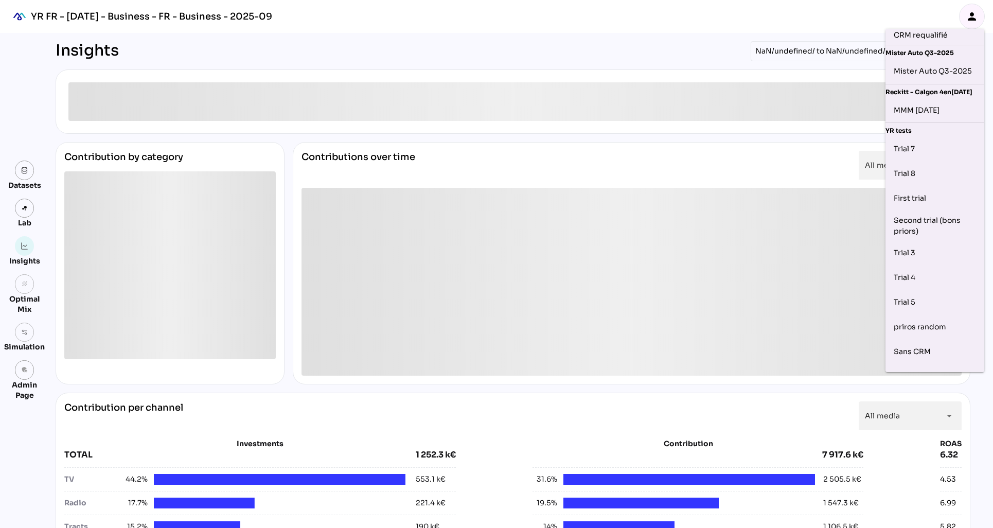
click at [601, 53] on div "Insights NaN/undefined/ to NaN/undefined/ Set period arrow_drop_down" at bounding box center [513, 51] width 915 height 20
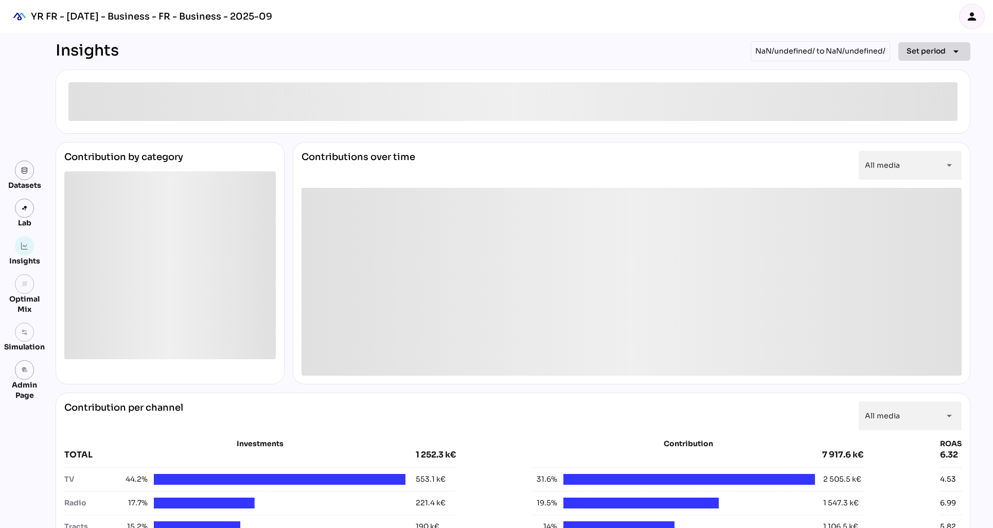
click at [931, 54] on span "Set period" at bounding box center [926, 51] width 39 height 12
click at [925, 74] on div "All Available Dates" at bounding box center [929, 72] width 68 height 9
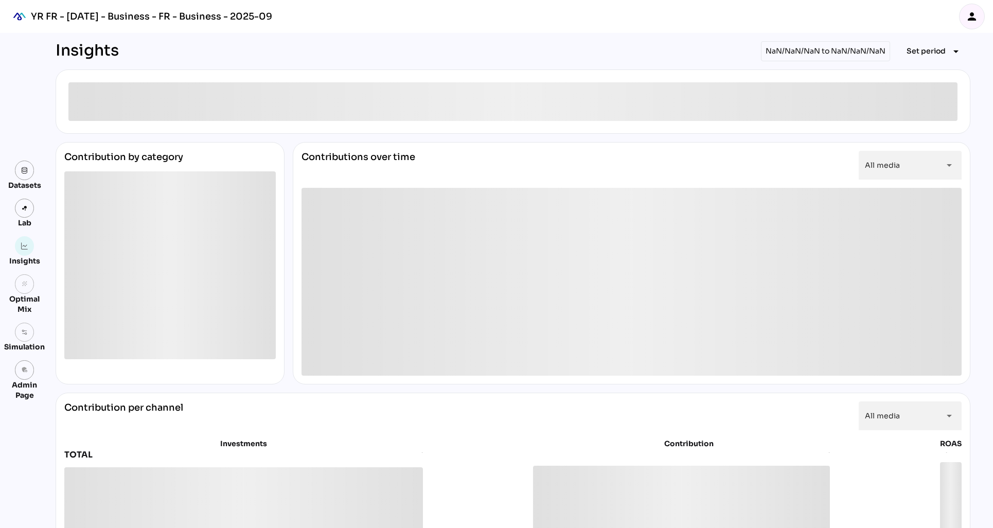
click at [976, 17] on icon "person" at bounding box center [972, 16] width 12 height 12
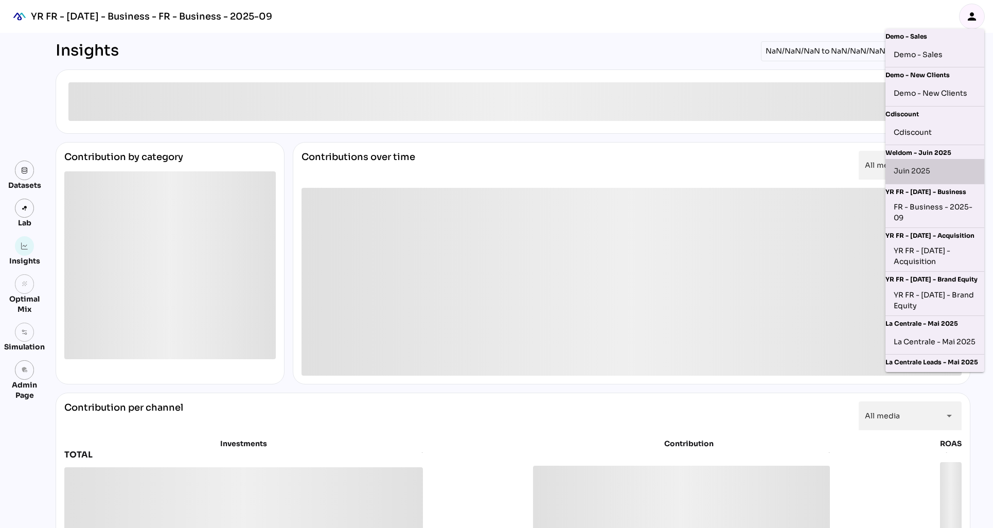
click at [921, 172] on div "Juin 2025" at bounding box center [935, 171] width 82 height 16
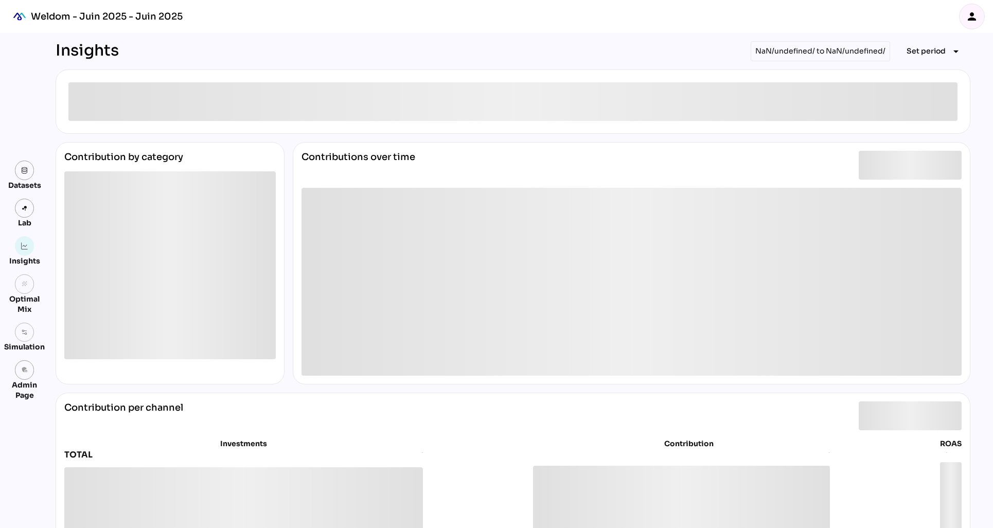
click at [592, 55] on div "Insights NaN/undefined/ to NaN/undefined/ Set period arrow_drop_down" at bounding box center [513, 51] width 915 height 20
